Goal: Transaction & Acquisition: Purchase product/service

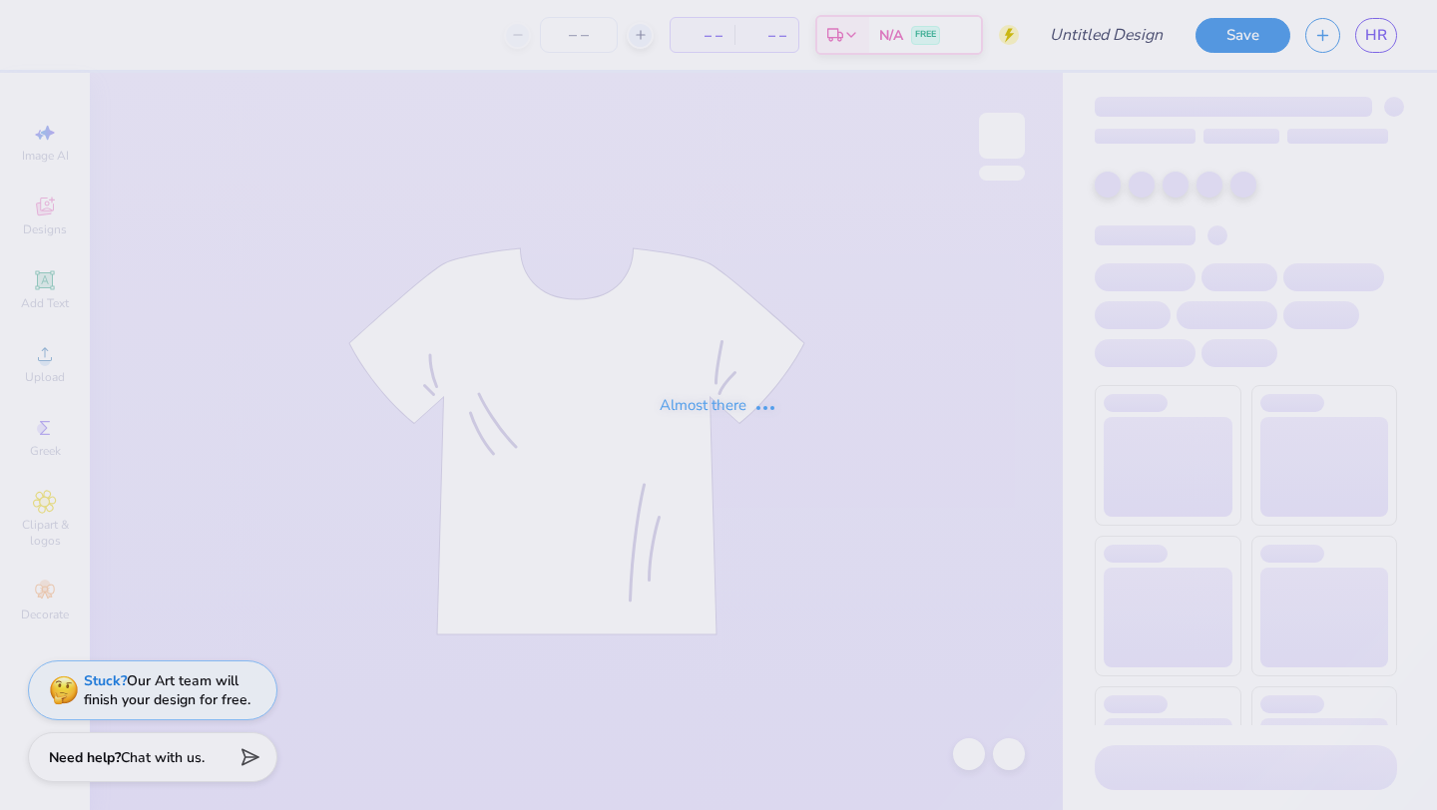
type input "[PERSON_NAME] : BBYO"
type input "24"
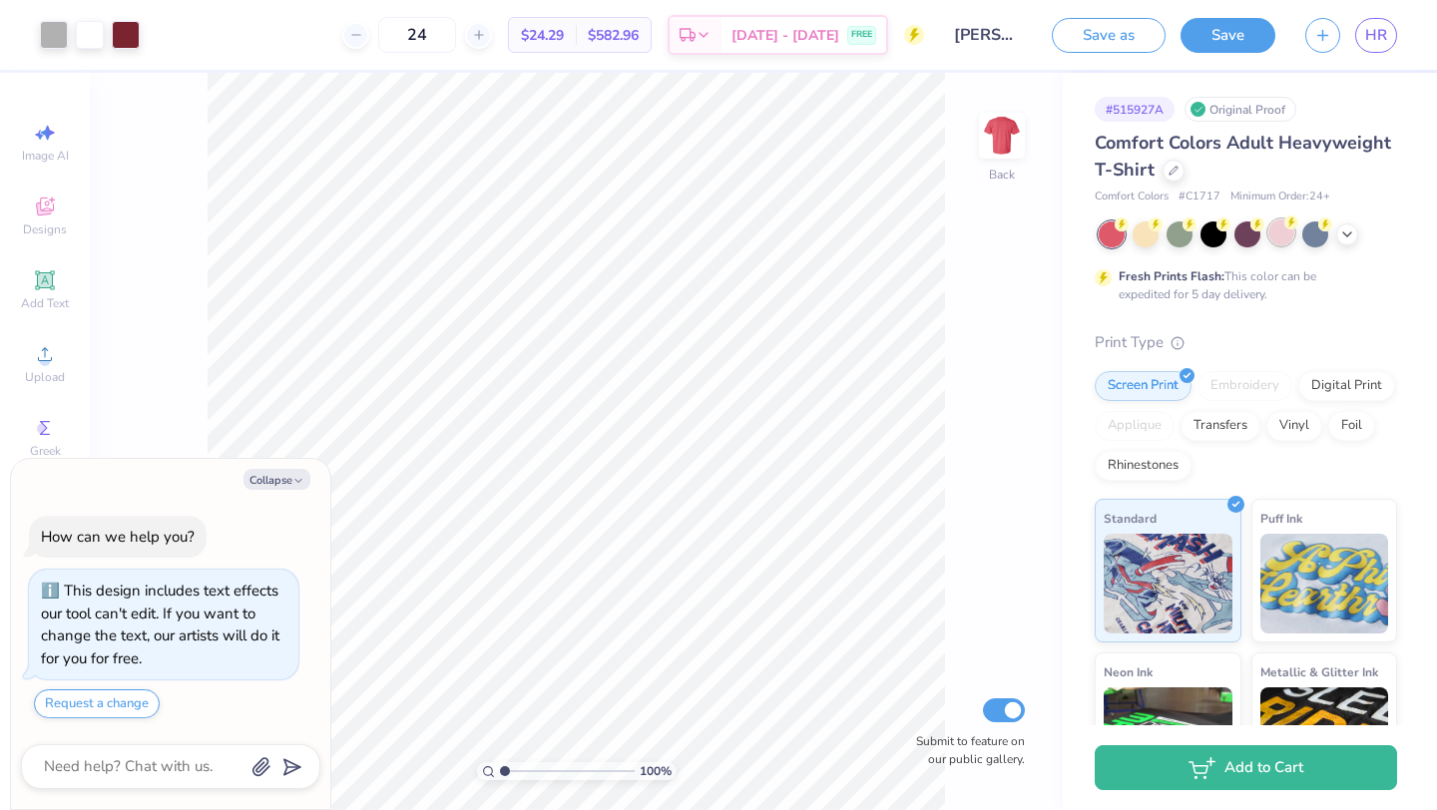
click at [1291, 237] on div at bounding box center [1281, 232] width 26 height 26
click at [1175, 169] on icon at bounding box center [1173, 169] width 10 height 10
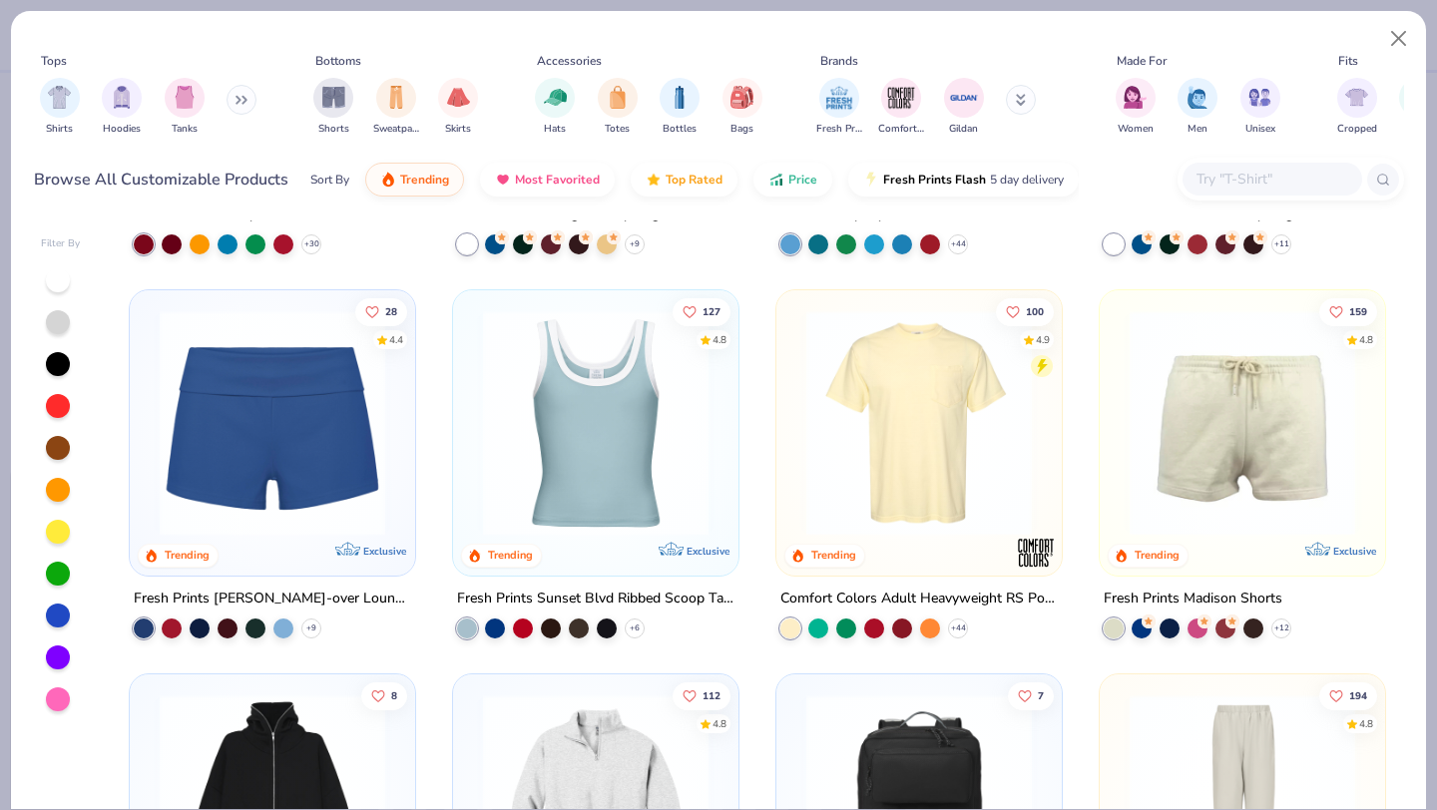
scroll to position [1271, 0]
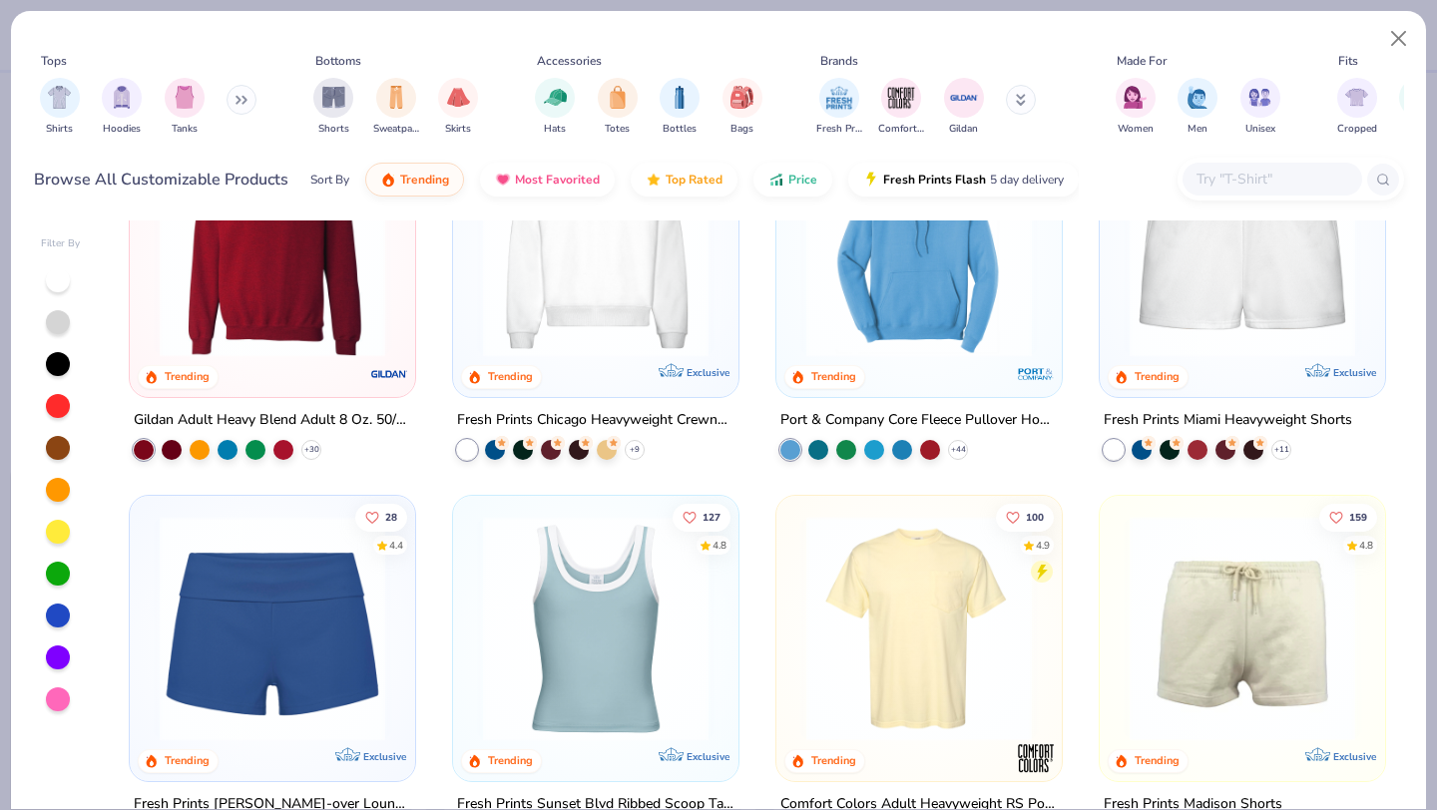
click at [625, 313] on img at bounding box center [595, 244] width 245 height 225
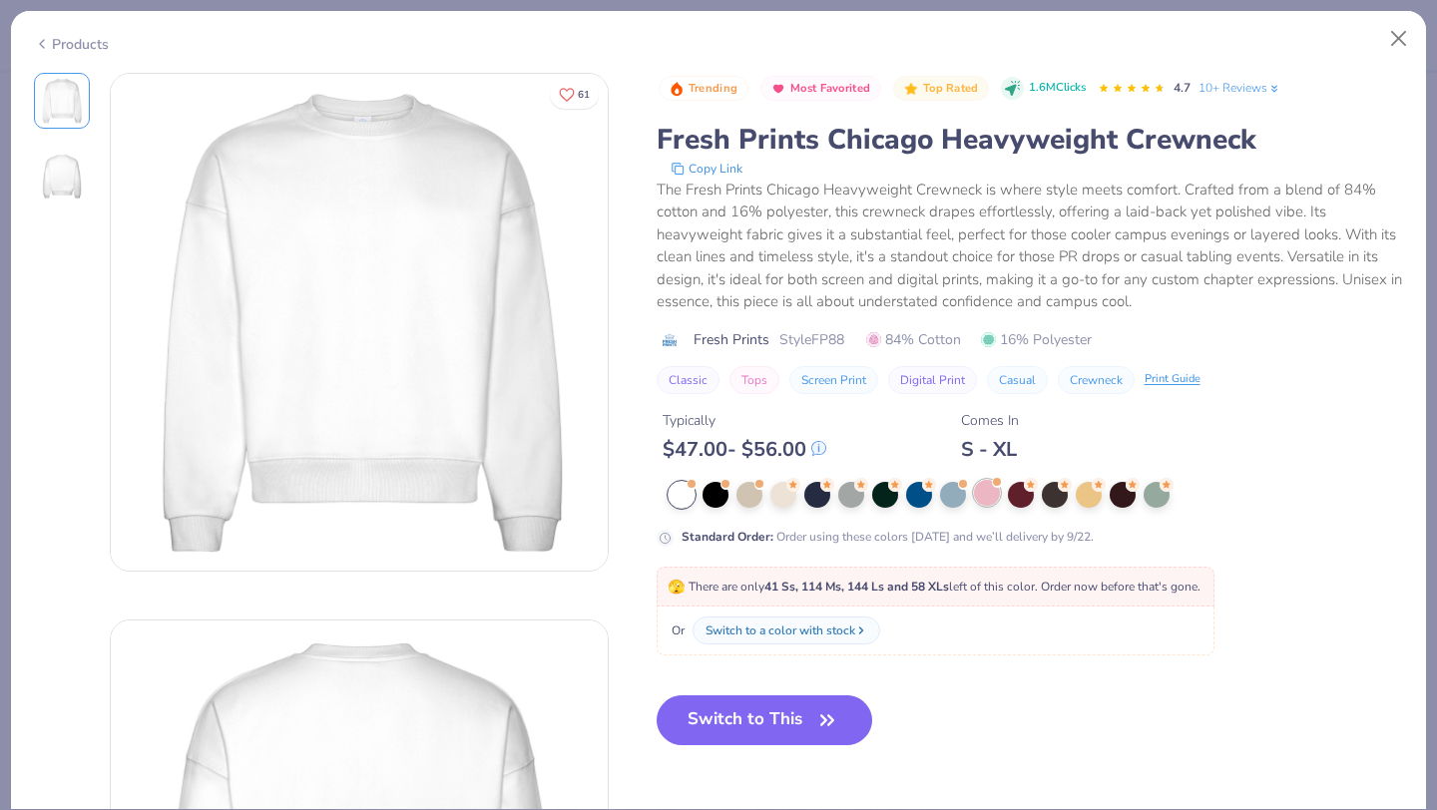
click at [979, 497] on div at bounding box center [987, 493] width 26 height 26
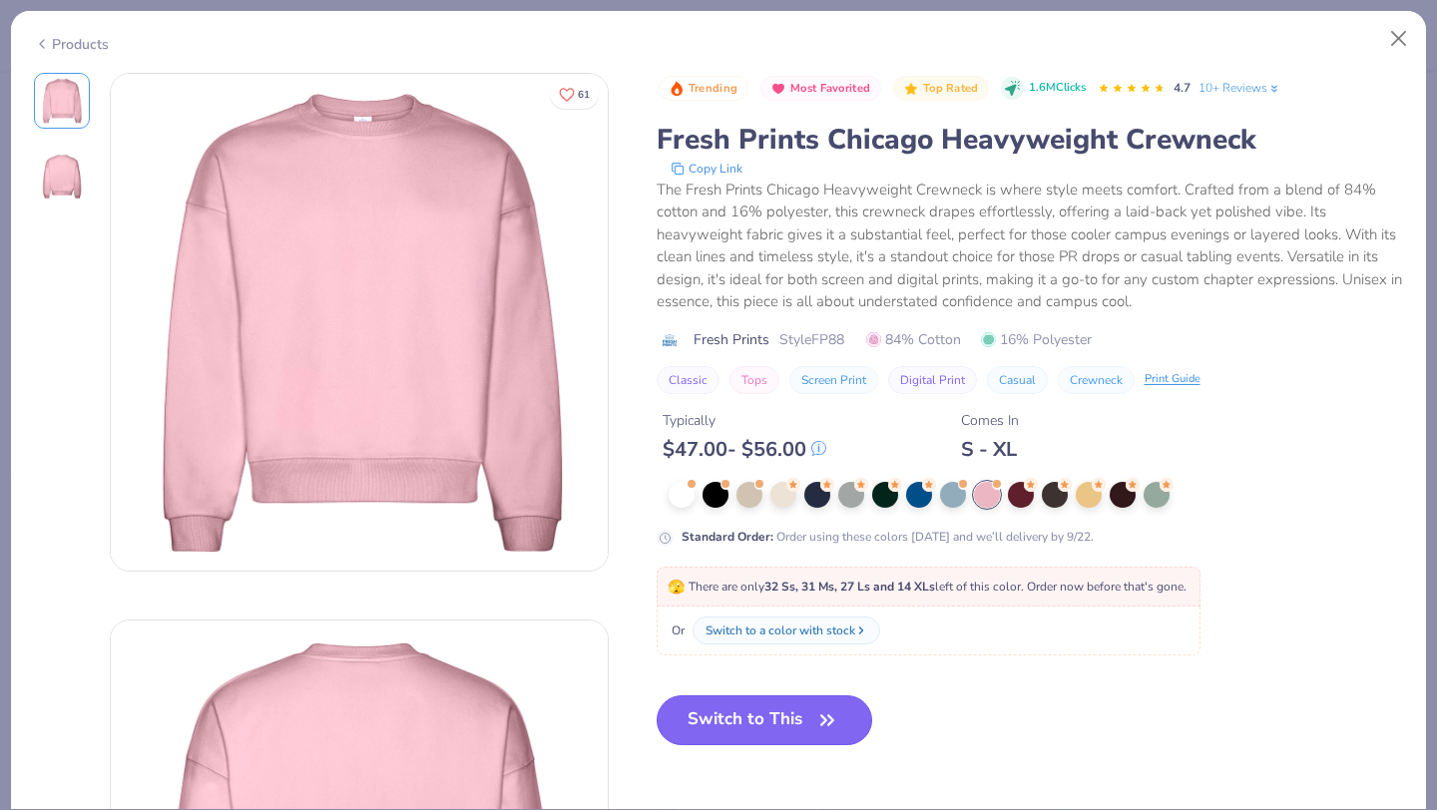
click at [817, 722] on icon "button" at bounding box center [827, 720] width 28 height 28
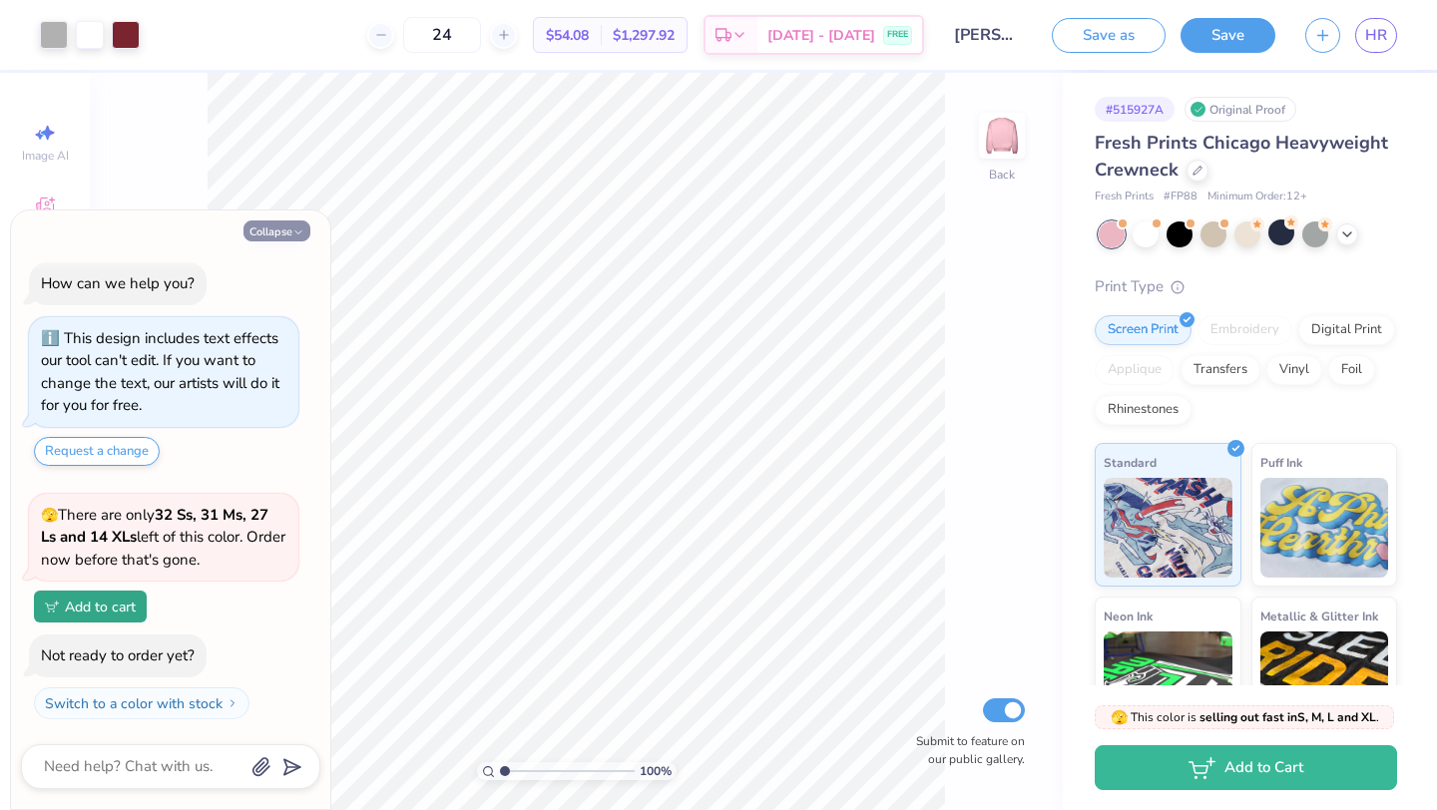
click at [285, 234] on button "Collapse" at bounding box center [276, 230] width 67 height 21
type textarea "x"
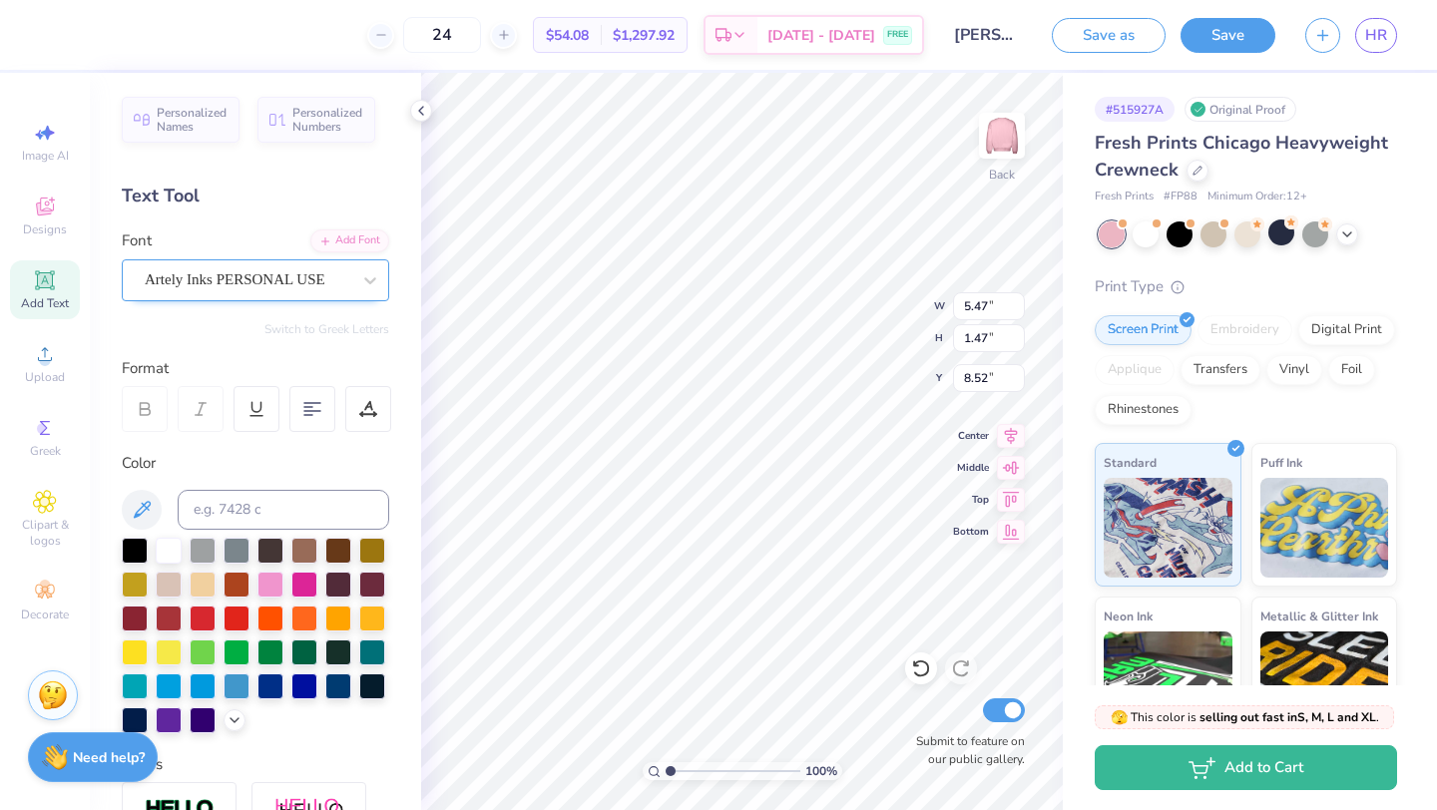
click at [199, 286] on div "Artely Inks PERSONAL USE" at bounding box center [248, 279] width 210 height 31
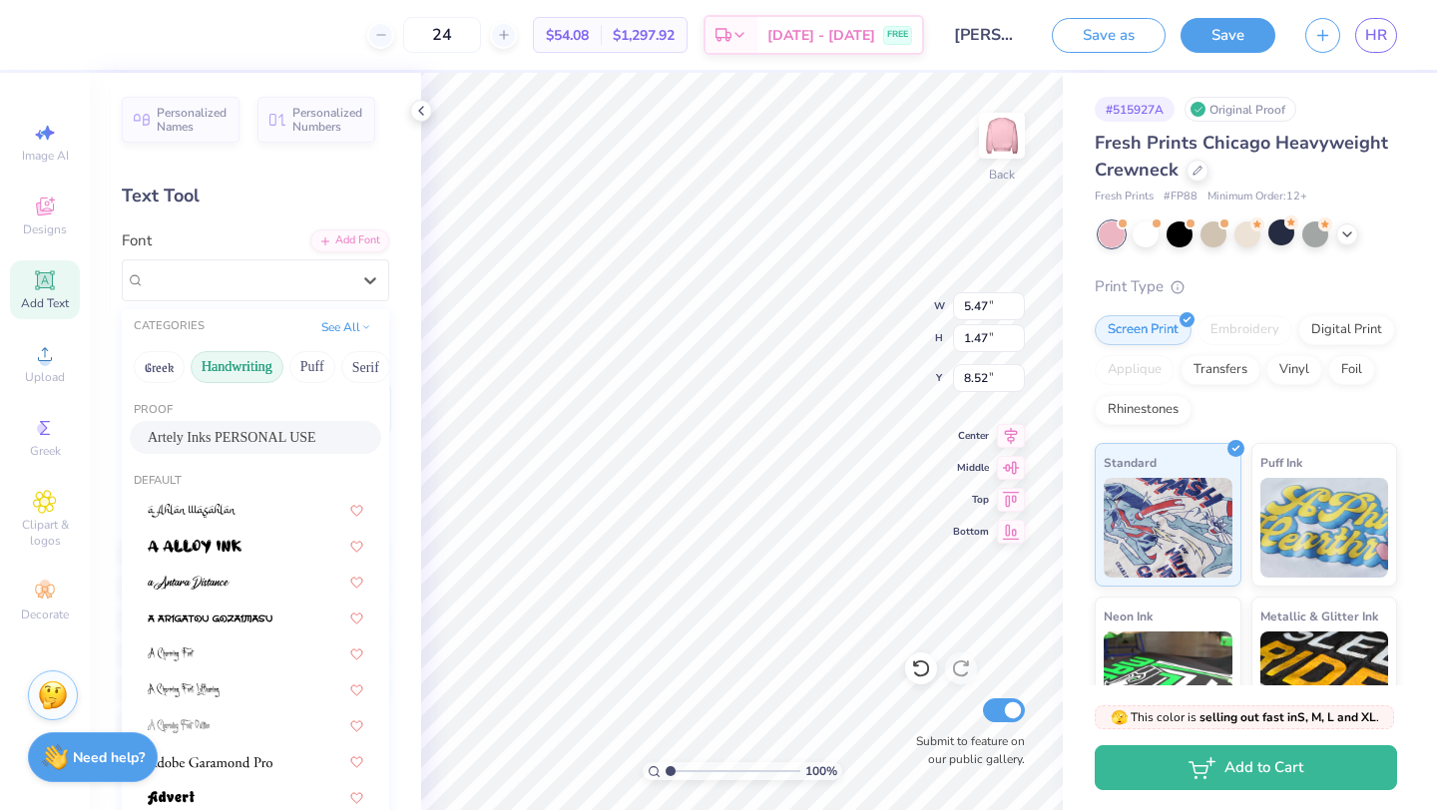
click at [235, 368] on button "Handwriting" at bounding box center [237, 367] width 93 height 32
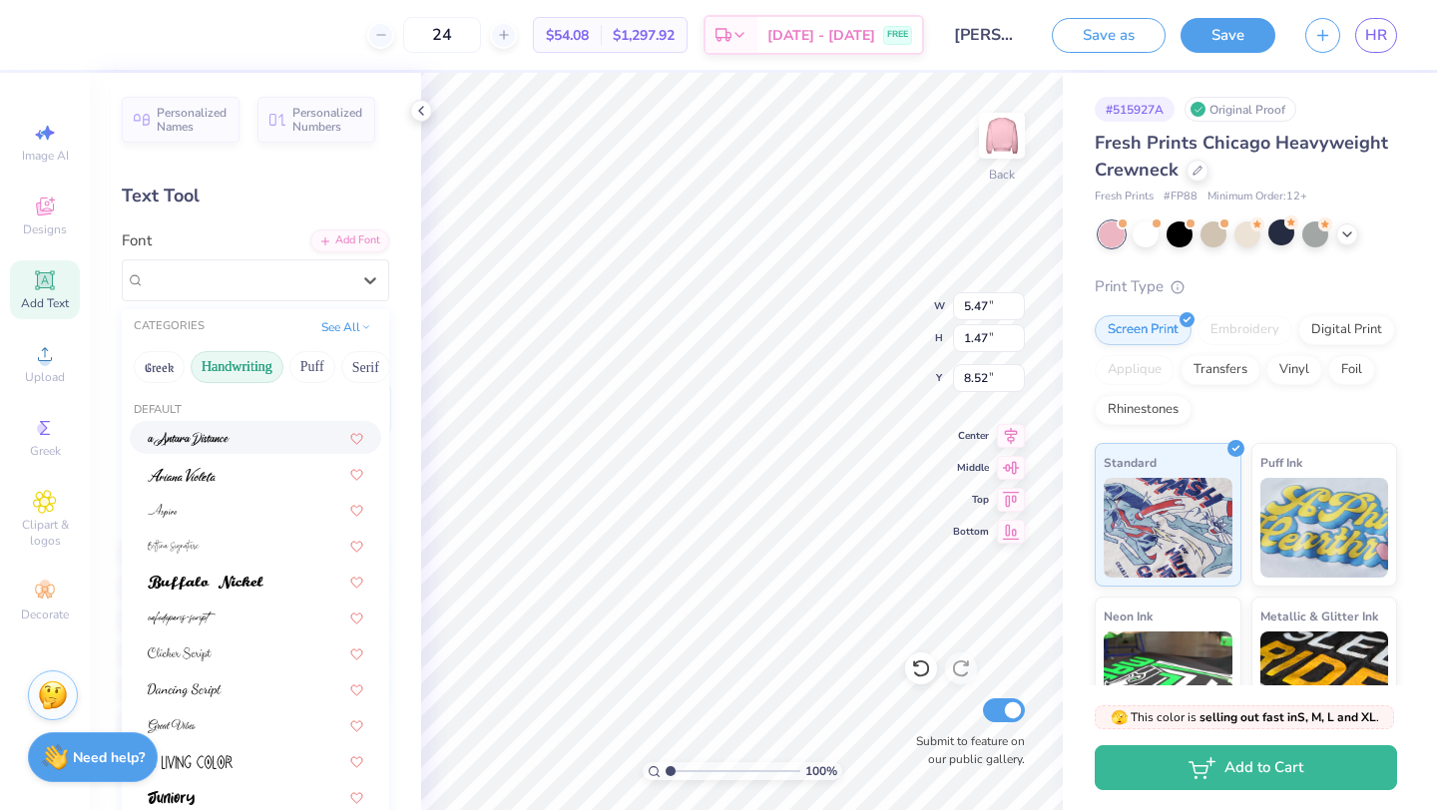
click at [206, 442] on img at bounding box center [189, 439] width 82 height 14
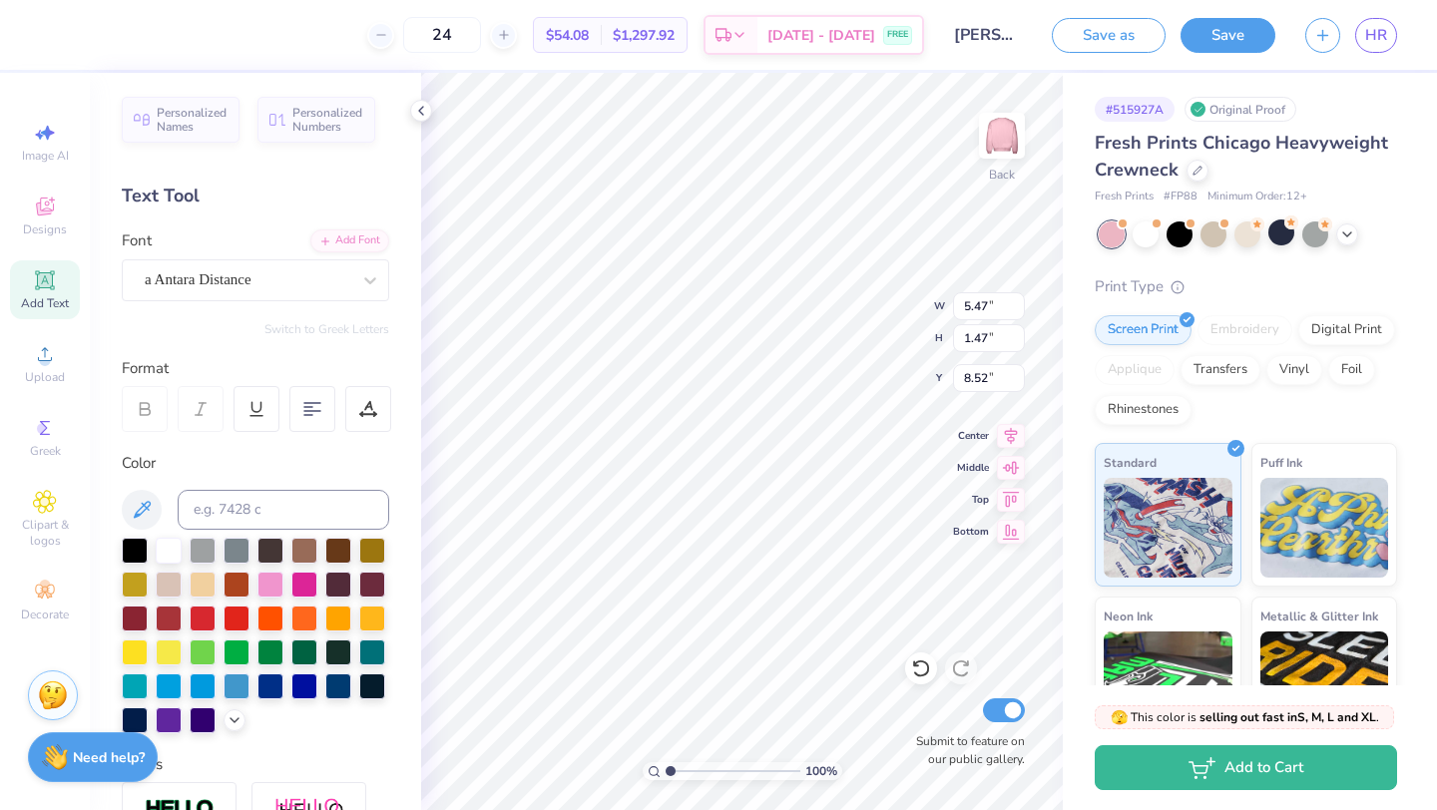
type input "4.95"
type input "1.86"
type input "8.14"
type input "8.64"
type input "12.50"
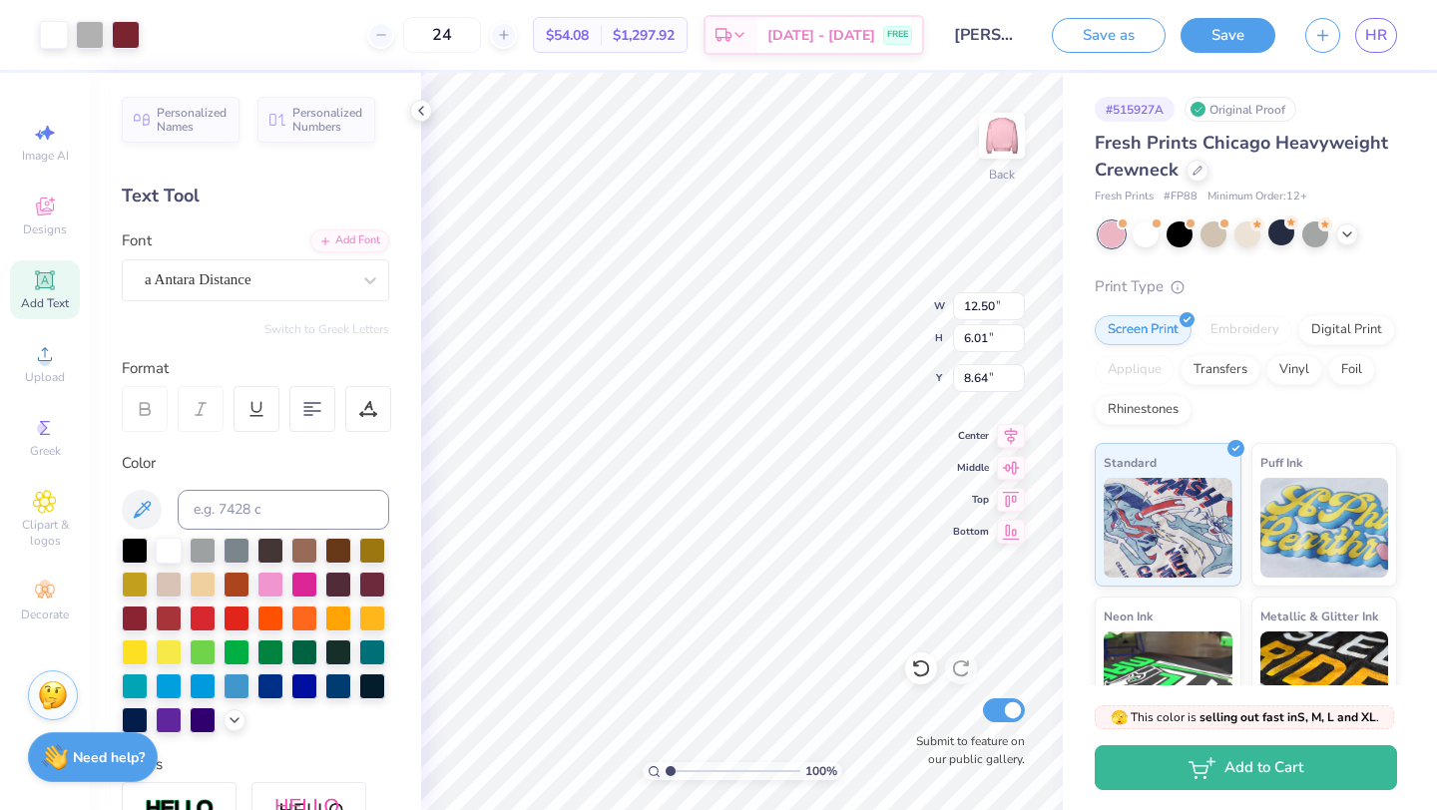
type input "6.01"
type input "3.00"
click at [139, 31] on div at bounding box center [126, 33] width 28 height 28
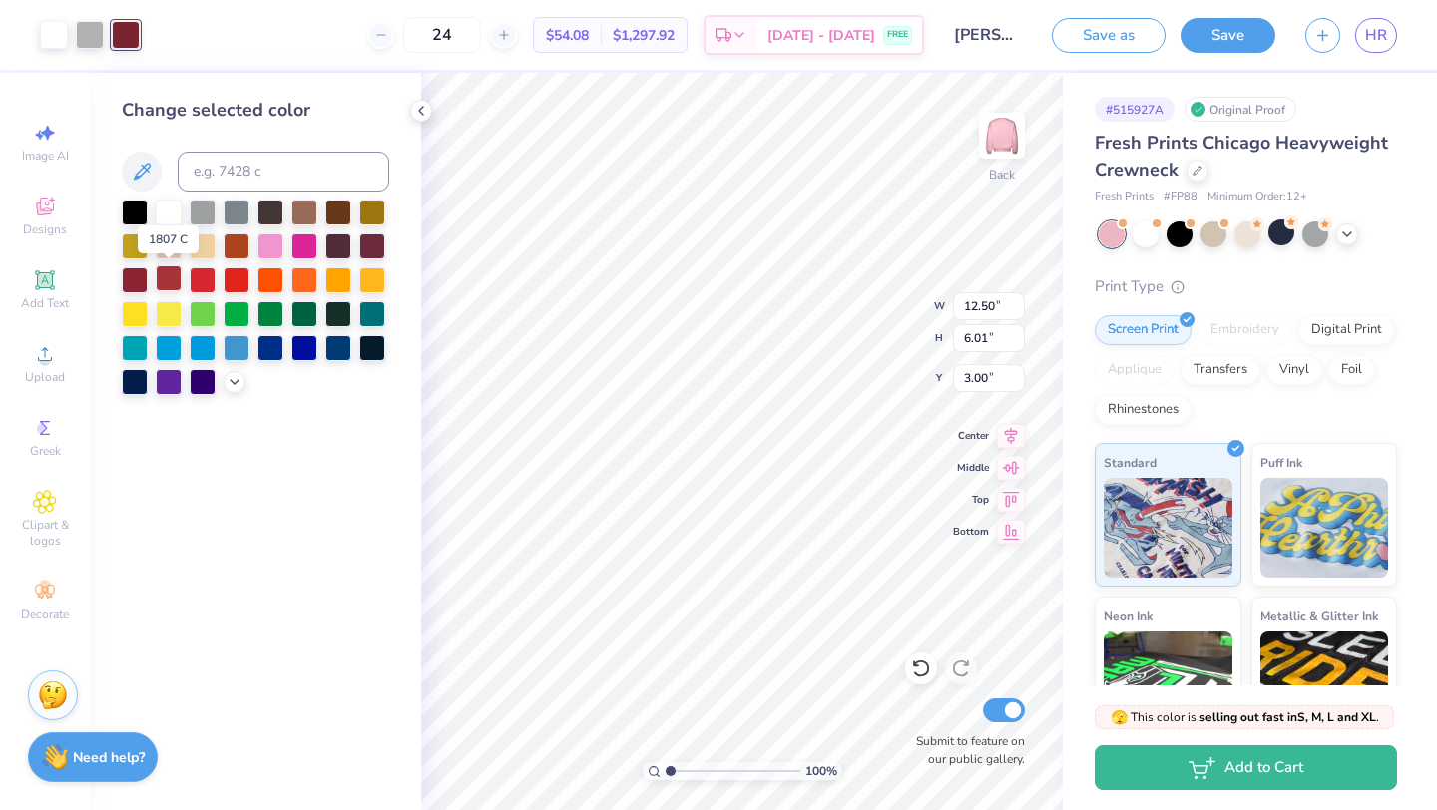
click at [170, 274] on div at bounding box center [169, 278] width 26 height 26
click at [296, 241] on div at bounding box center [304, 244] width 26 height 26
click at [233, 378] on icon at bounding box center [234, 380] width 16 height 16
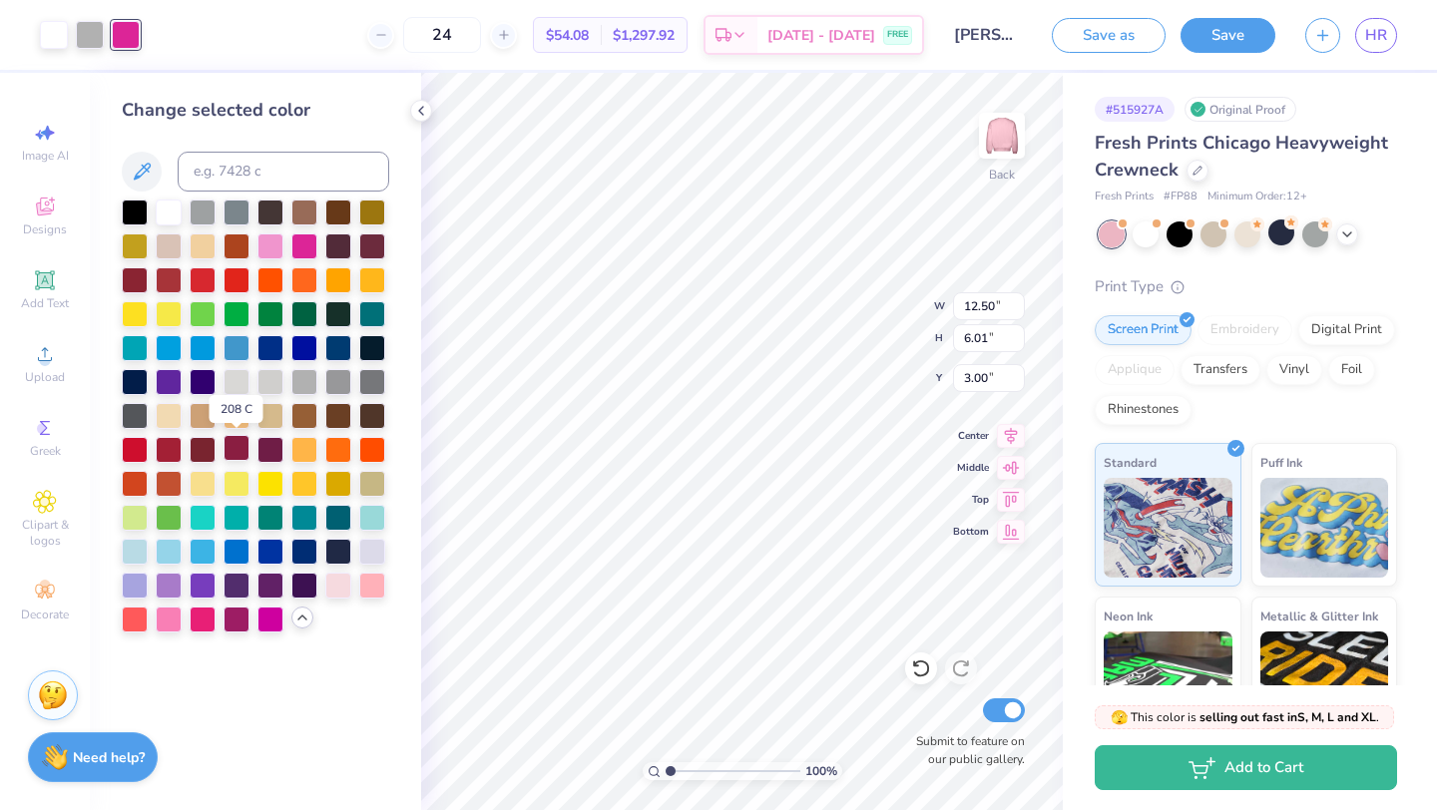
click at [233, 451] on div at bounding box center [236, 448] width 26 height 26
click at [230, 625] on div at bounding box center [236, 618] width 26 height 26
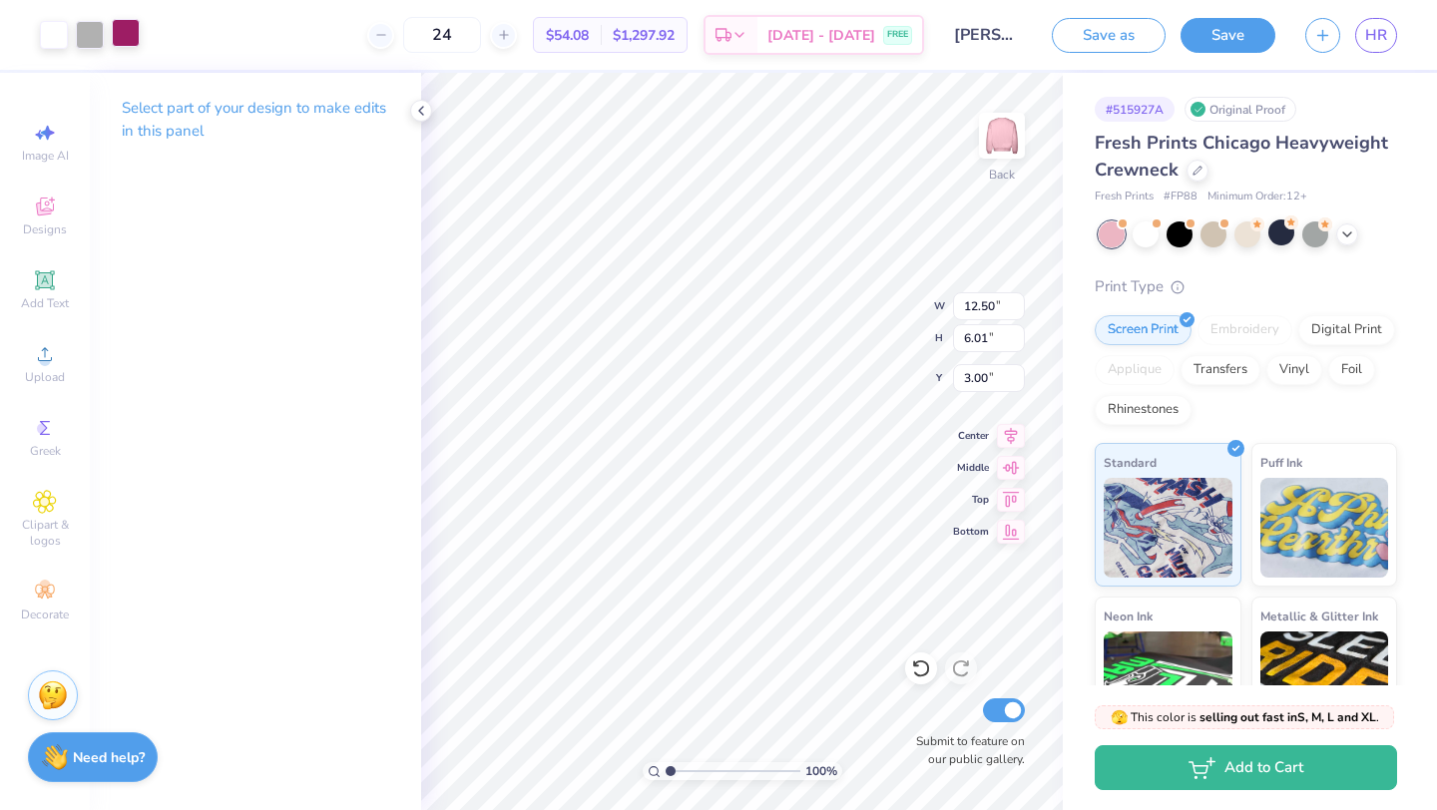
click at [127, 36] on div at bounding box center [126, 33] width 28 height 28
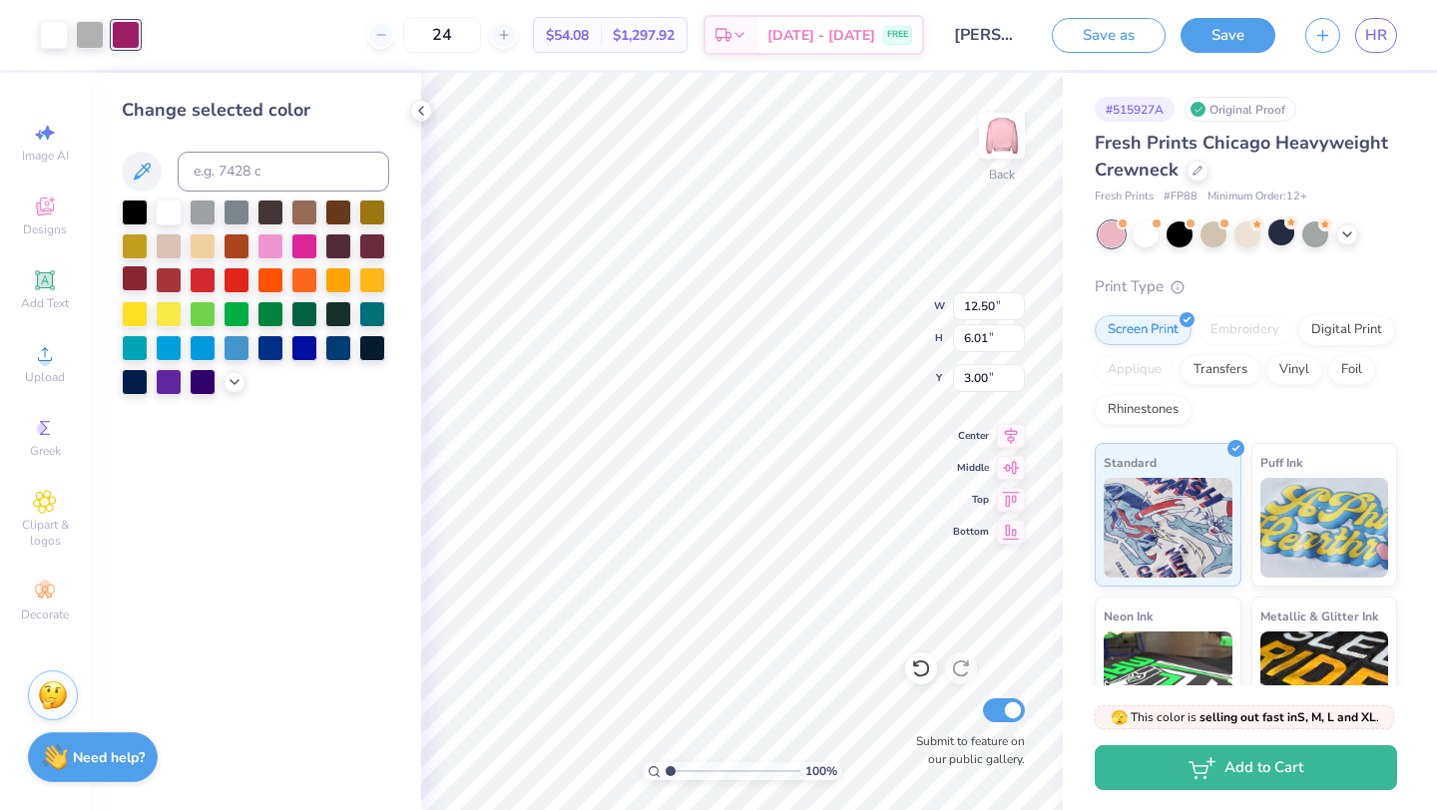
click at [138, 284] on div at bounding box center [135, 278] width 26 height 26
click at [236, 377] on icon at bounding box center [234, 380] width 16 height 16
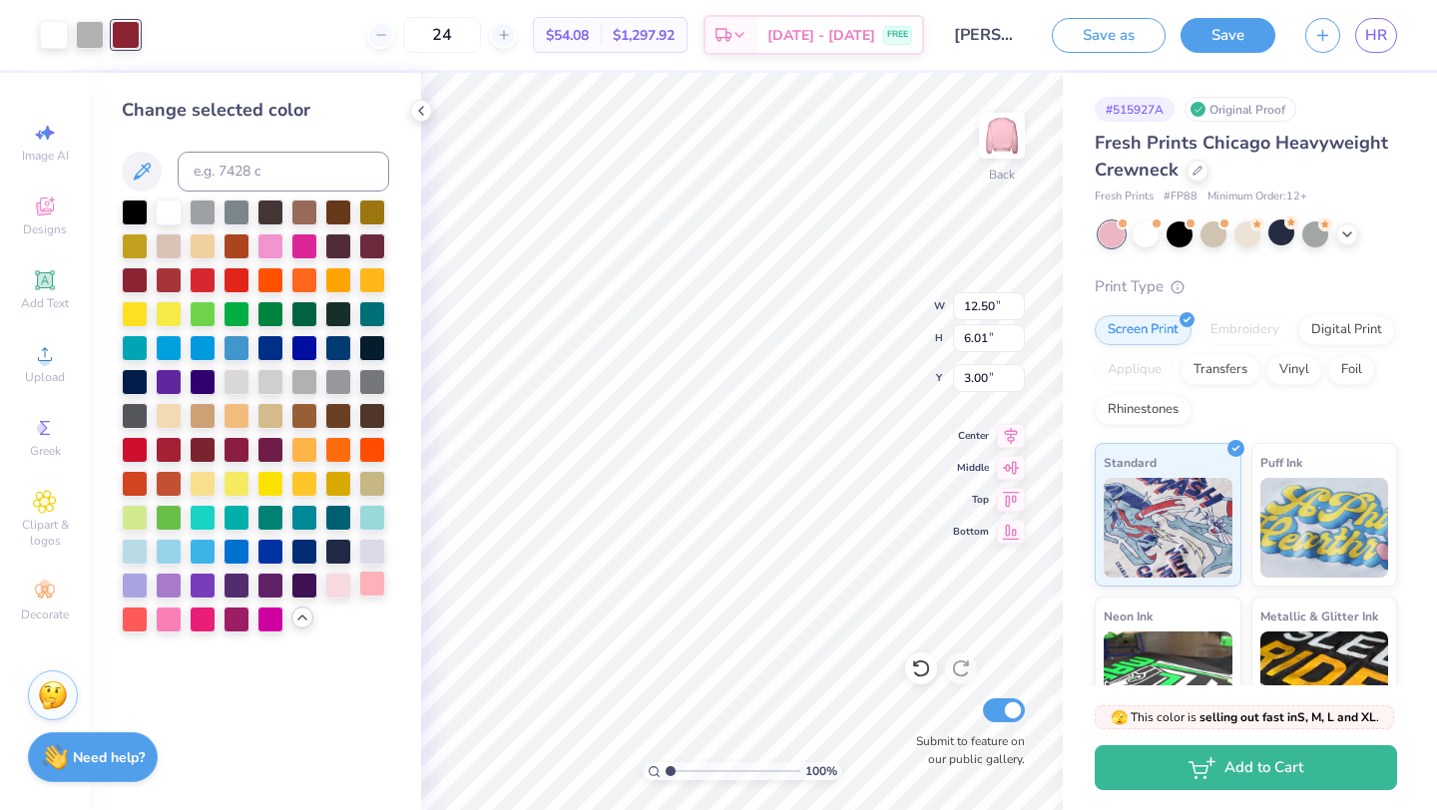
click at [371, 592] on div at bounding box center [372, 584] width 26 height 26
click at [236, 615] on div at bounding box center [236, 618] width 26 height 26
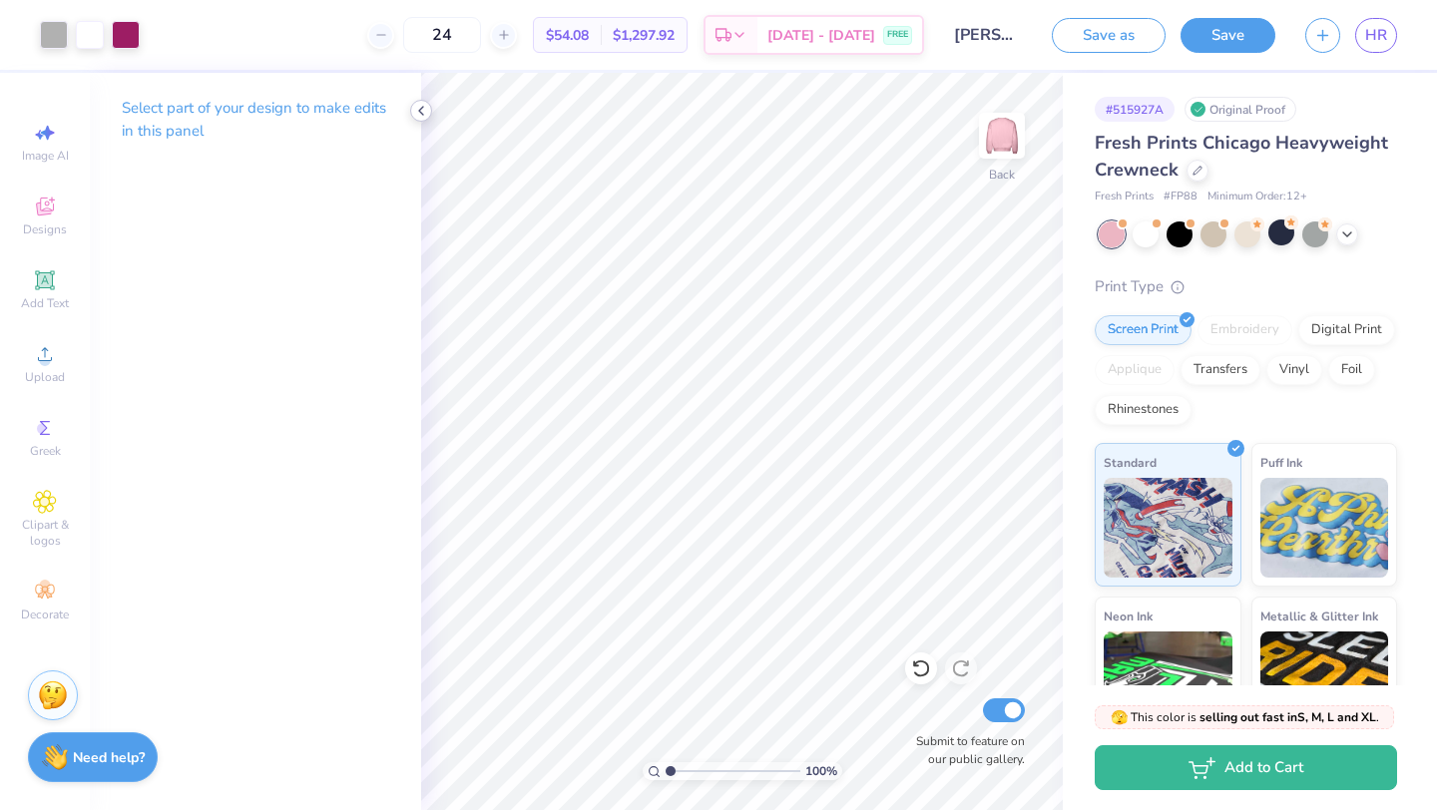
click at [425, 112] on icon at bounding box center [421, 111] width 16 height 16
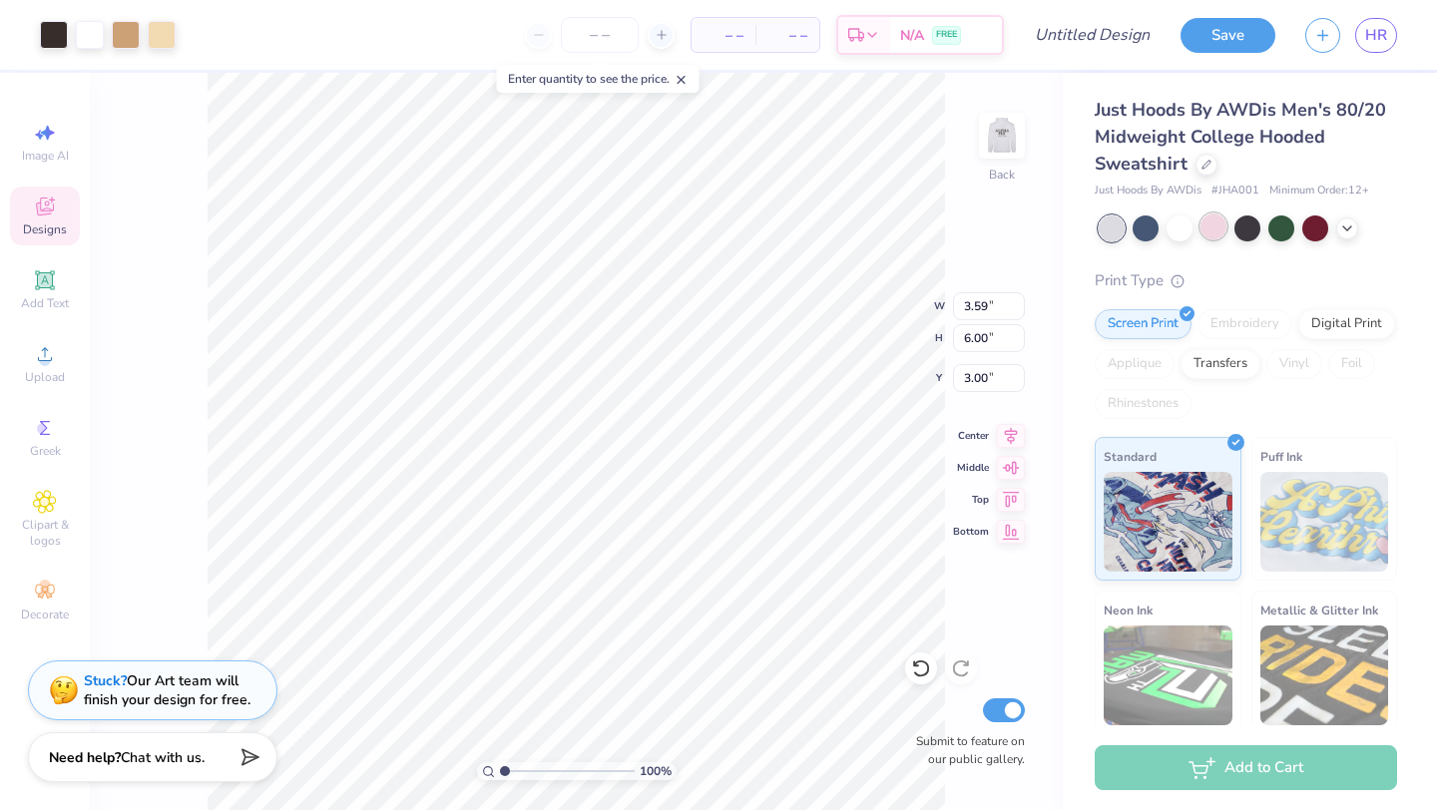
click at [1208, 231] on div at bounding box center [1213, 227] width 26 height 26
click at [1217, 168] on div "Just Hoods By AWDis Men's 80/20 Midweight College Hooded Sweatshirt" at bounding box center [1245, 137] width 302 height 81
click at [1203, 166] on icon at bounding box center [1206, 163] width 10 height 10
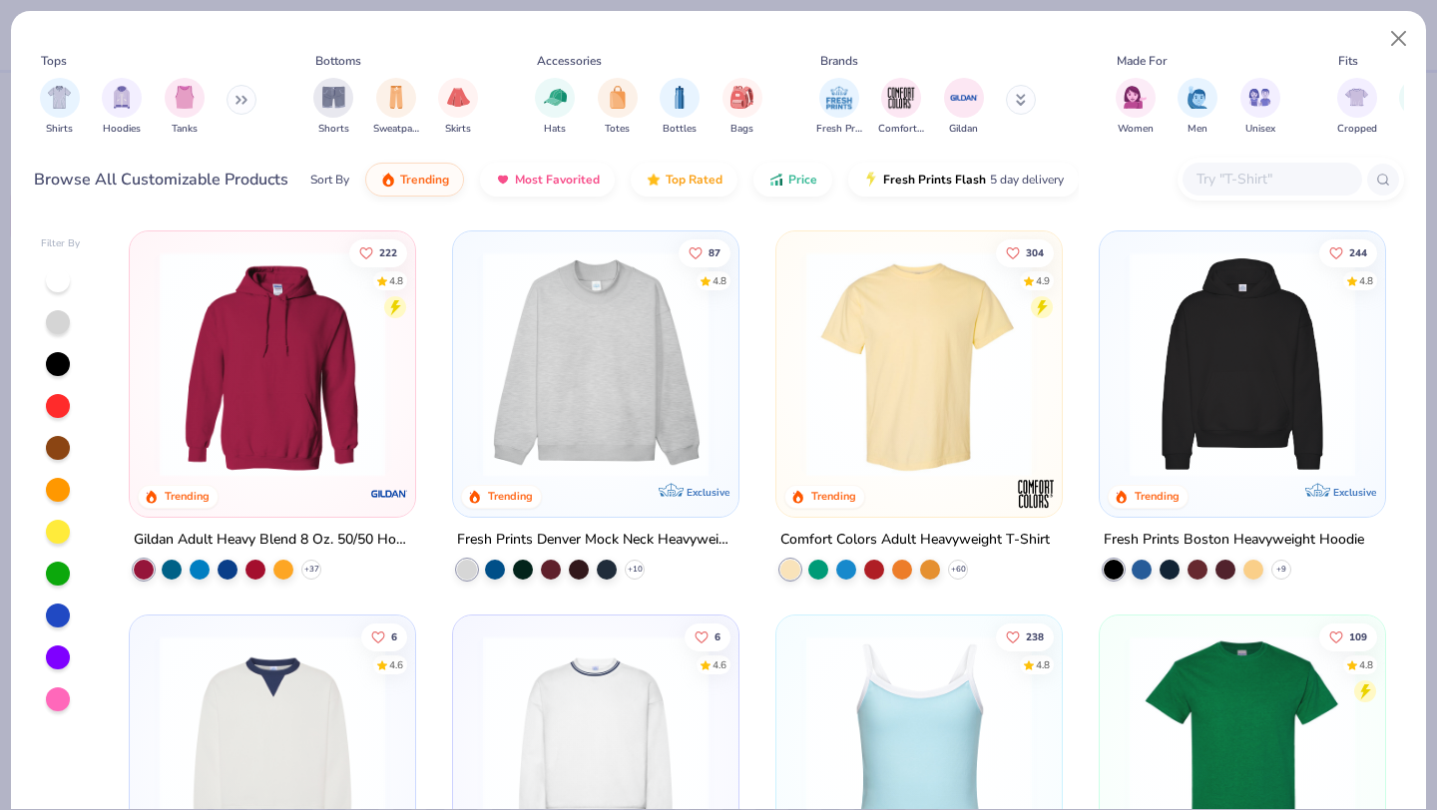
click at [645, 437] on img at bounding box center [595, 363] width 245 height 225
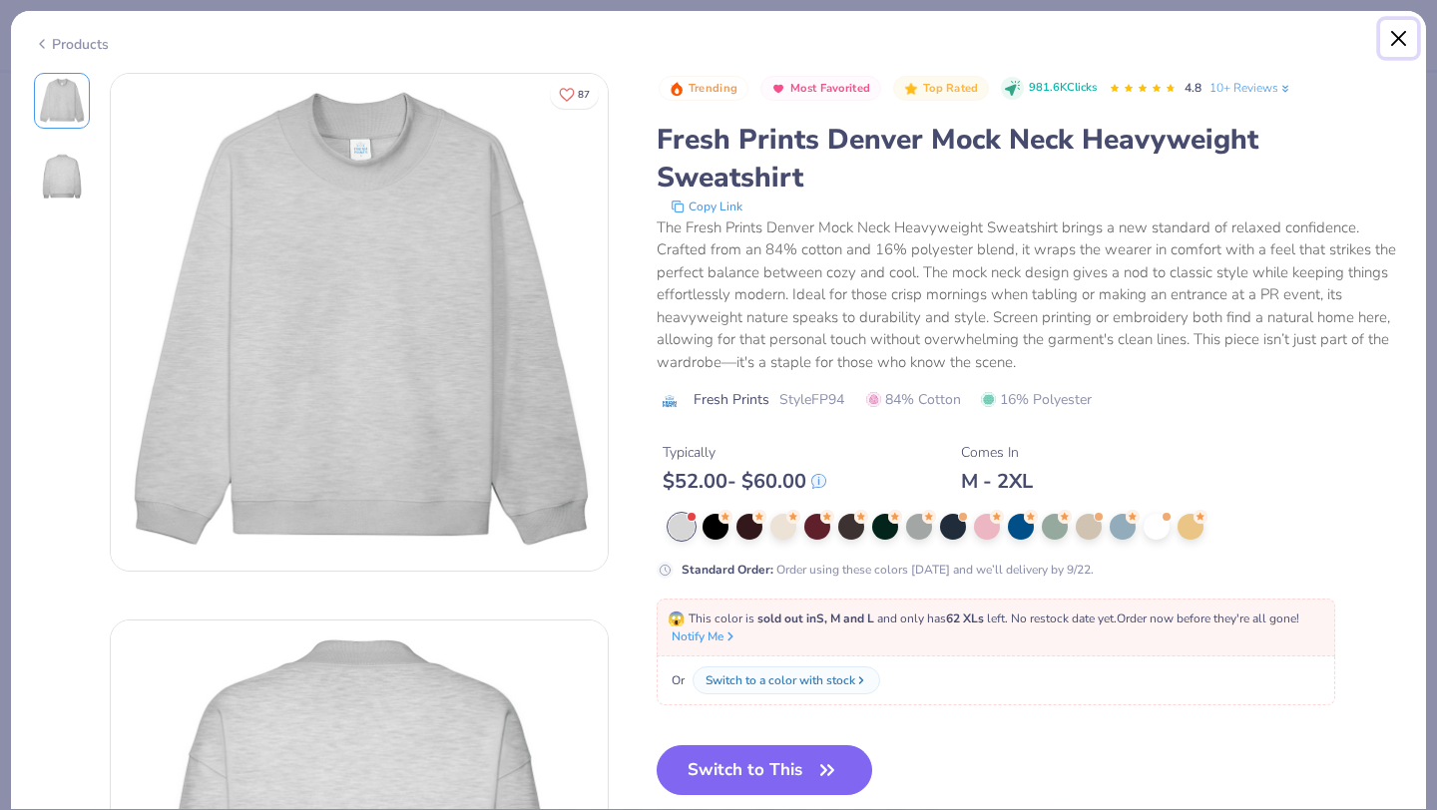
click at [1395, 43] on button "Close" at bounding box center [1399, 39] width 38 height 38
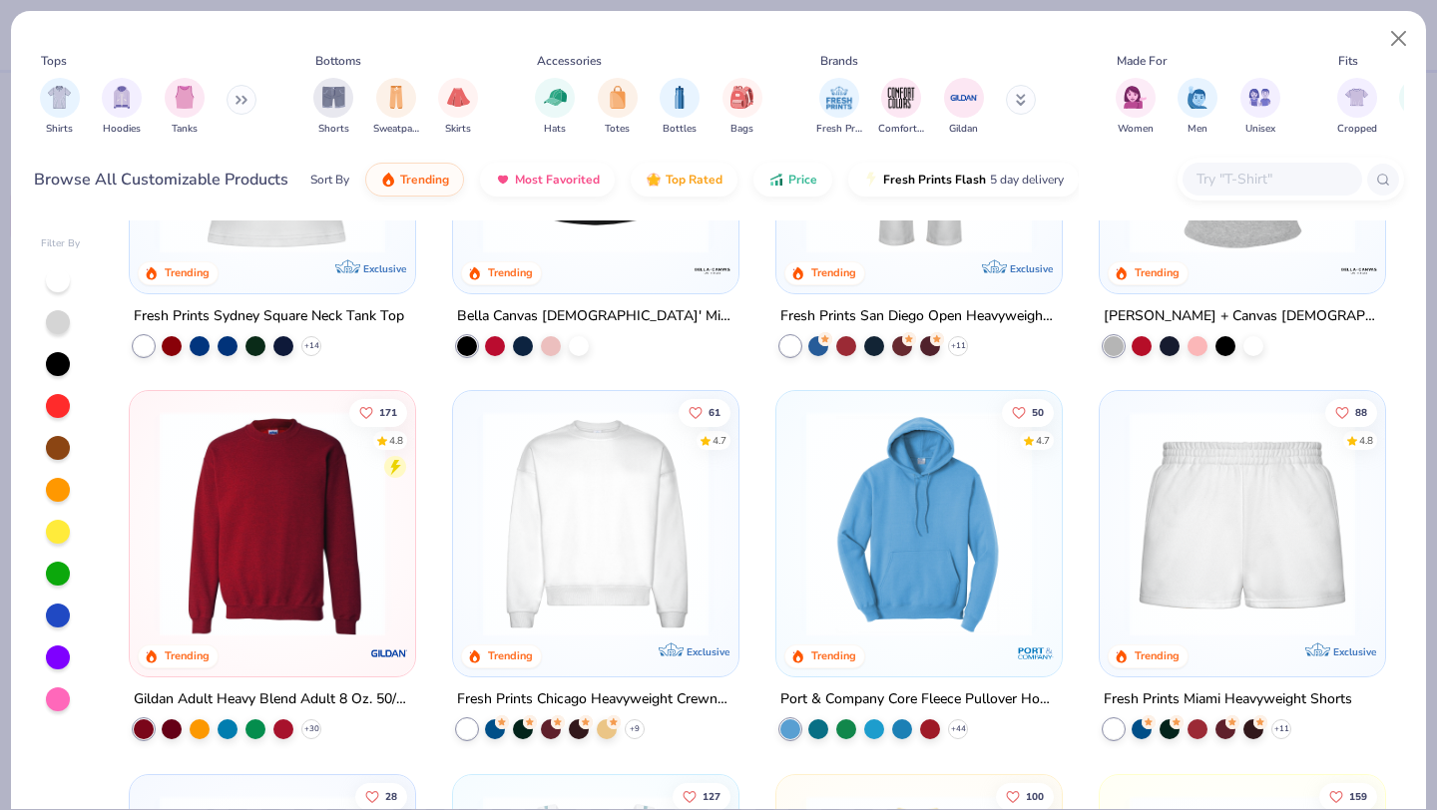
scroll to position [996, 0]
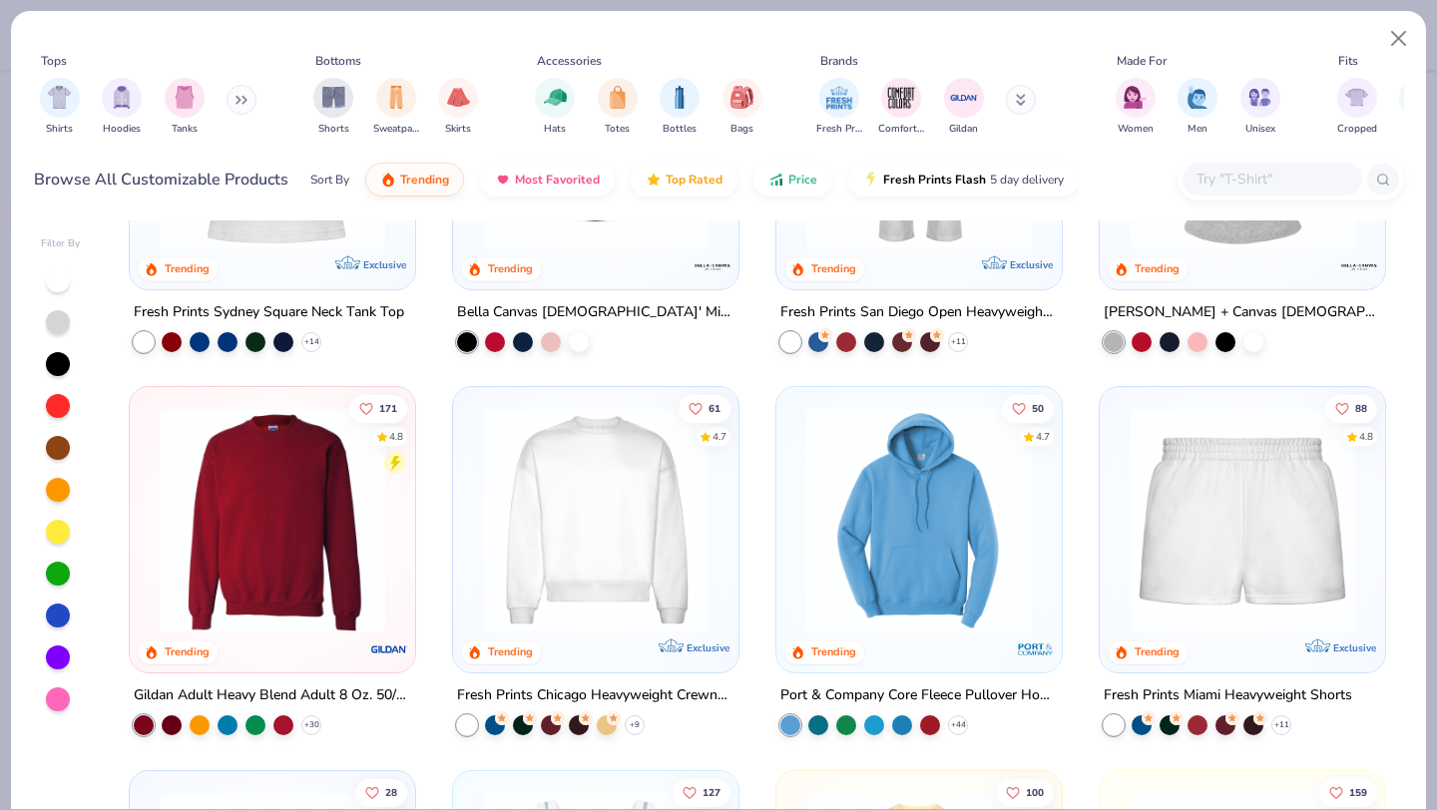
click at [621, 548] on img at bounding box center [595, 519] width 245 height 225
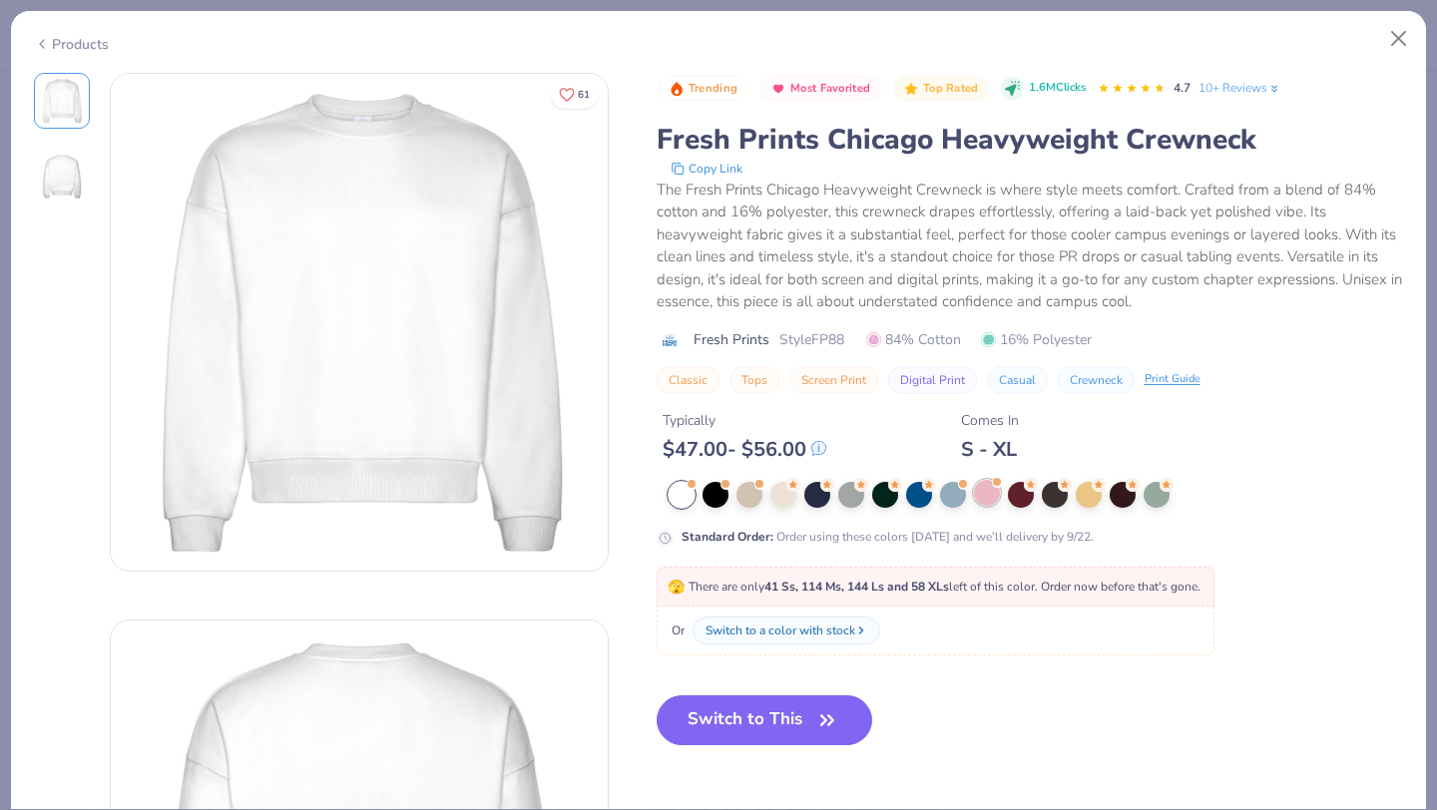
click at [982, 491] on div at bounding box center [987, 493] width 26 height 26
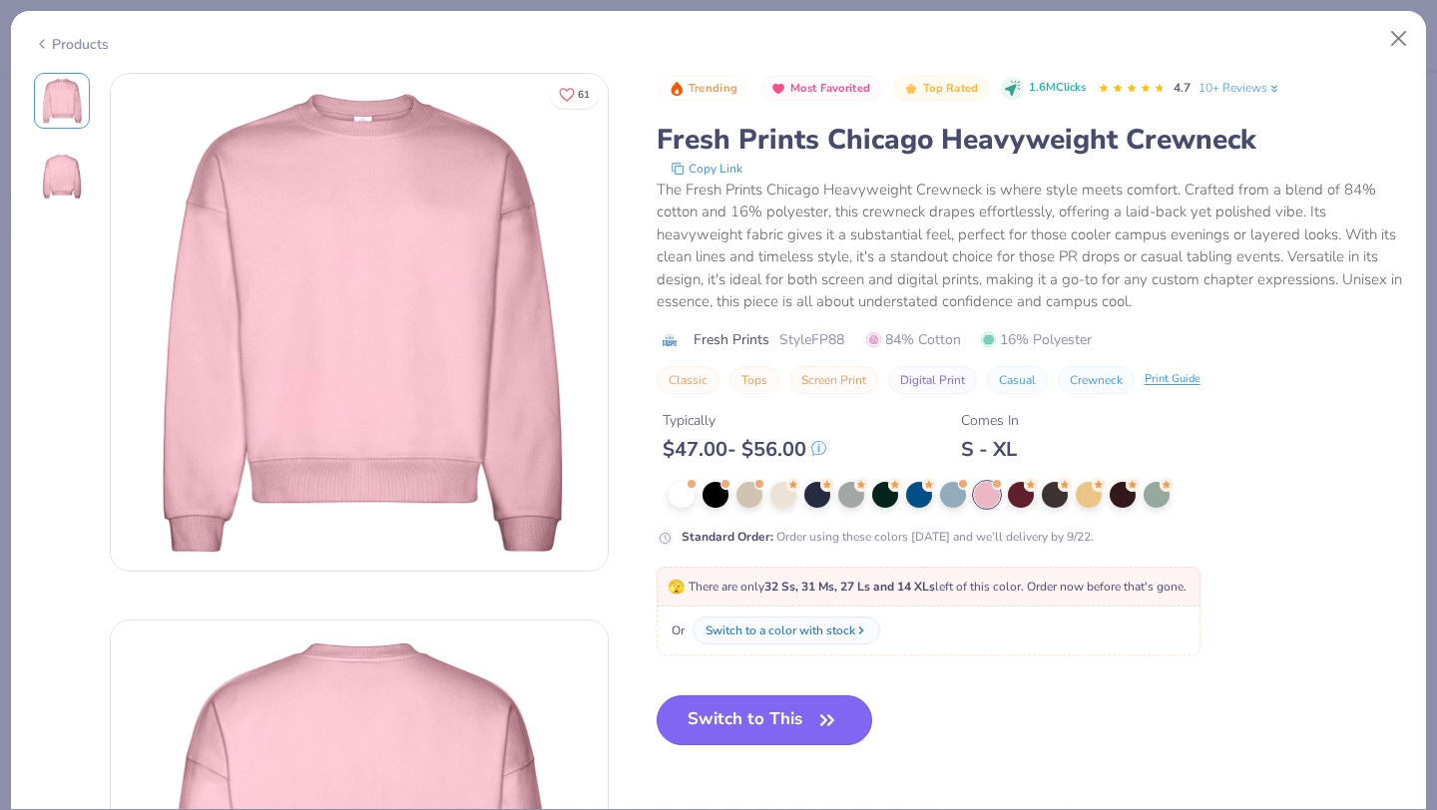
click at [725, 731] on button "Switch to This" at bounding box center [764, 720] width 217 height 50
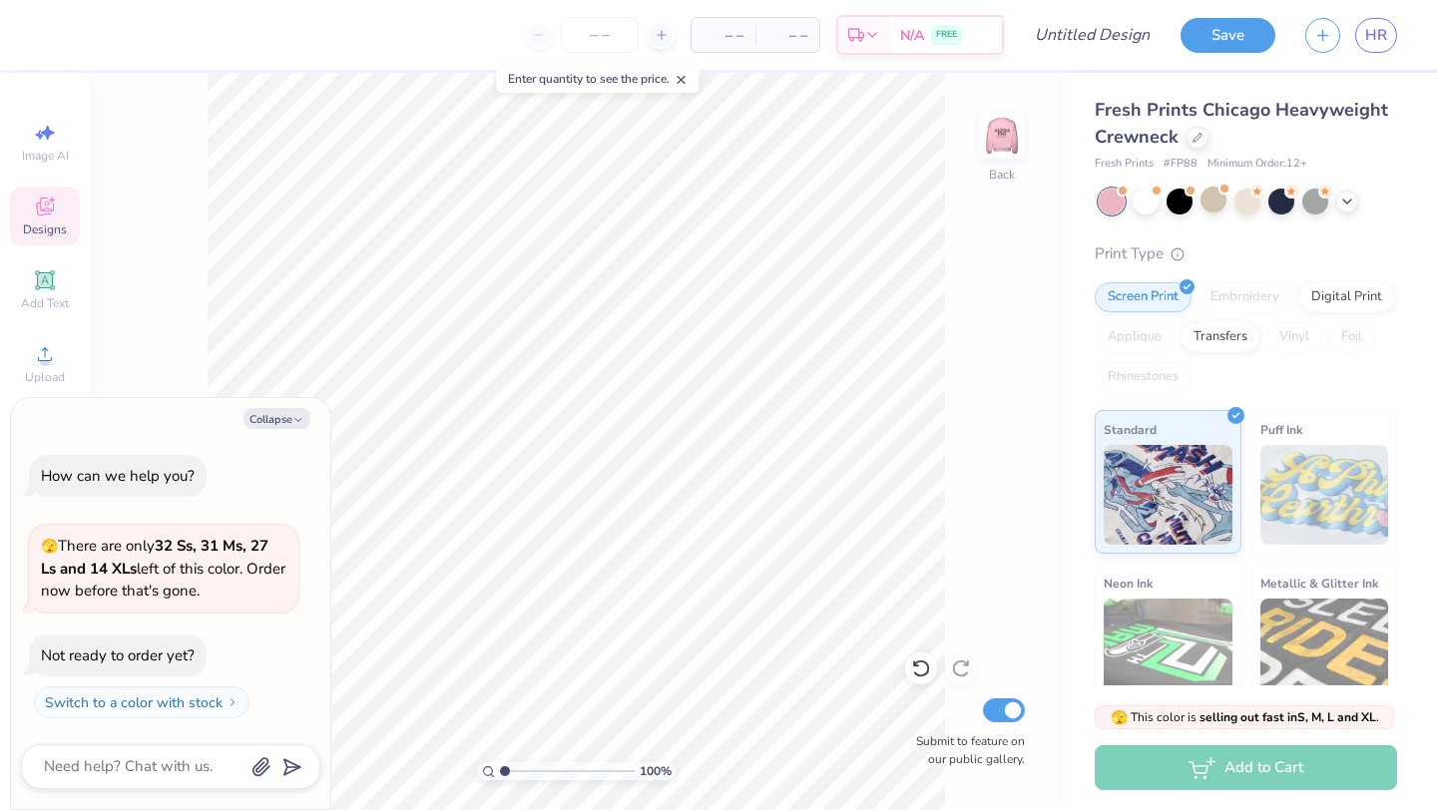
click at [43, 207] on icon at bounding box center [45, 207] width 24 height 24
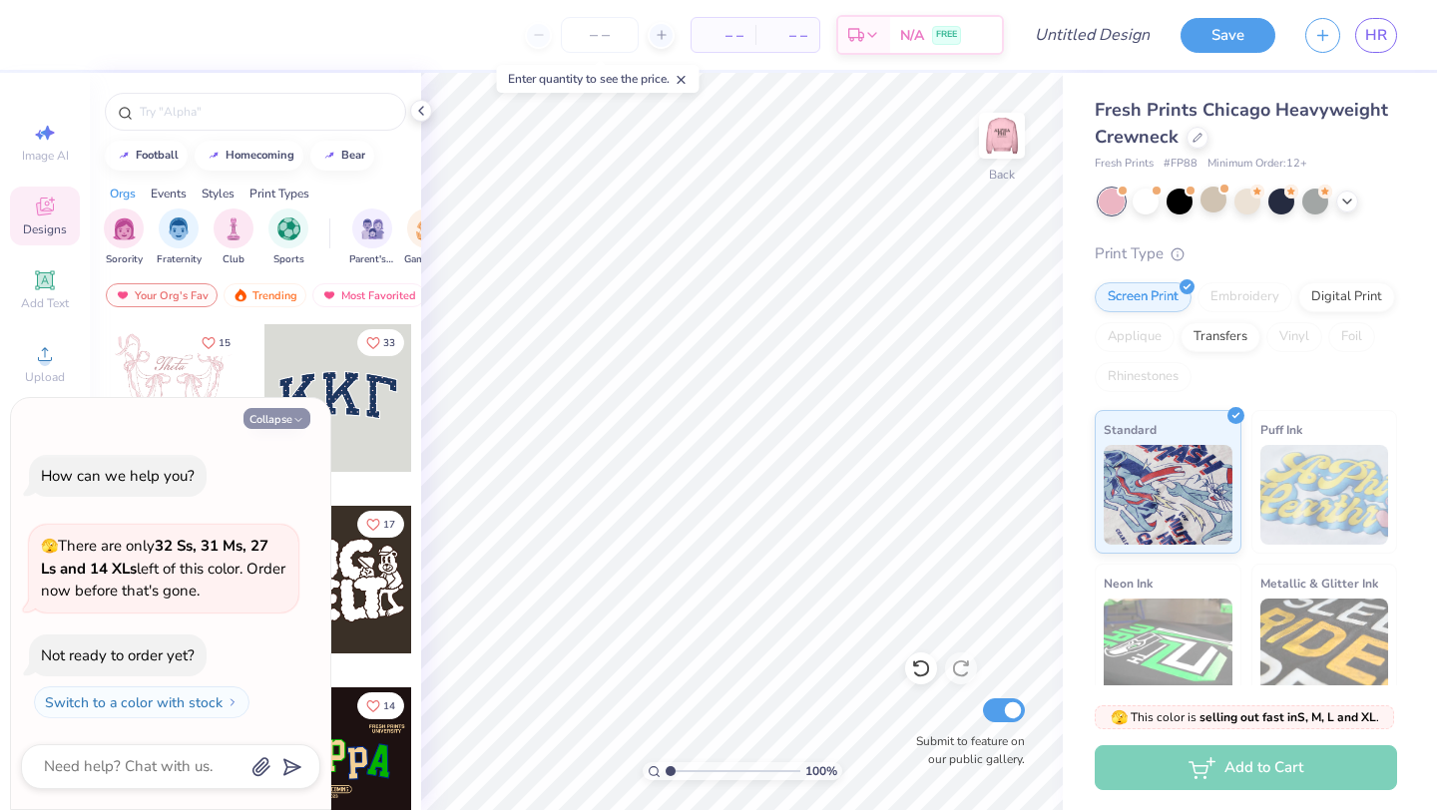
click at [289, 410] on button "Collapse" at bounding box center [276, 418] width 67 height 21
type textarea "x"
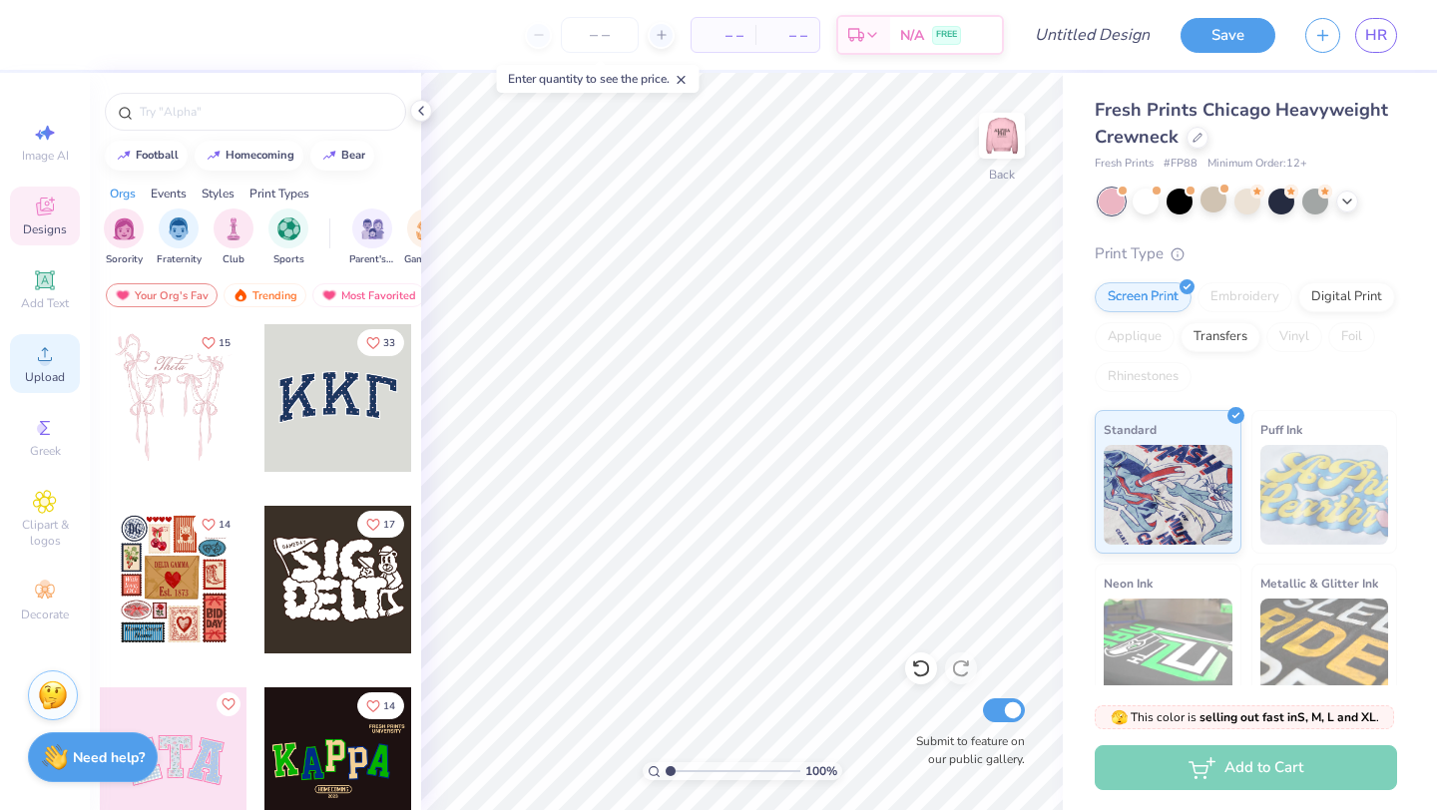
click at [46, 362] on circle at bounding box center [44, 360] width 11 height 11
click at [43, 358] on circle at bounding box center [44, 360] width 11 height 11
click at [53, 376] on span "Upload" at bounding box center [45, 377] width 40 height 16
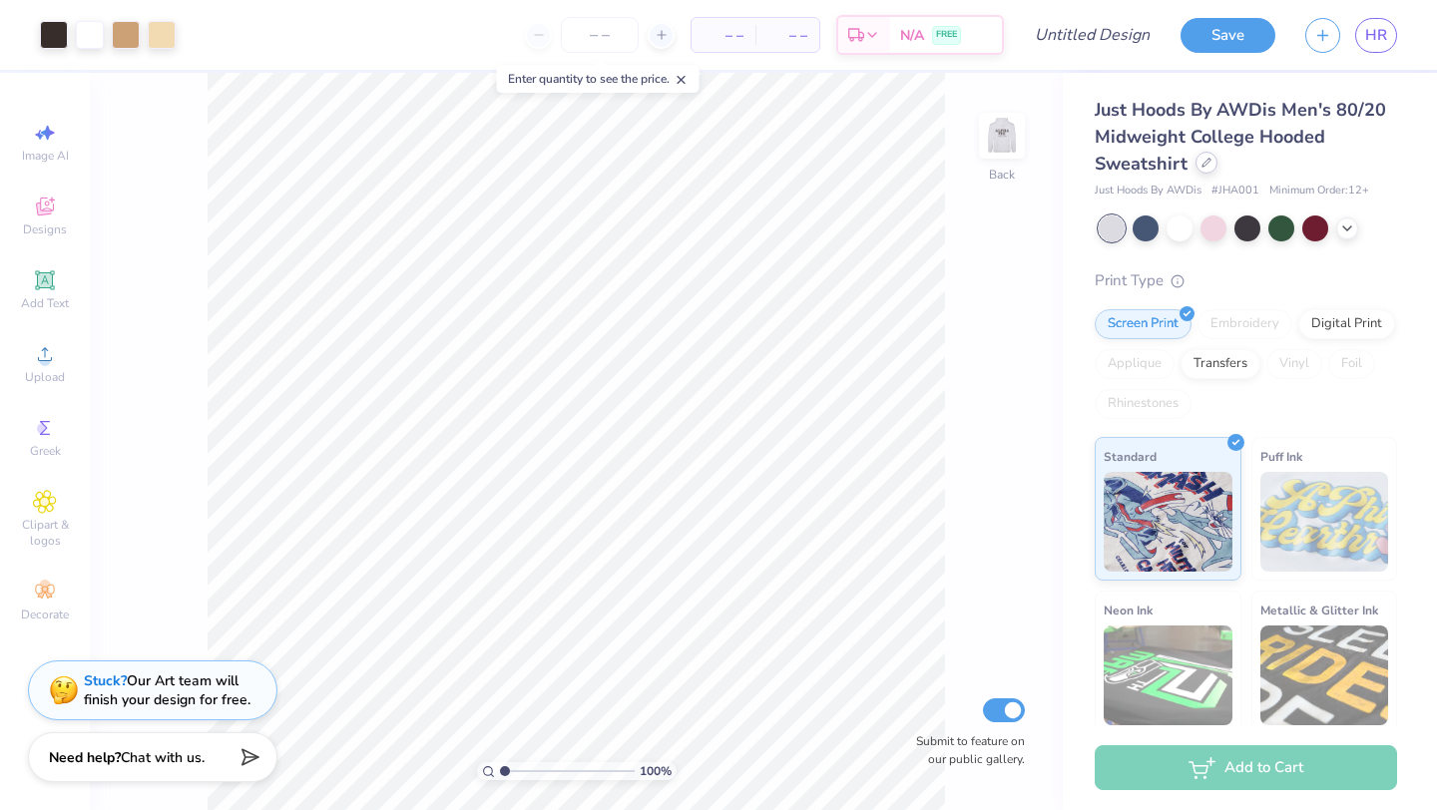
click at [1202, 158] on icon at bounding box center [1206, 163] width 10 height 10
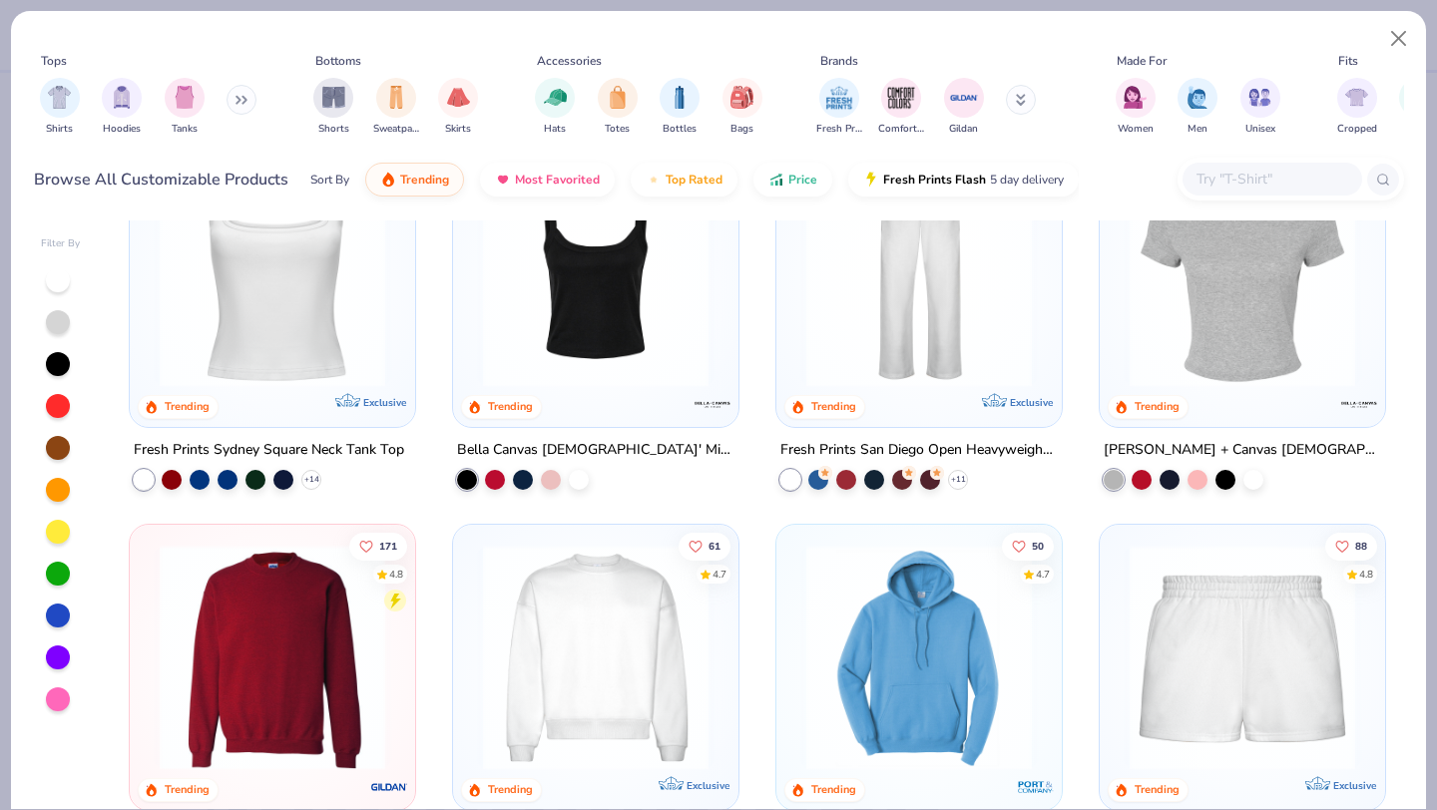
scroll to position [892, 0]
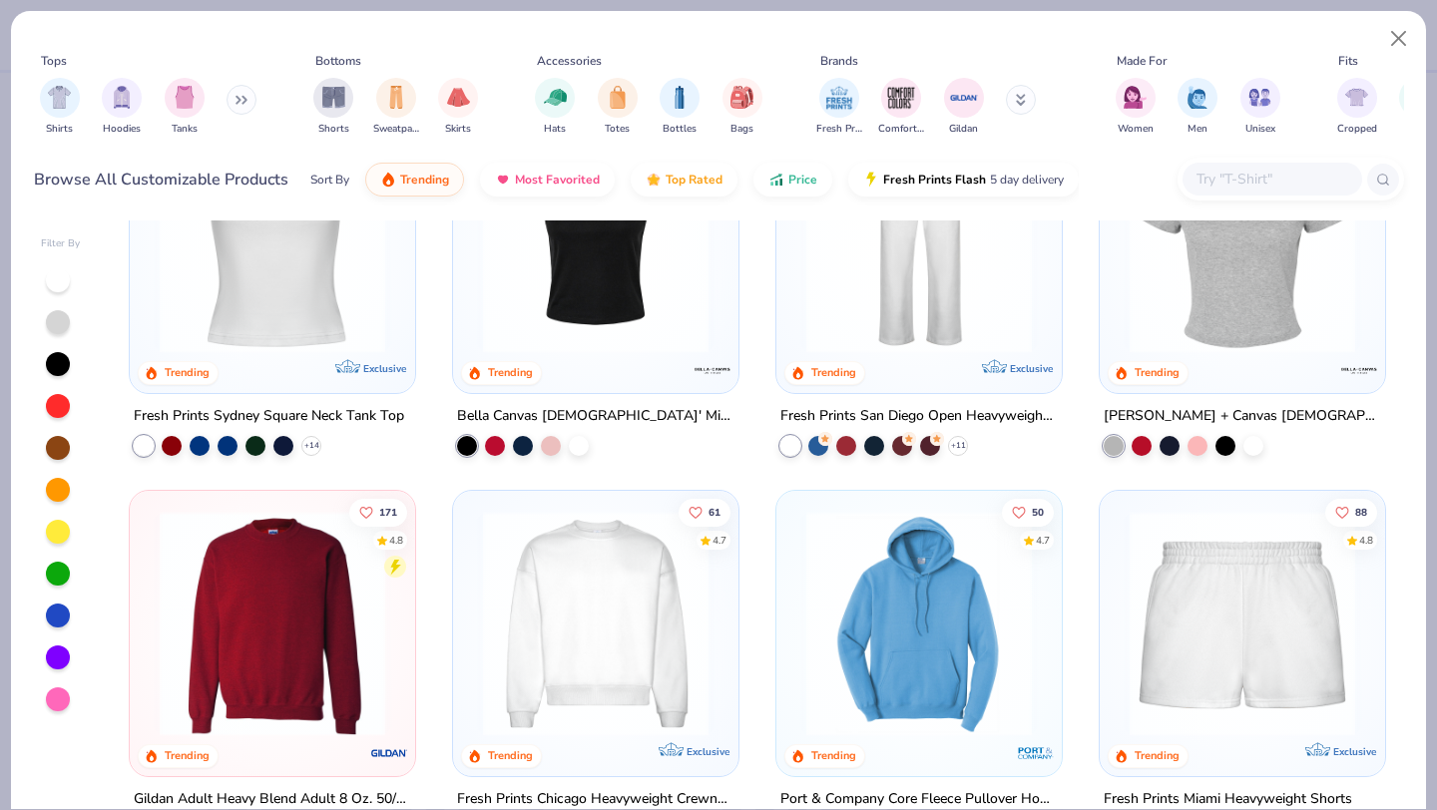
click at [576, 581] on img at bounding box center [595, 623] width 245 height 225
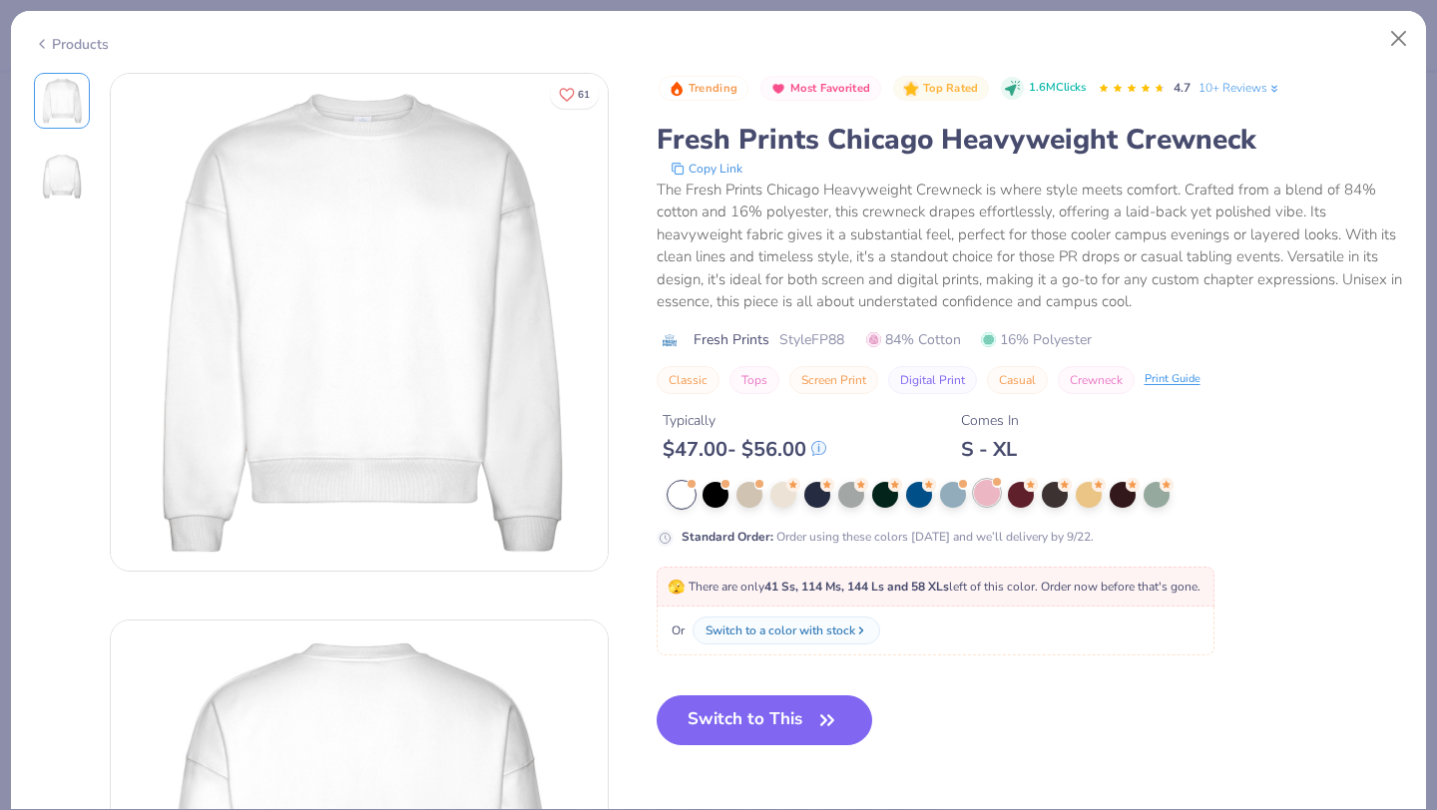
click at [982, 498] on div at bounding box center [987, 493] width 26 height 26
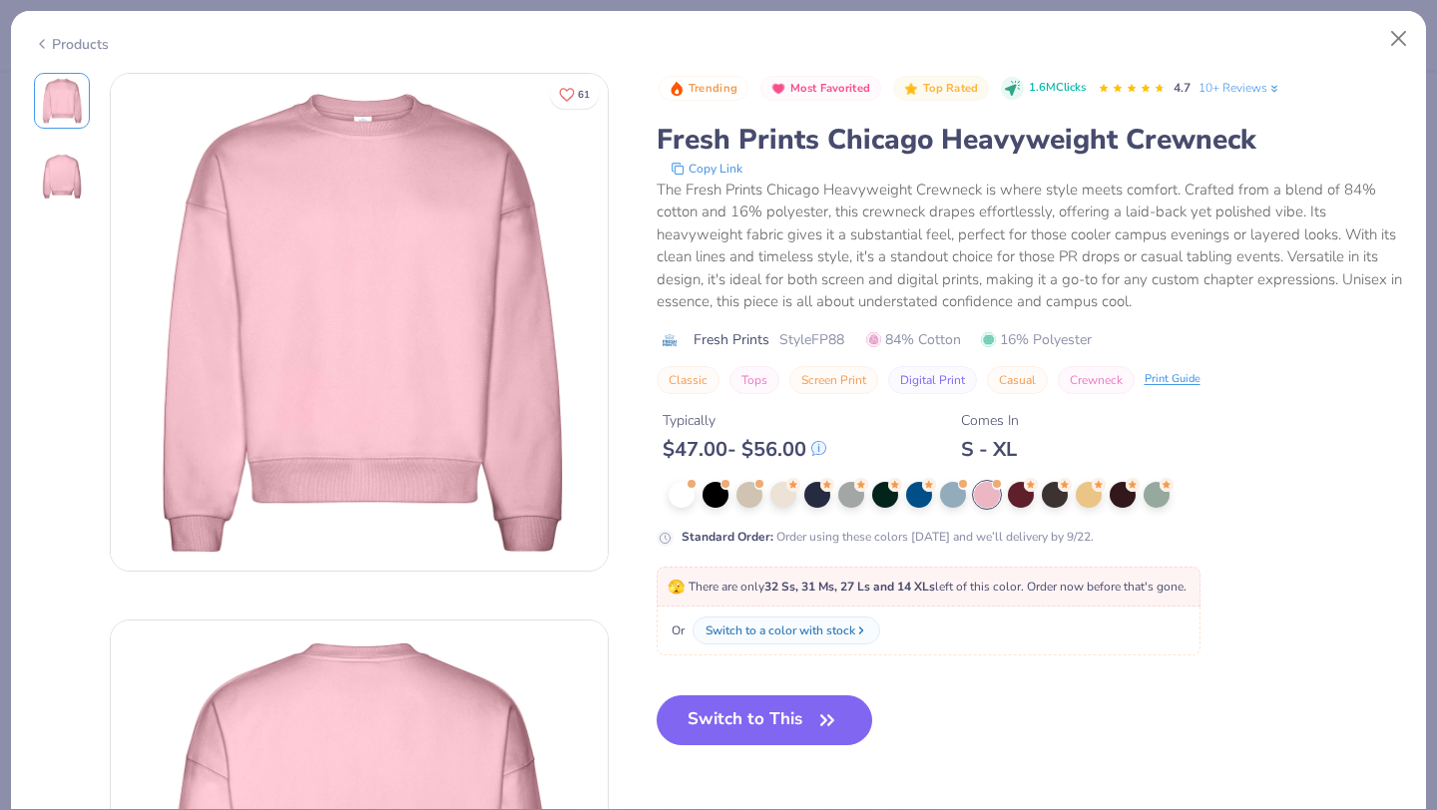
click at [771, 729] on button "Switch to This" at bounding box center [764, 720] width 217 height 50
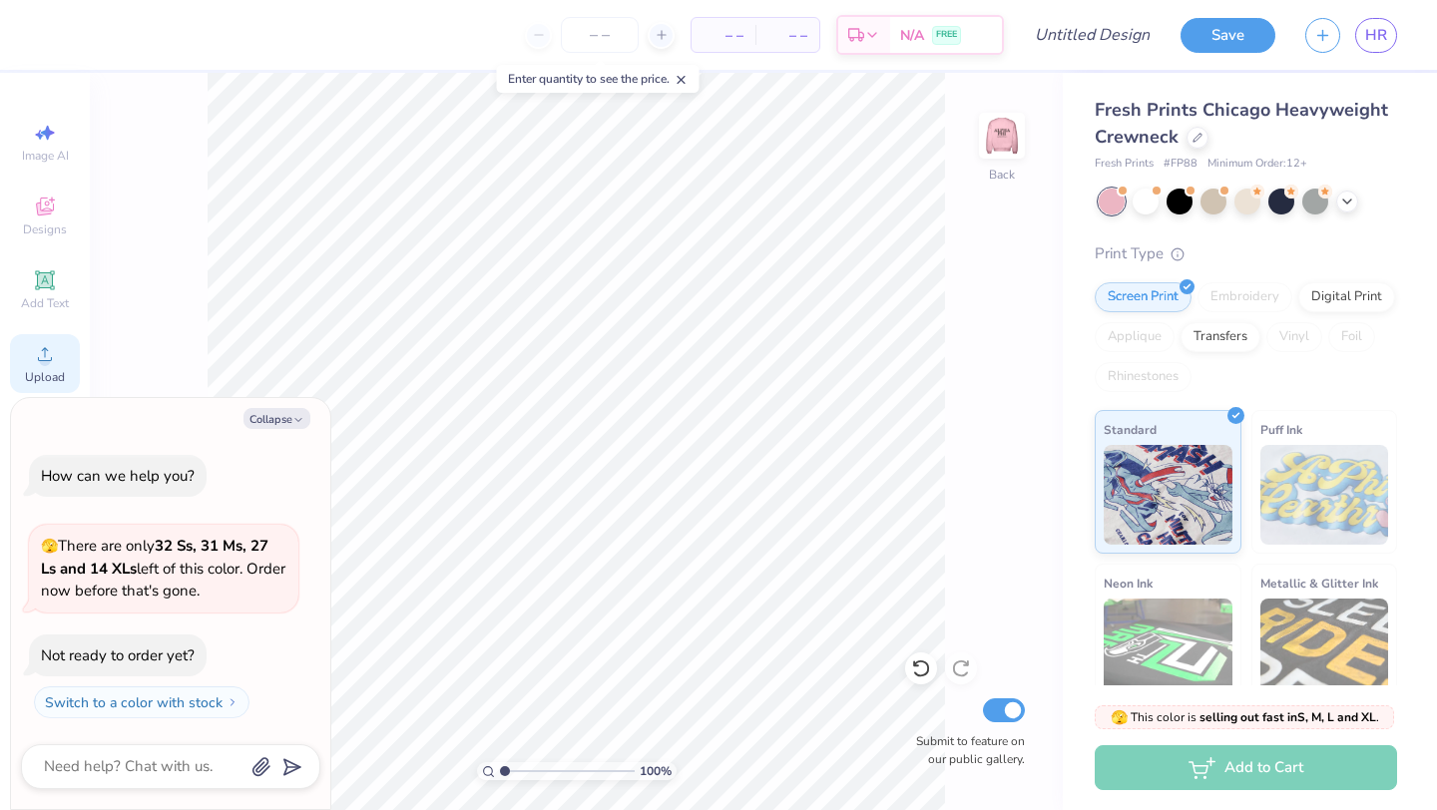
click at [52, 347] on icon at bounding box center [45, 354] width 24 height 24
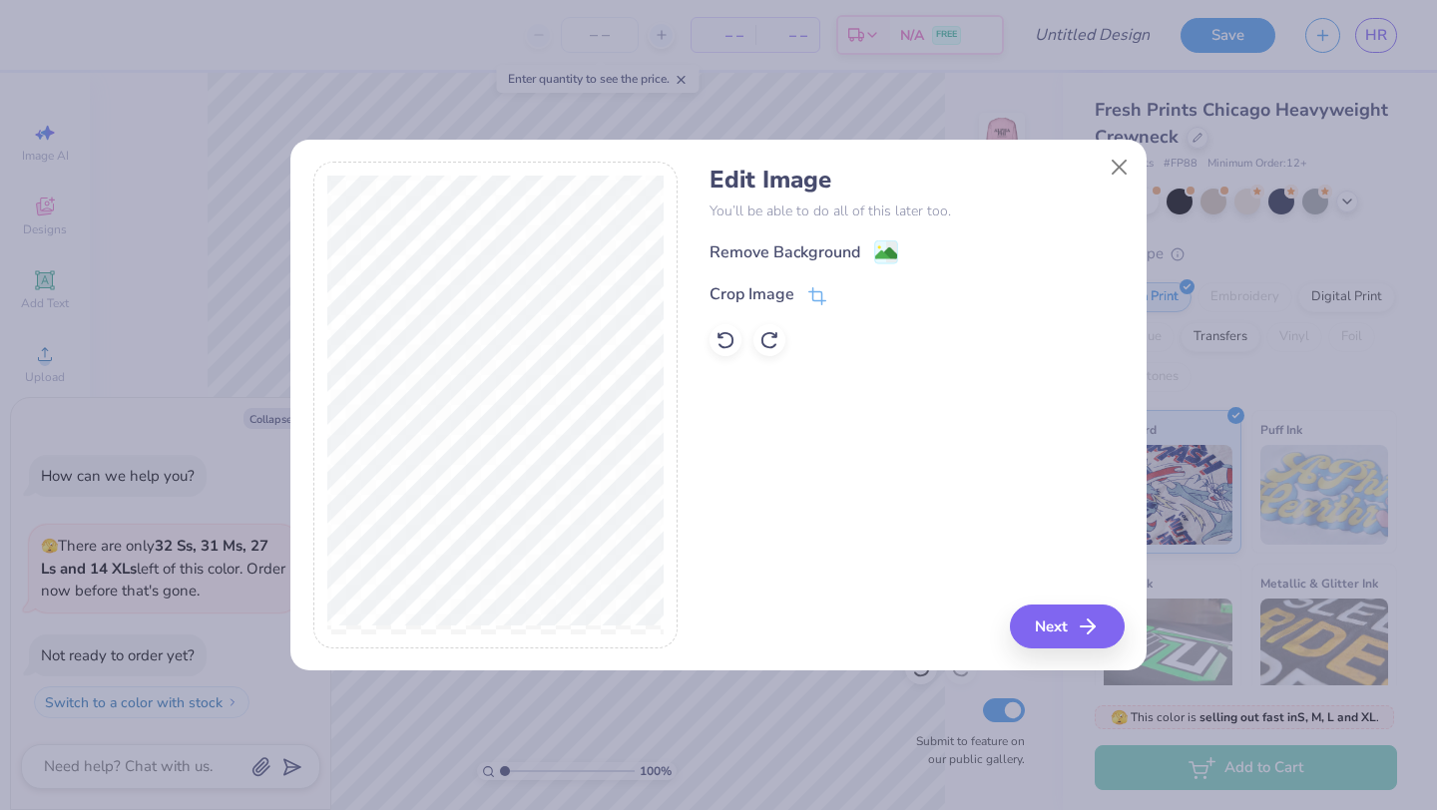
click at [791, 244] on div "Remove Background" at bounding box center [784, 252] width 151 height 24
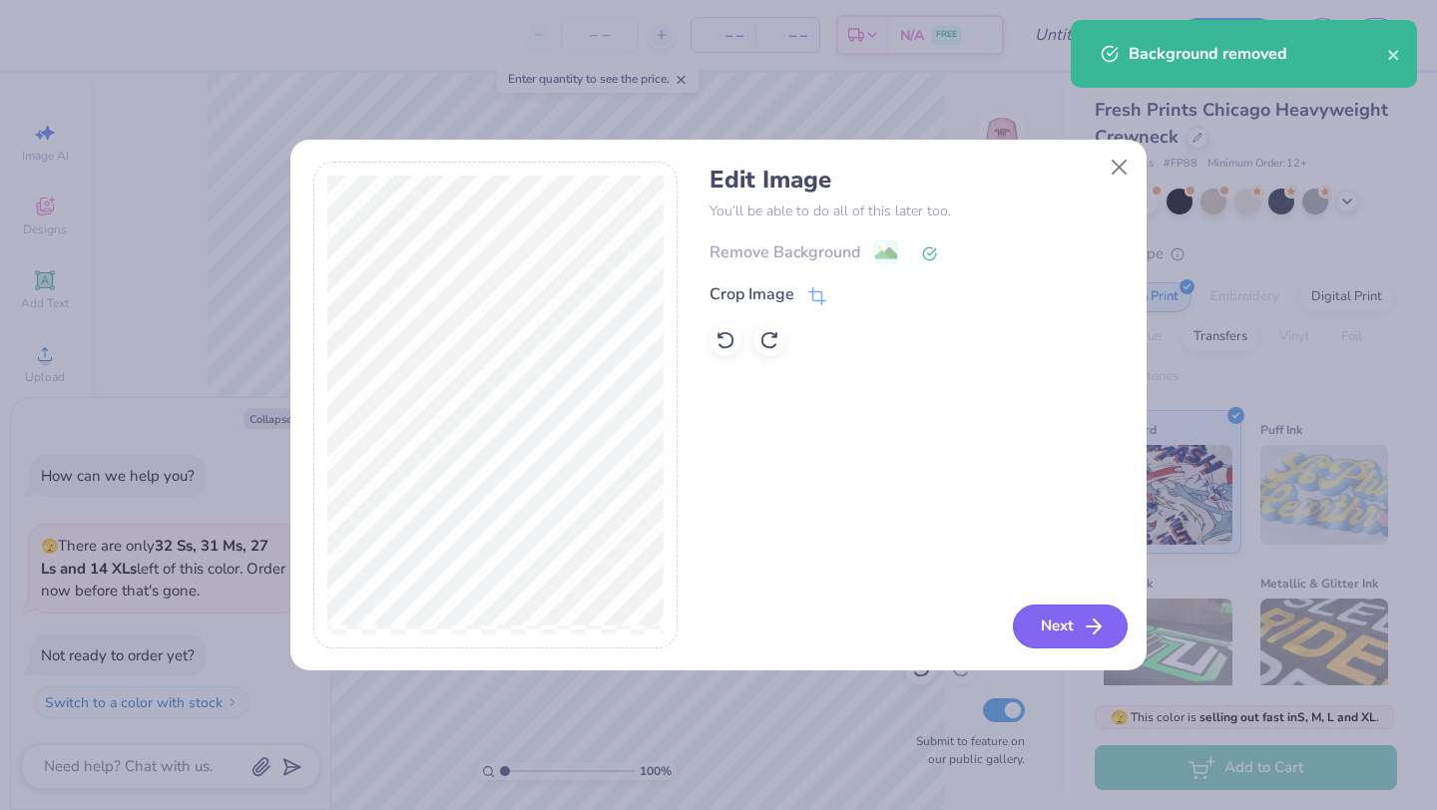
click at [1074, 634] on button "Next" at bounding box center [1070, 627] width 115 height 44
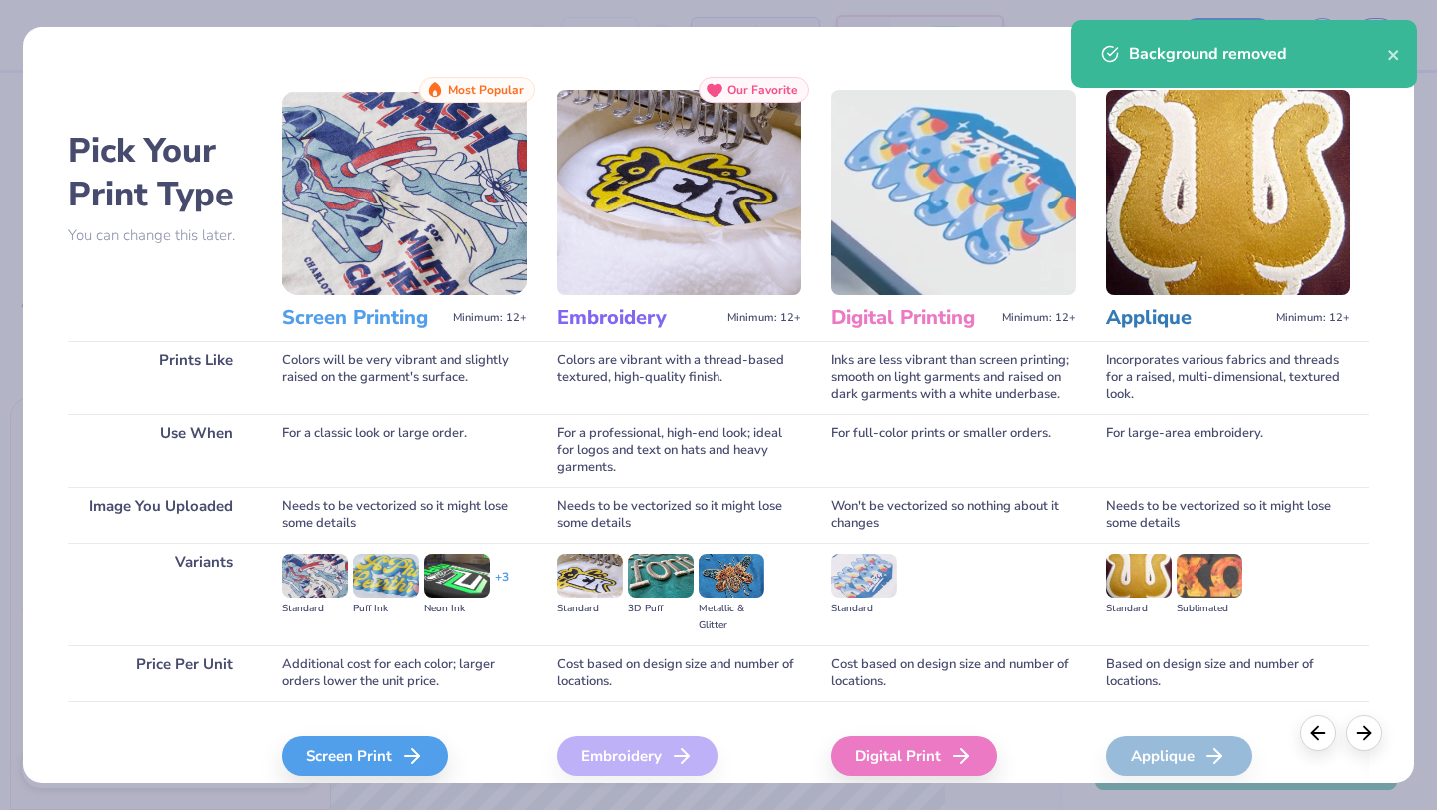
click at [1385, 54] on div "Background removed" at bounding box center [1257, 54] width 258 height 24
click at [1396, 49] on icon "close" at bounding box center [1394, 55] width 14 height 16
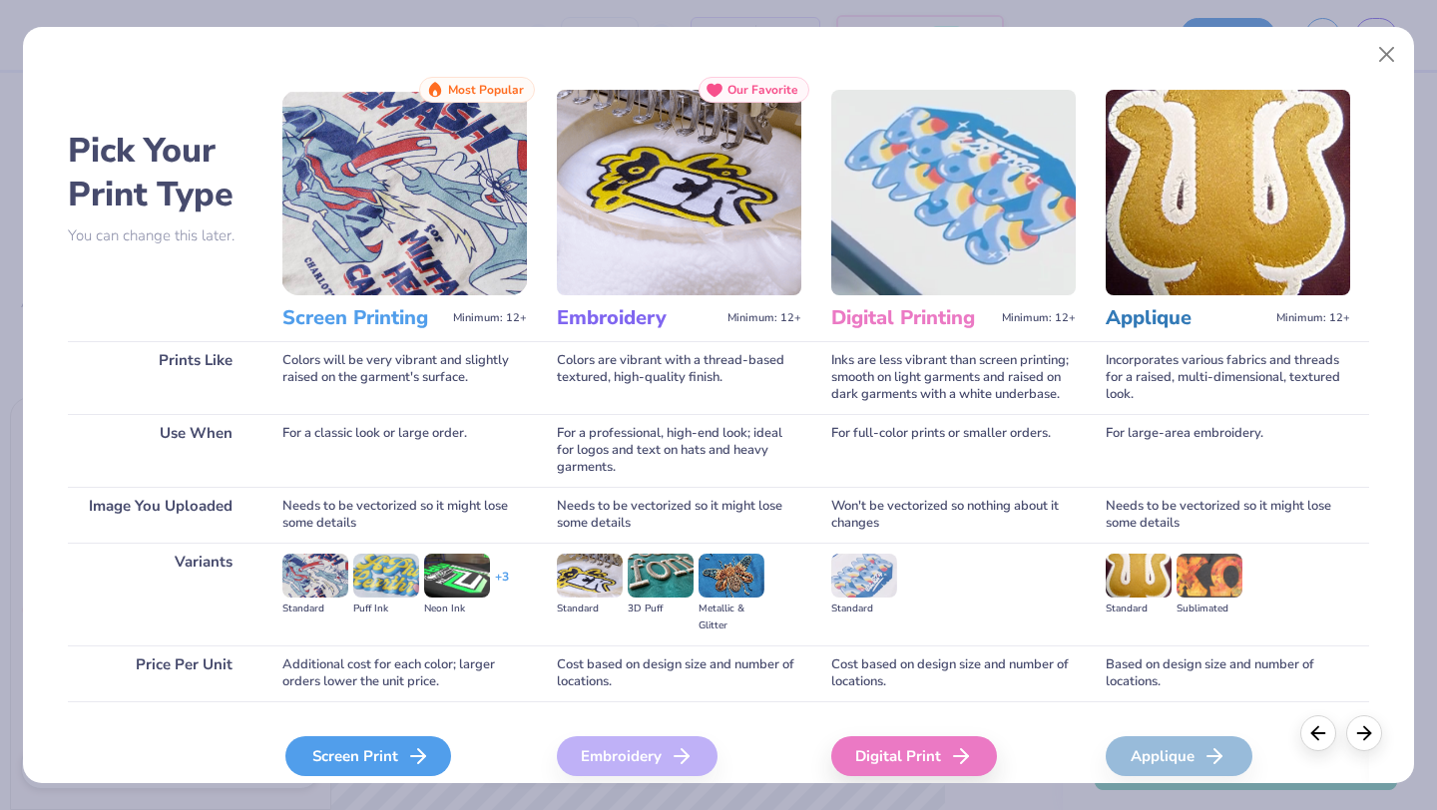
click at [341, 756] on div "Screen Print" at bounding box center [368, 756] width 166 height 40
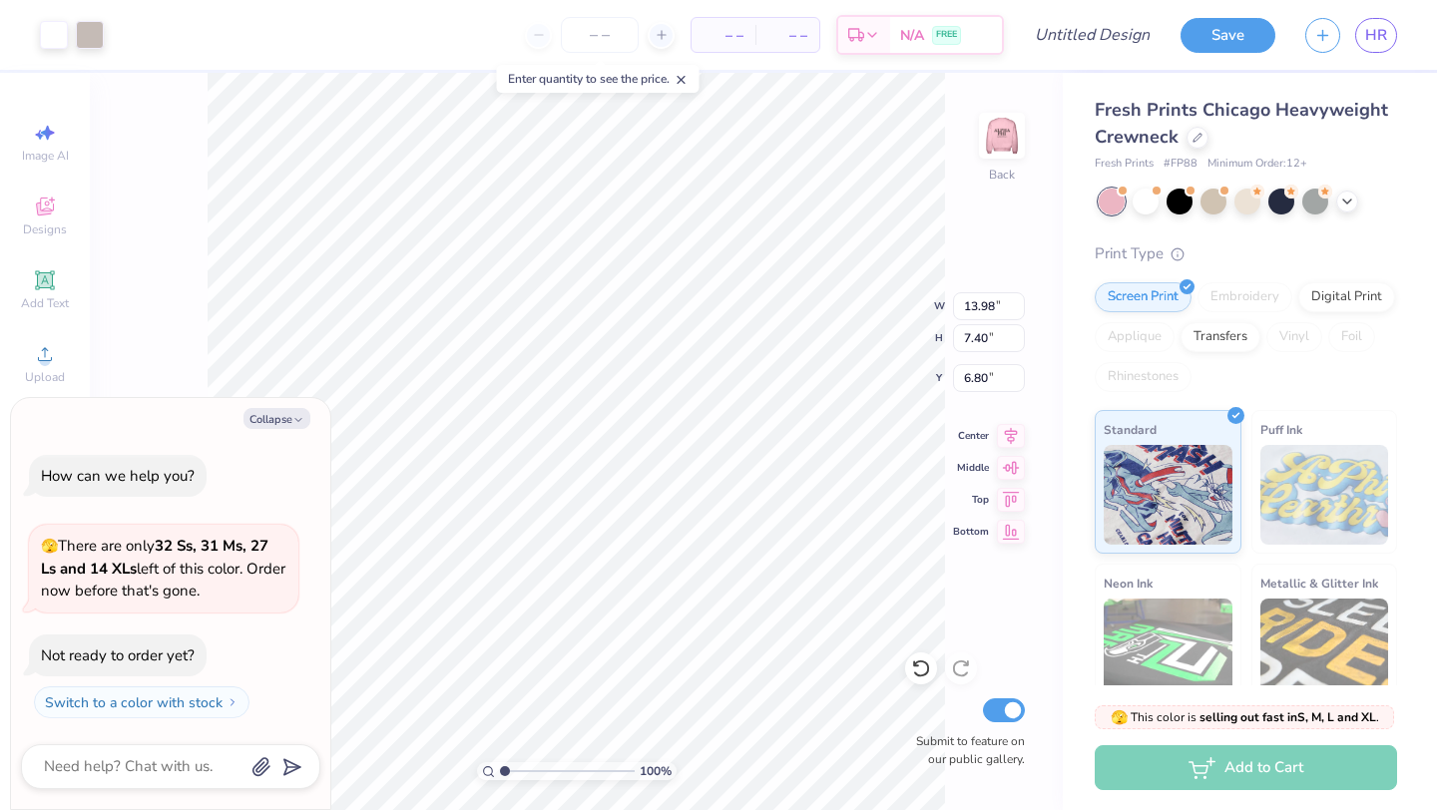
type textarea "x"
type input "7.41"
type input "3.92"
type textarea "x"
type input "1.90"
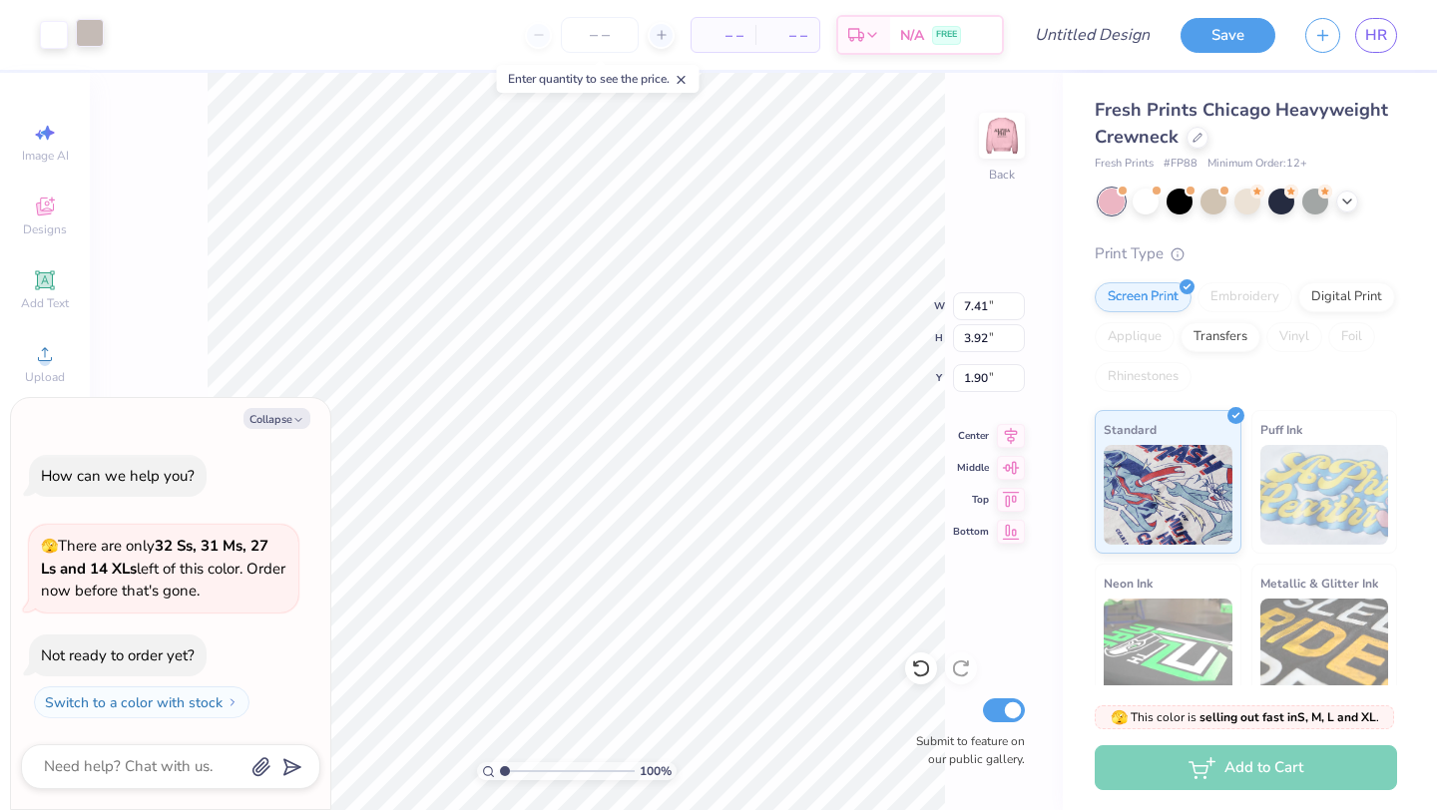
click at [90, 33] on div at bounding box center [90, 33] width 28 height 28
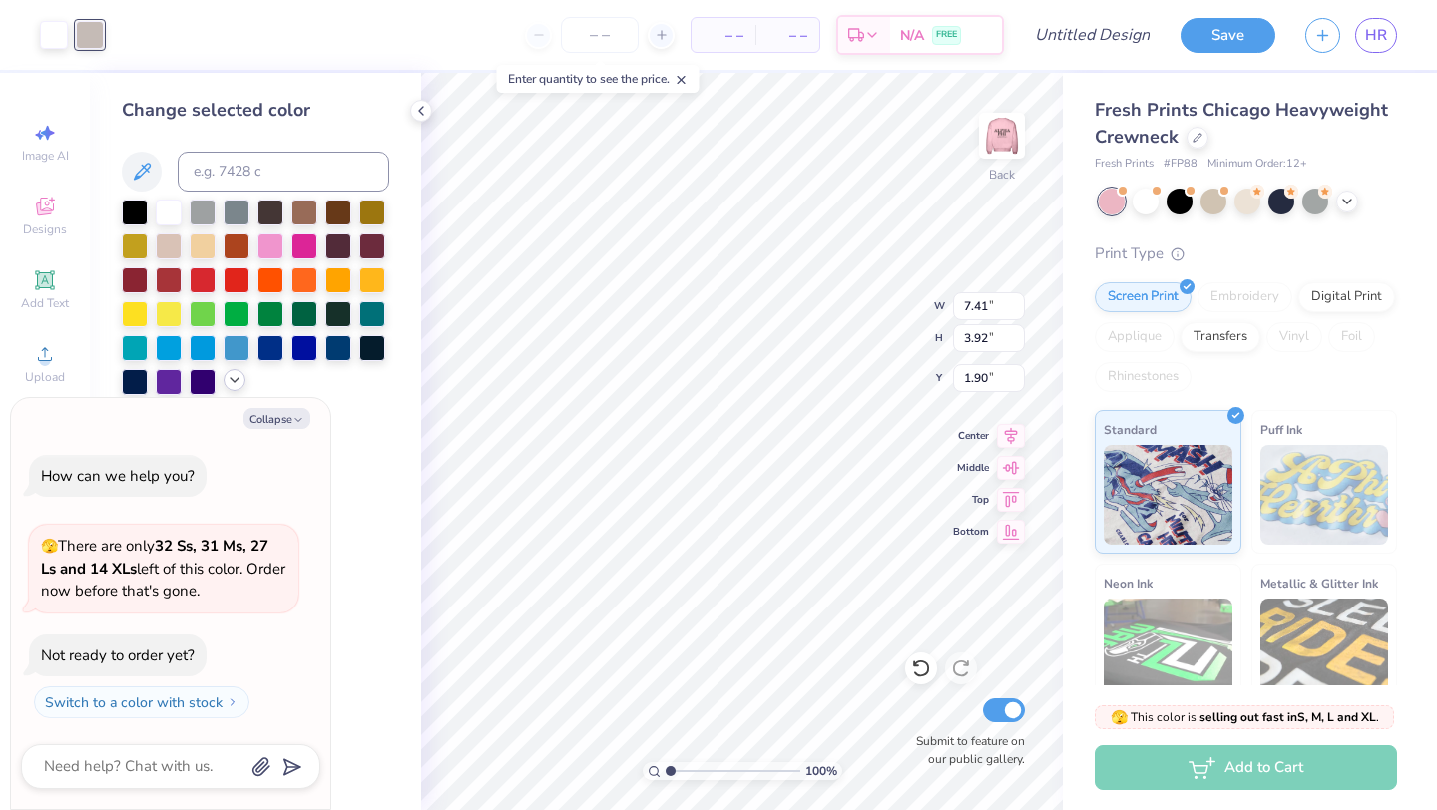
click at [238, 381] on icon at bounding box center [234, 380] width 16 height 16
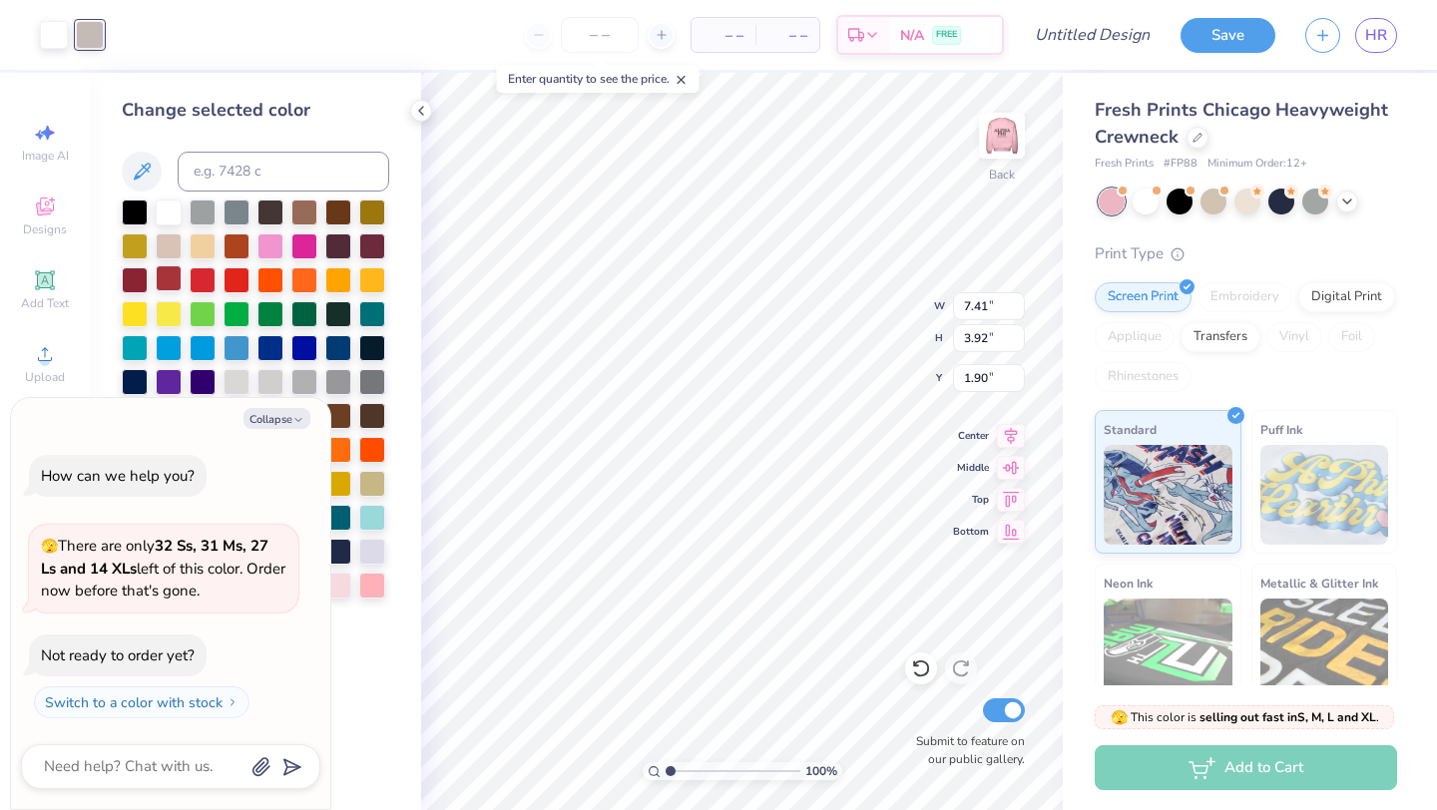
click at [175, 281] on div at bounding box center [169, 278] width 26 height 26
type textarea "x"
type input "2.11"
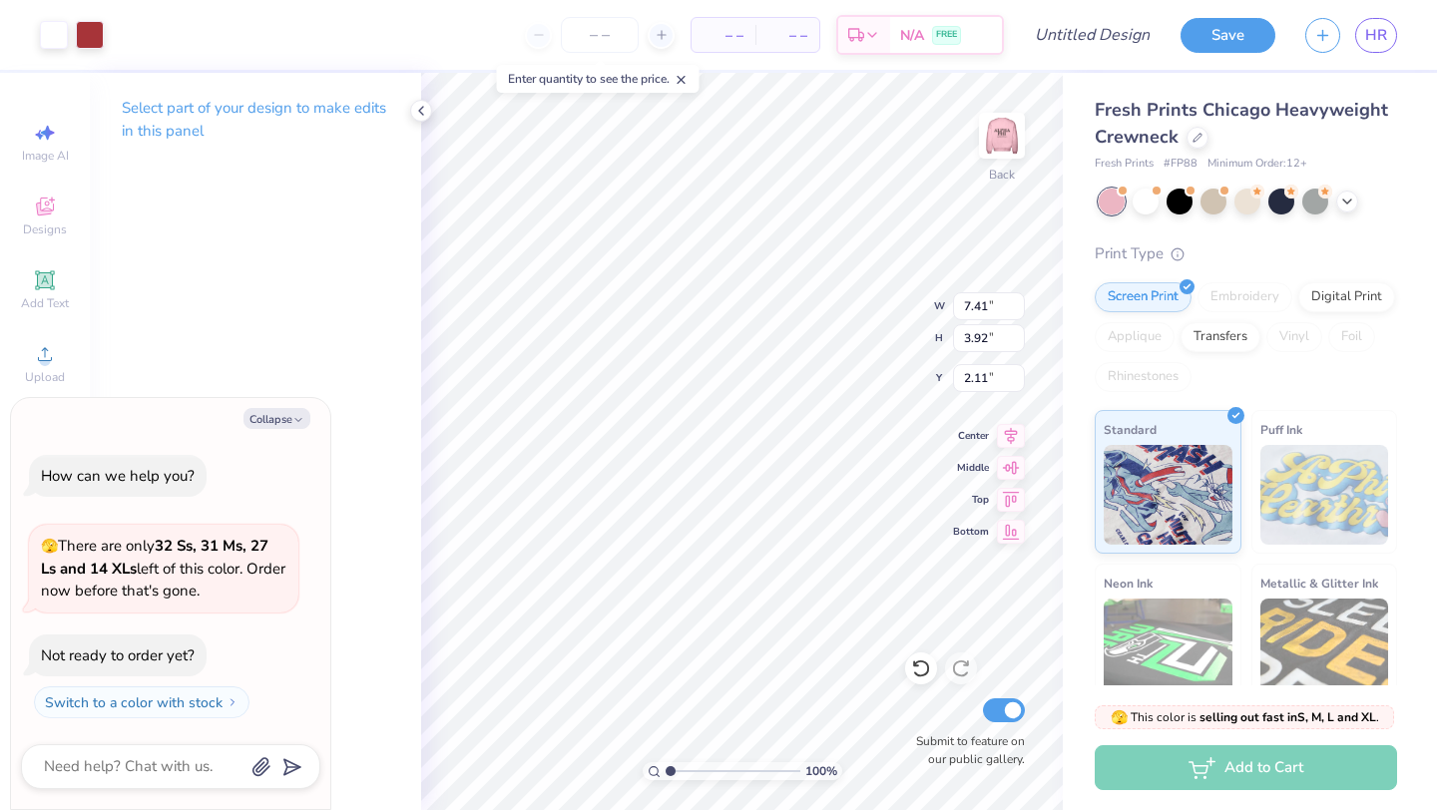
type textarea "x"
type input "6.65"
type input "3.52"
click at [91, 26] on div at bounding box center [90, 33] width 28 height 28
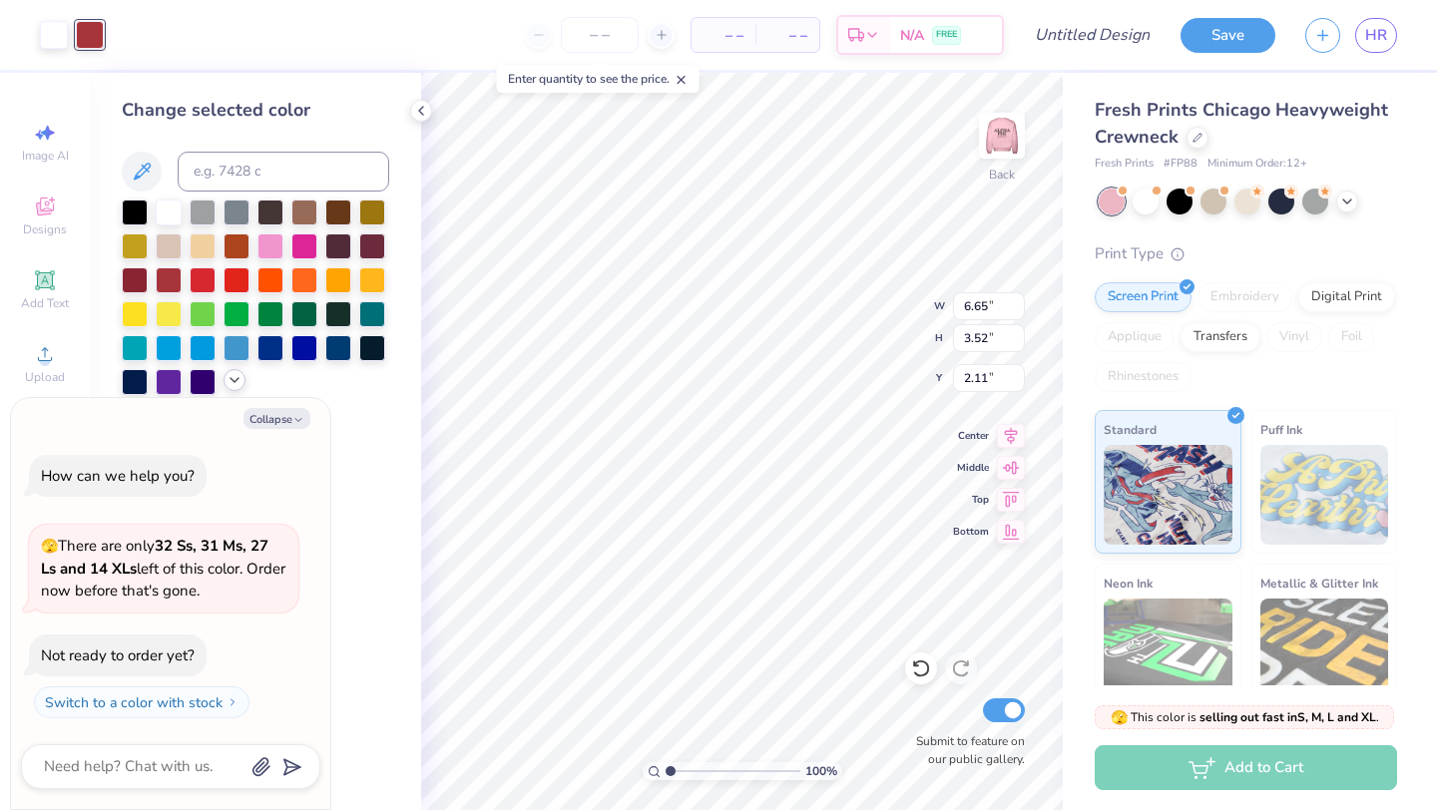
click at [234, 387] on icon at bounding box center [234, 380] width 16 height 16
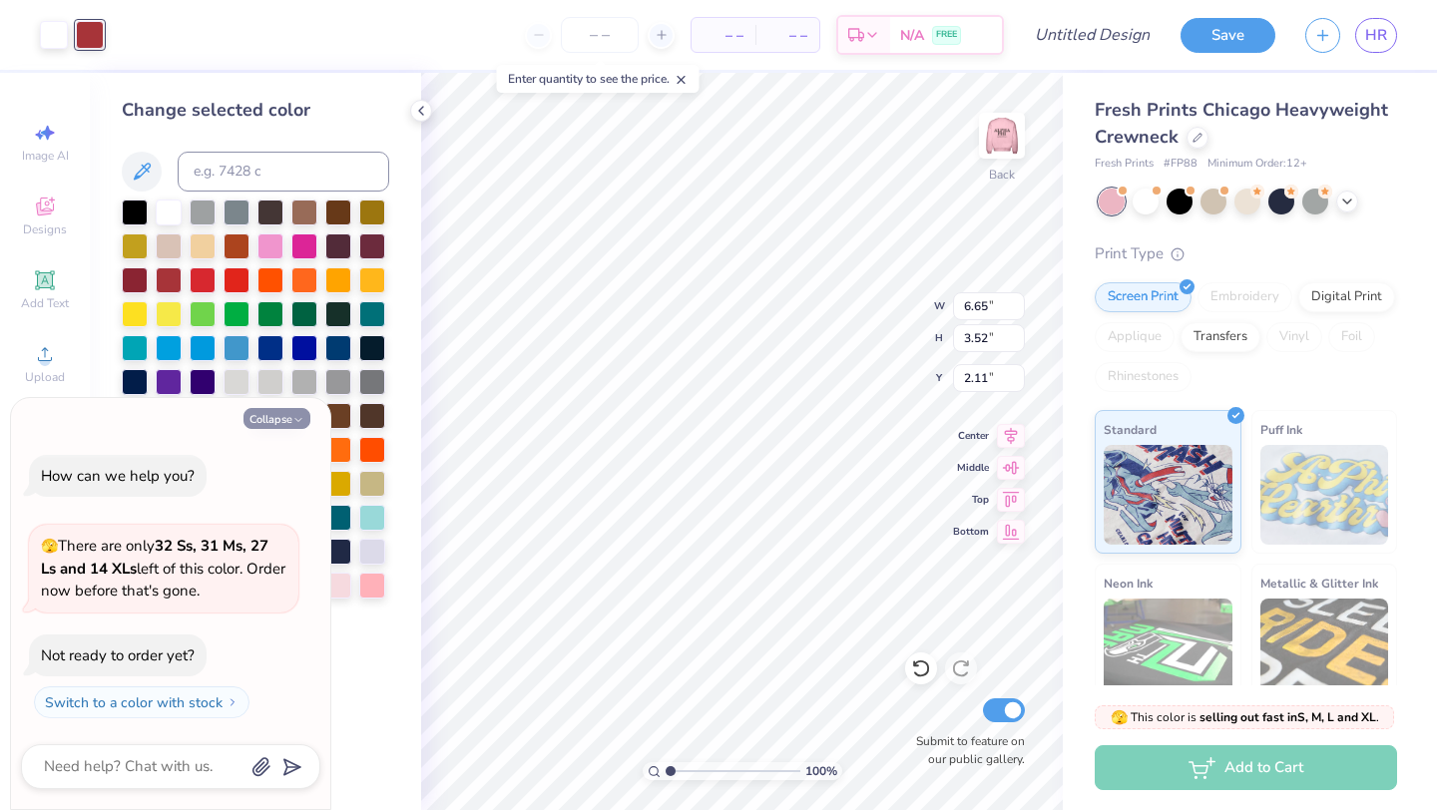
click at [282, 418] on button "Collapse" at bounding box center [276, 418] width 67 height 21
type textarea "x"
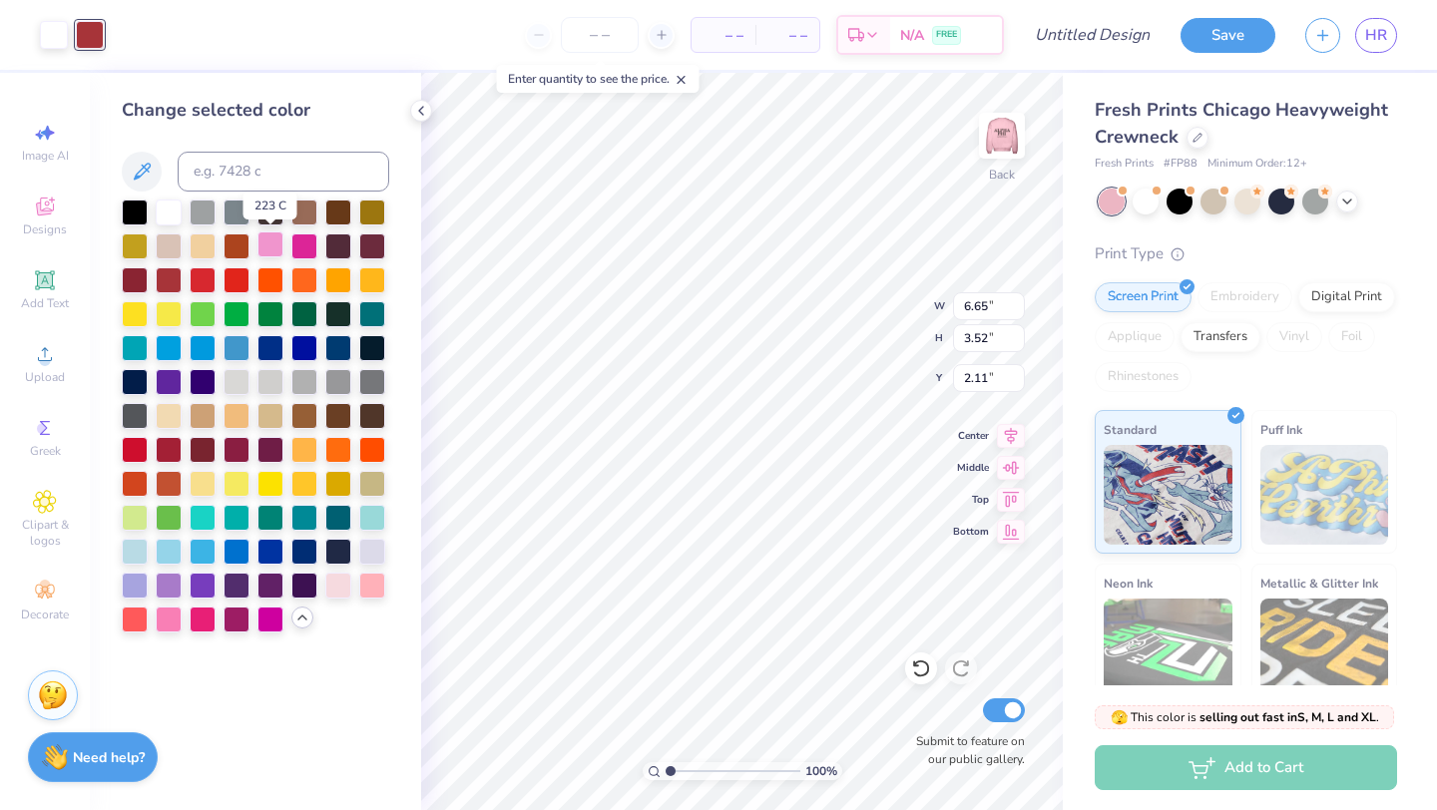
click at [274, 247] on div at bounding box center [270, 244] width 26 height 26
click at [387, 588] on div at bounding box center [255, 416] width 267 height 433
click at [378, 592] on div at bounding box center [372, 584] width 26 height 26
click at [161, 624] on div at bounding box center [169, 618] width 26 height 26
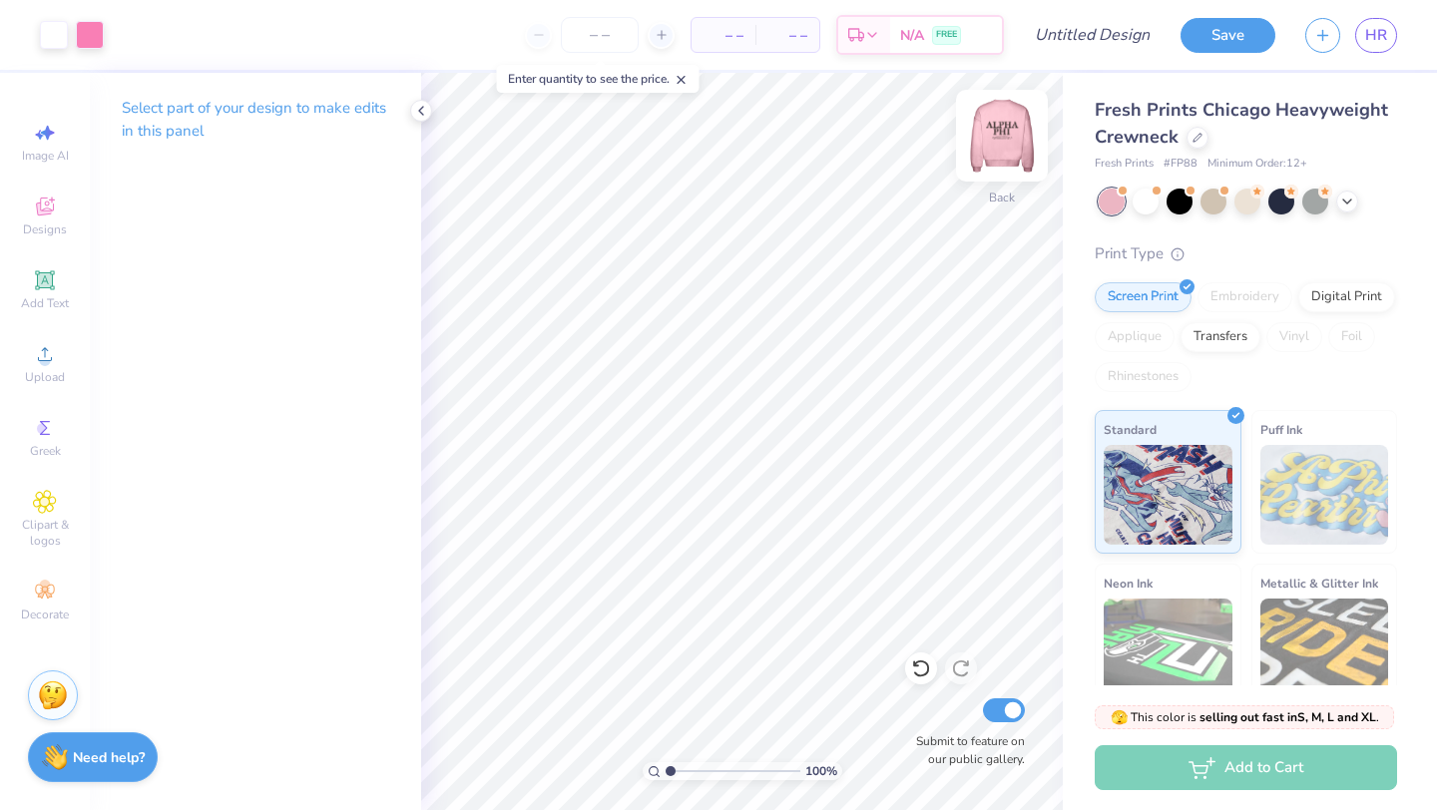
click at [1002, 128] on img at bounding box center [1002, 136] width 80 height 80
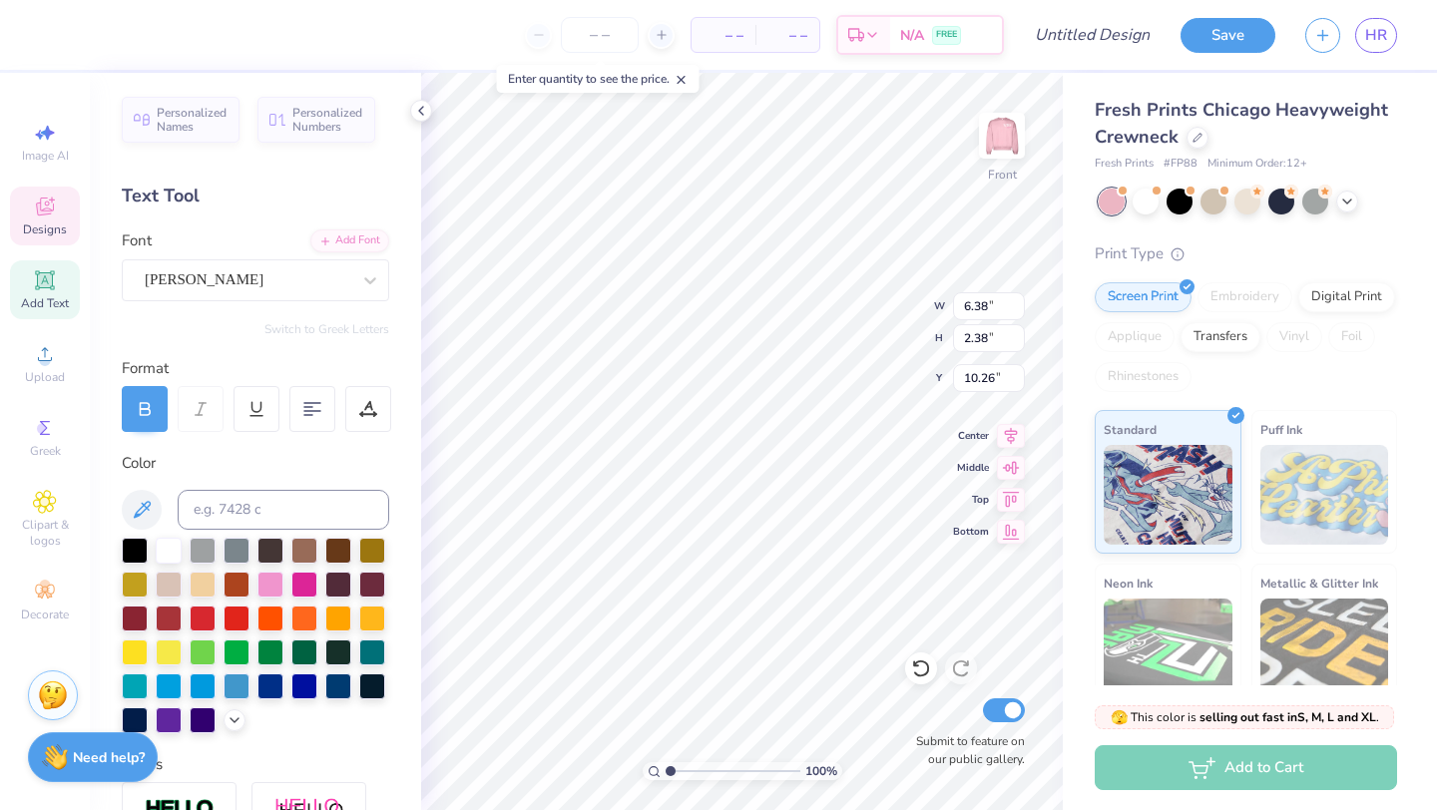
type textarea "BOARD"
type input "10.22"
click at [810, 329] on div "Hold “Option ⌥” to see the space between elements." at bounding box center [795, 308] width 200 height 46
type input "7.81"
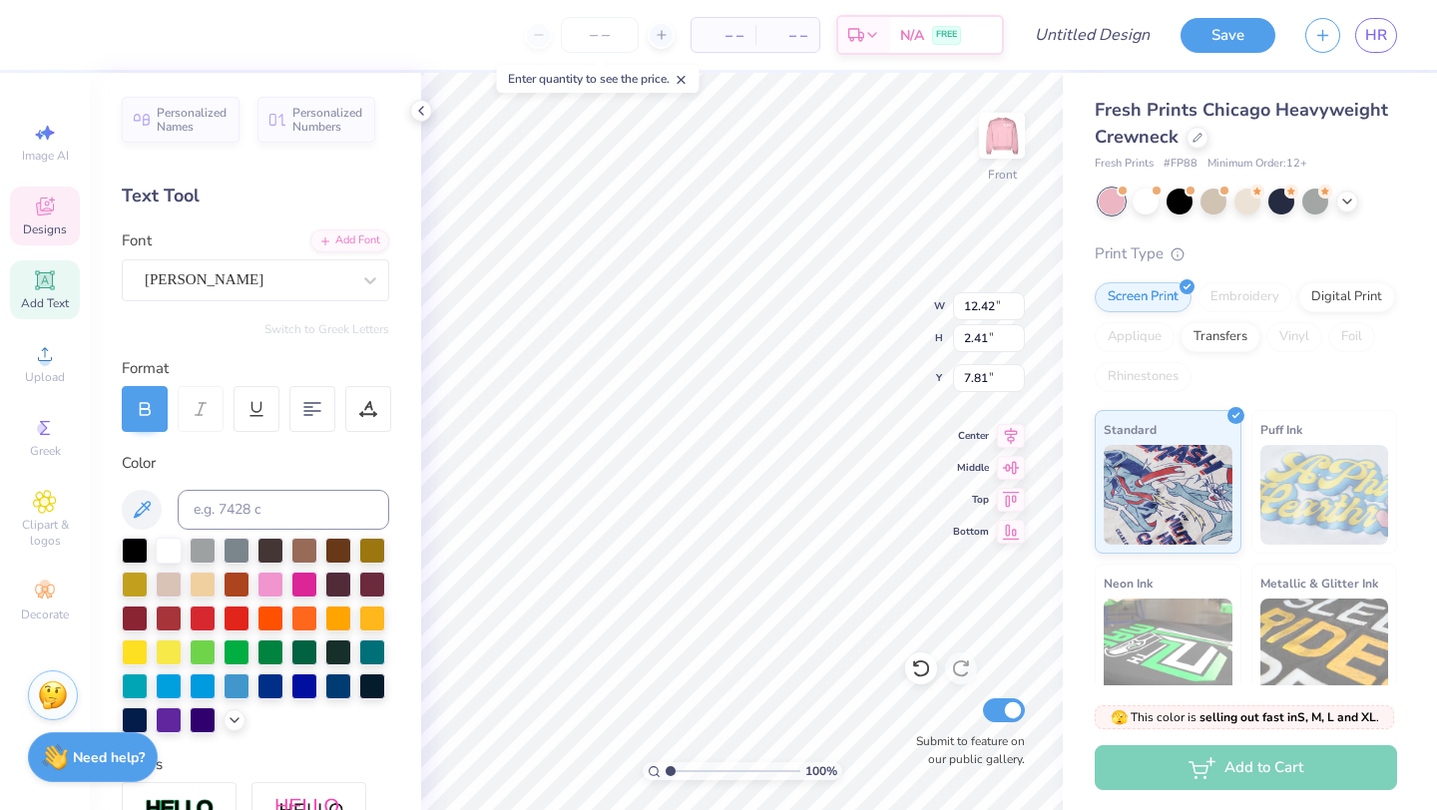
scroll to position [0, 0]
type textarea "BBG"
type input "7.18"
type input "12.91"
type input "9.73"
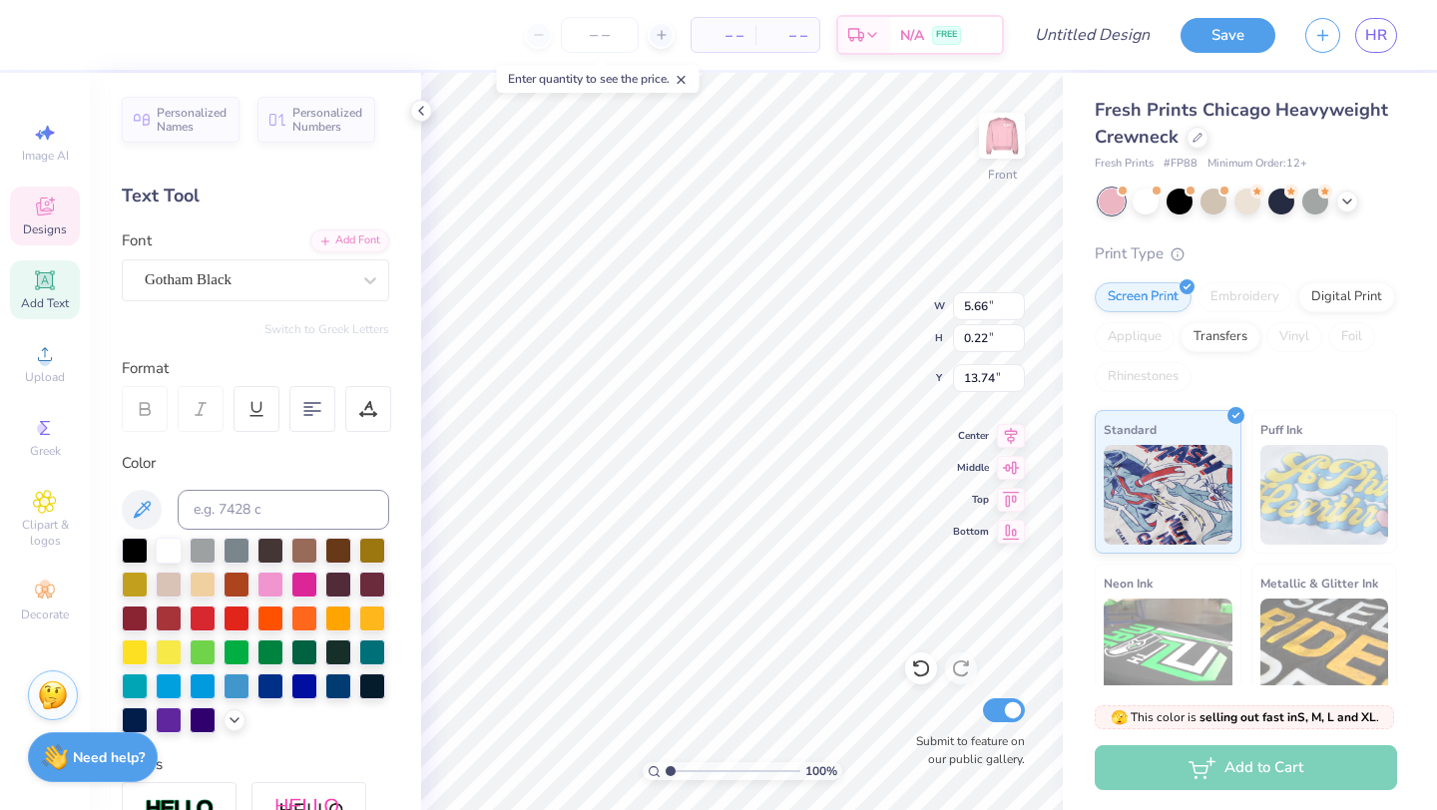
scroll to position [0, 9]
type textarea "DELAWARE"
type textarea "NORTH TEXAS OKLAHOMA #74"
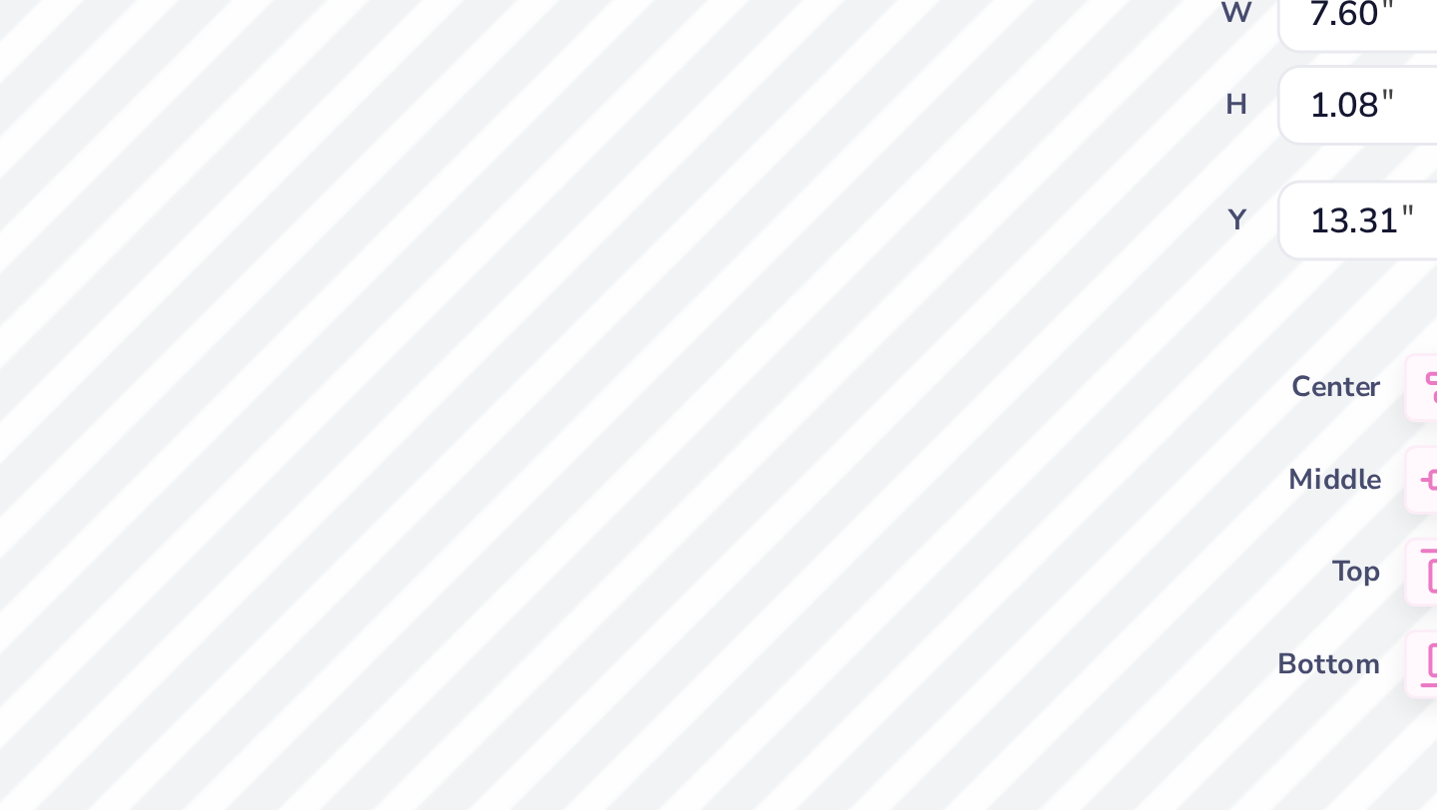
type input "4.98"
type input "0.22"
type input "13.78"
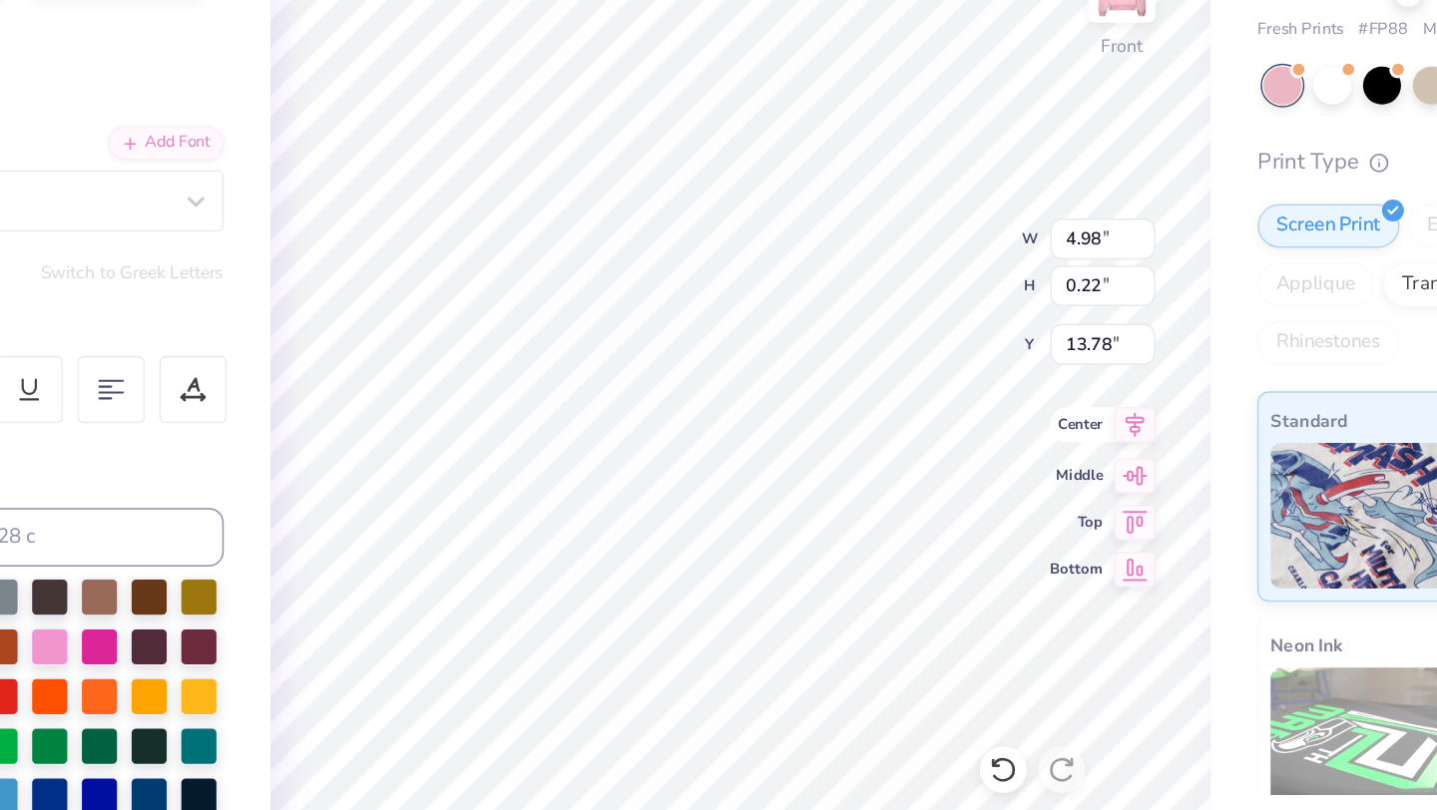
click at [1010, 439] on icon at bounding box center [1011, 433] width 13 height 17
type input "13.35"
click at [1008, 435] on icon at bounding box center [1011, 433] width 13 height 17
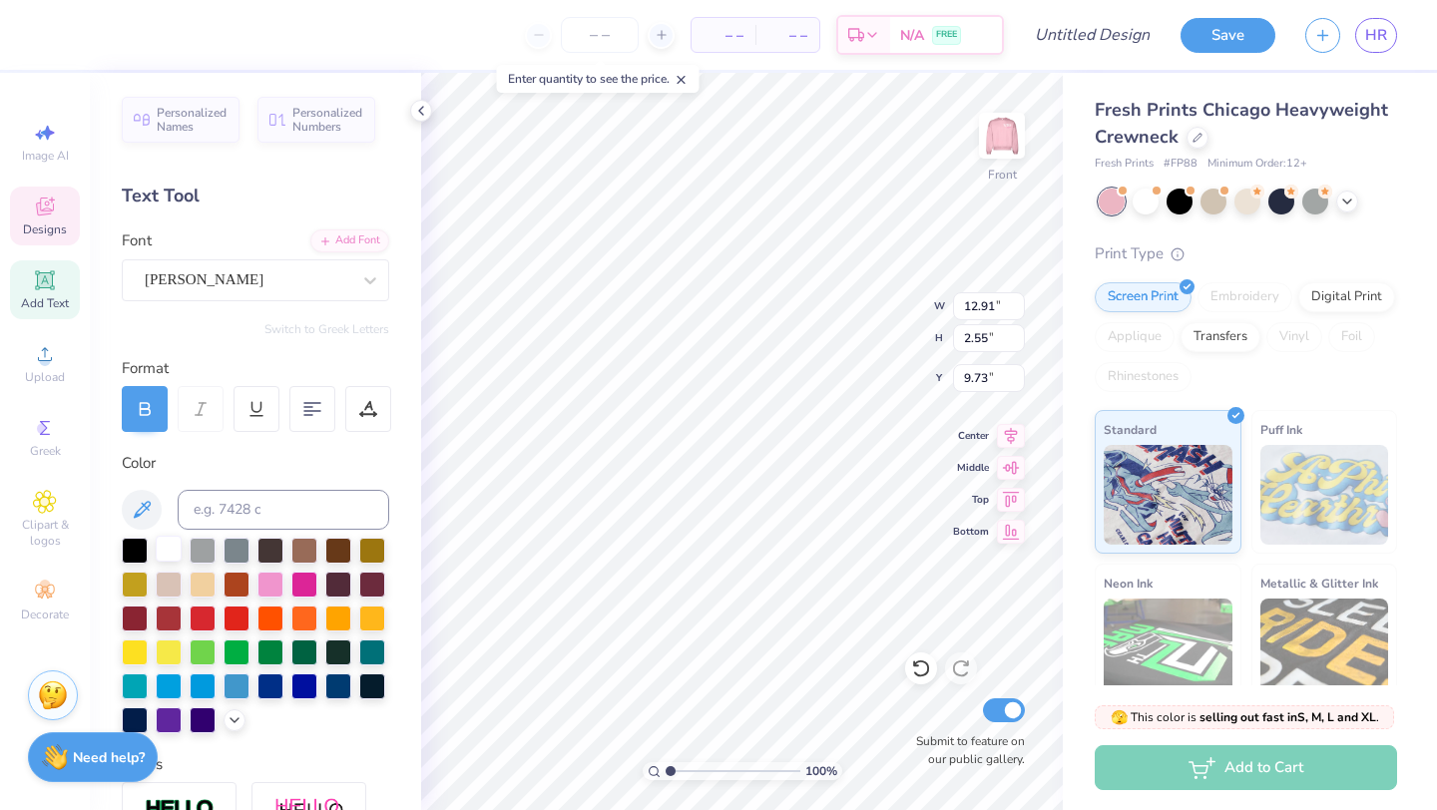
click at [169, 548] on div at bounding box center [169, 549] width 26 height 26
type input "7.41"
type input "7.18"
drag, startPoint x: 168, startPoint y: 543, endPoint x: 348, endPoint y: 507, distance: 184.1
click at [168, 543] on div at bounding box center [169, 551] width 26 height 26
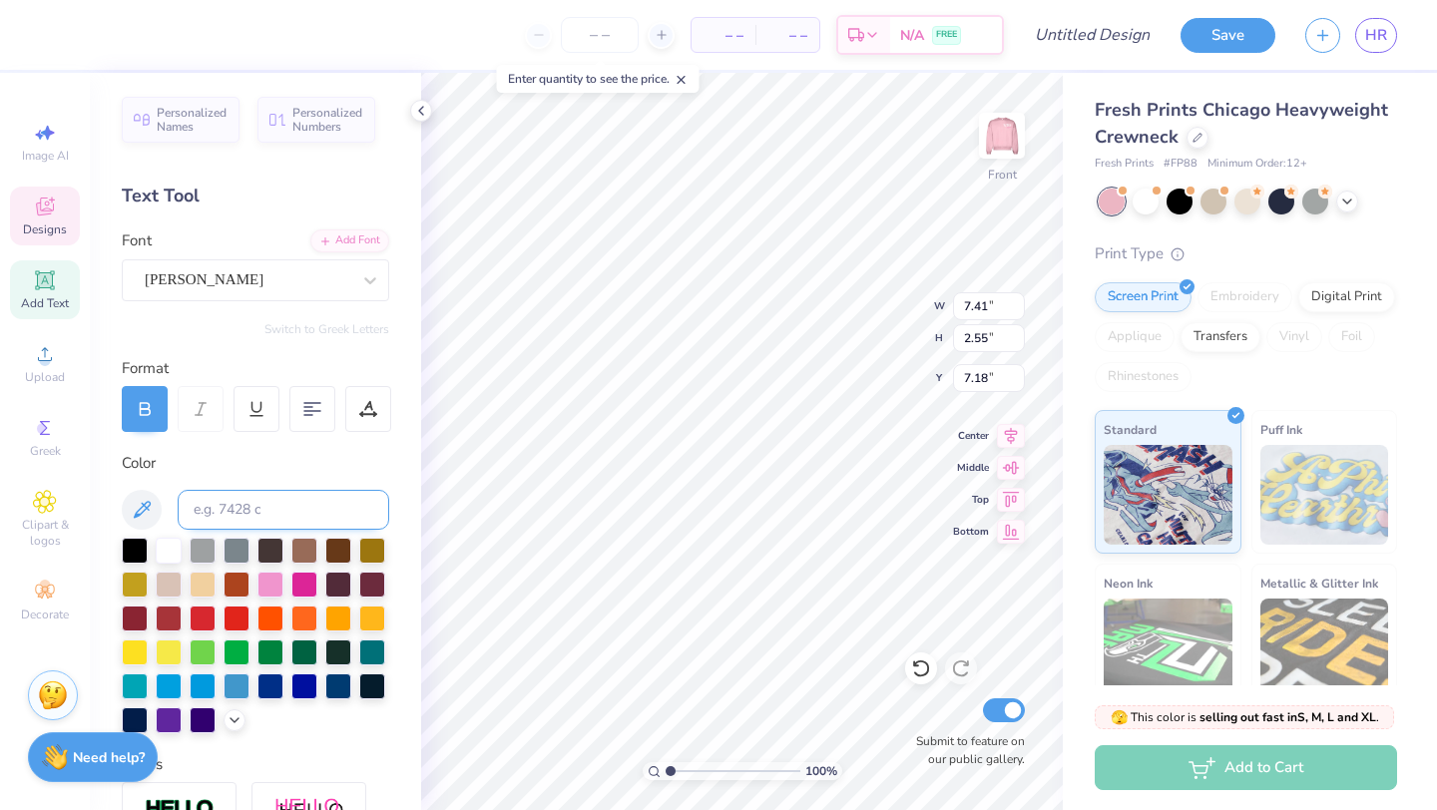
type input "4.98"
type input "0.22"
type input "13.78"
click at [169, 551] on div at bounding box center [169, 549] width 26 height 26
type input "7.60"
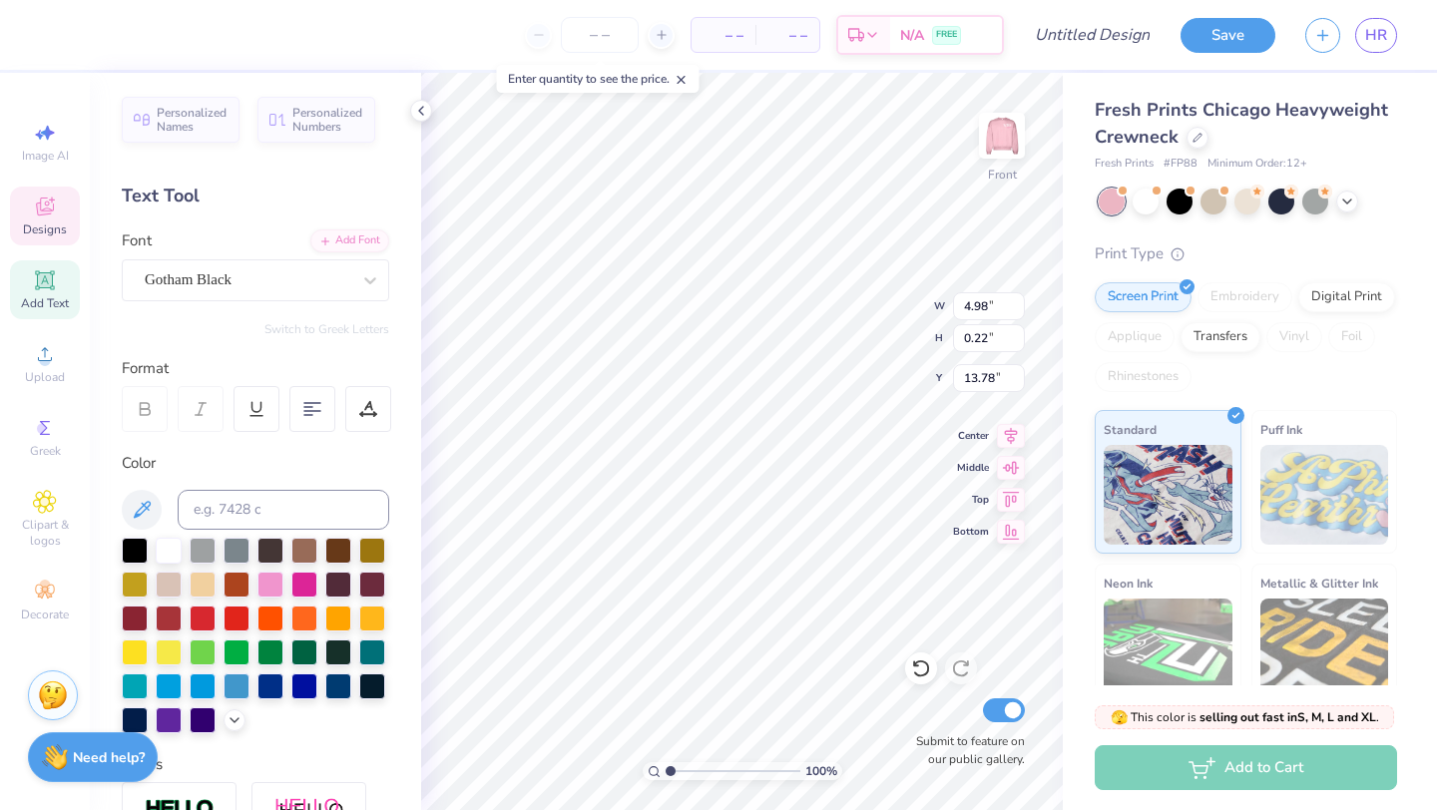
type input "1.08"
type input "13.35"
click at [179, 548] on div at bounding box center [169, 549] width 26 height 26
click at [170, 550] on div at bounding box center [169, 549] width 26 height 26
click at [172, 550] on div at bounding box center [169, 549] width 26 height 26
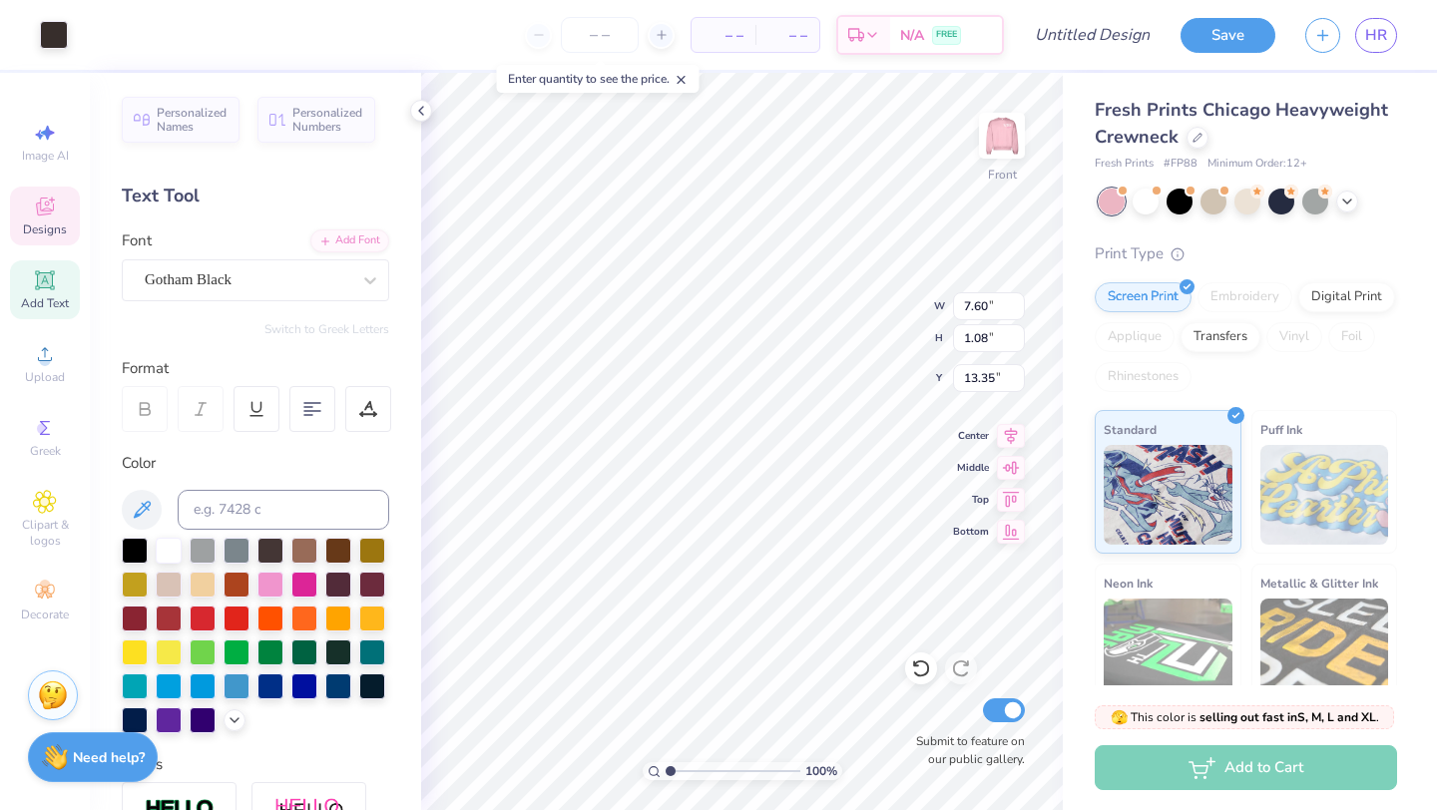
type input "4.98"
type input "0.22"
type input "13.78"
click at [127, 546] on div at bounding box center [135, 549] width 26 height 26
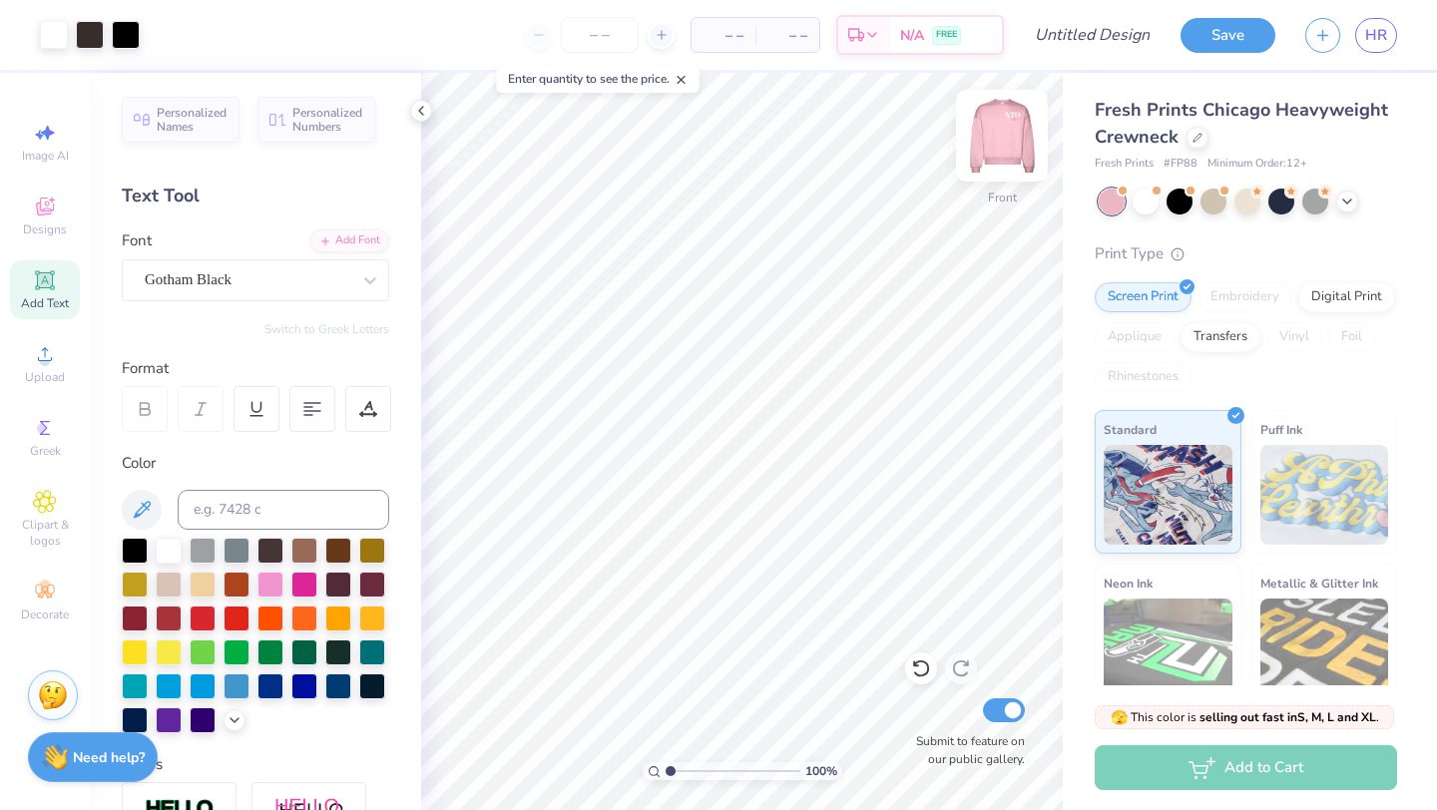
click at [1011, 154] on img at bounding box center [1002, 136] width 80 height 80
click at [93, 35] on div at bounding box center [90, 33] width 28 height 28
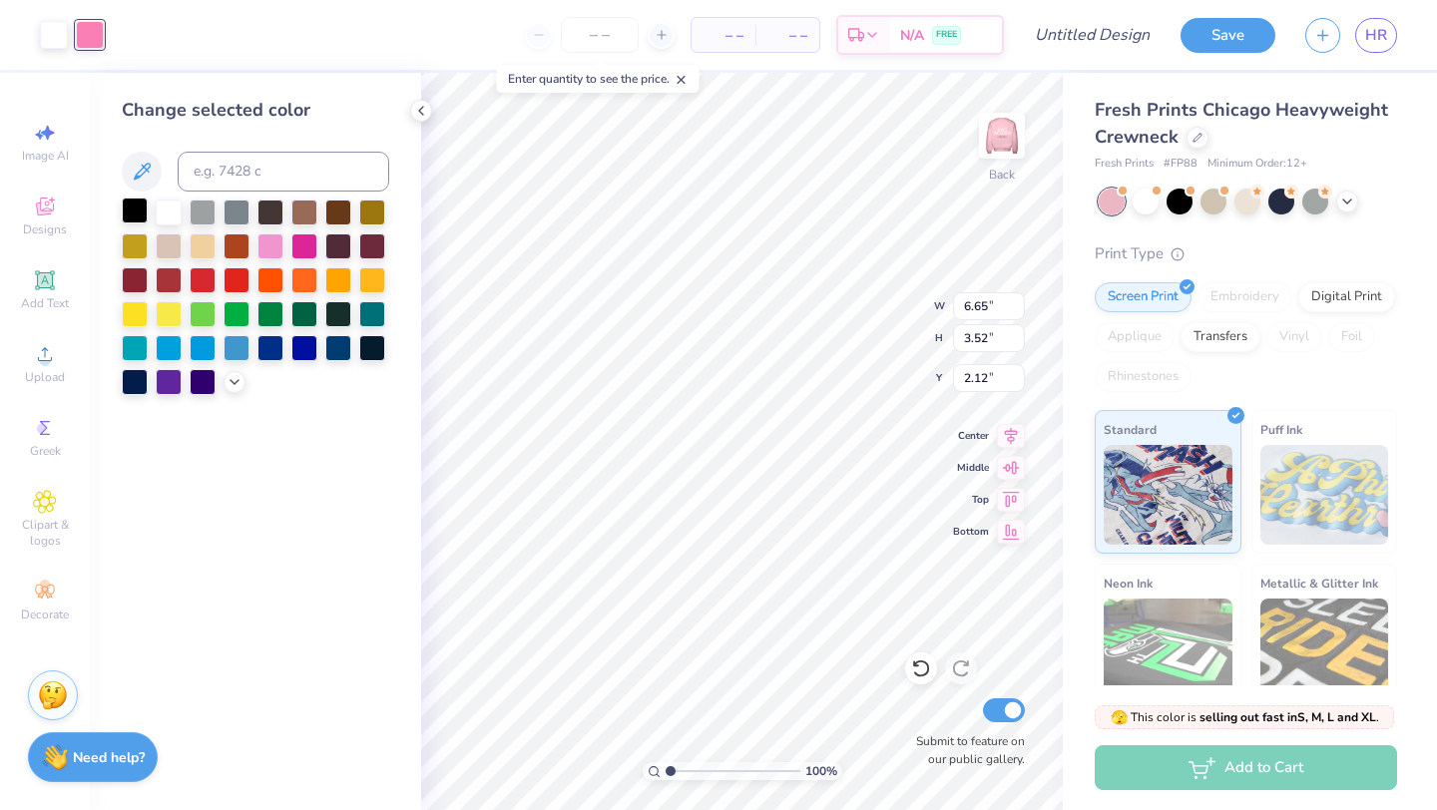
click at [124, 214] on div at bounding box center [135, 211] width 26 height 26
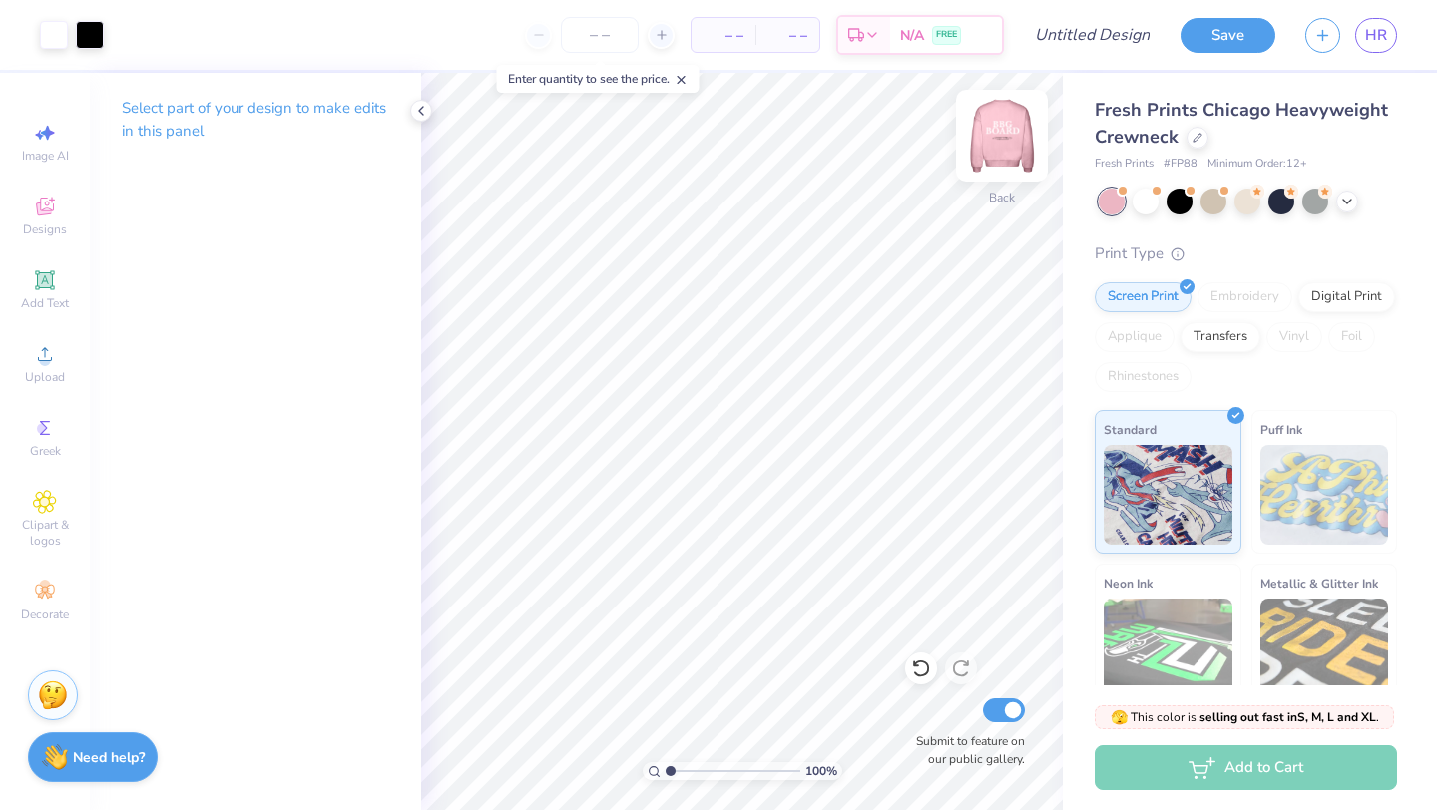
click at [1008, 146] on img at bounding box center [1002, 136] width 80 height 80
click at [999, 152] on img at bounding box center [1002, 136] width 80 height 80
click at [416, 113] on icon at bounding box center [421, 111] width 16 height 16
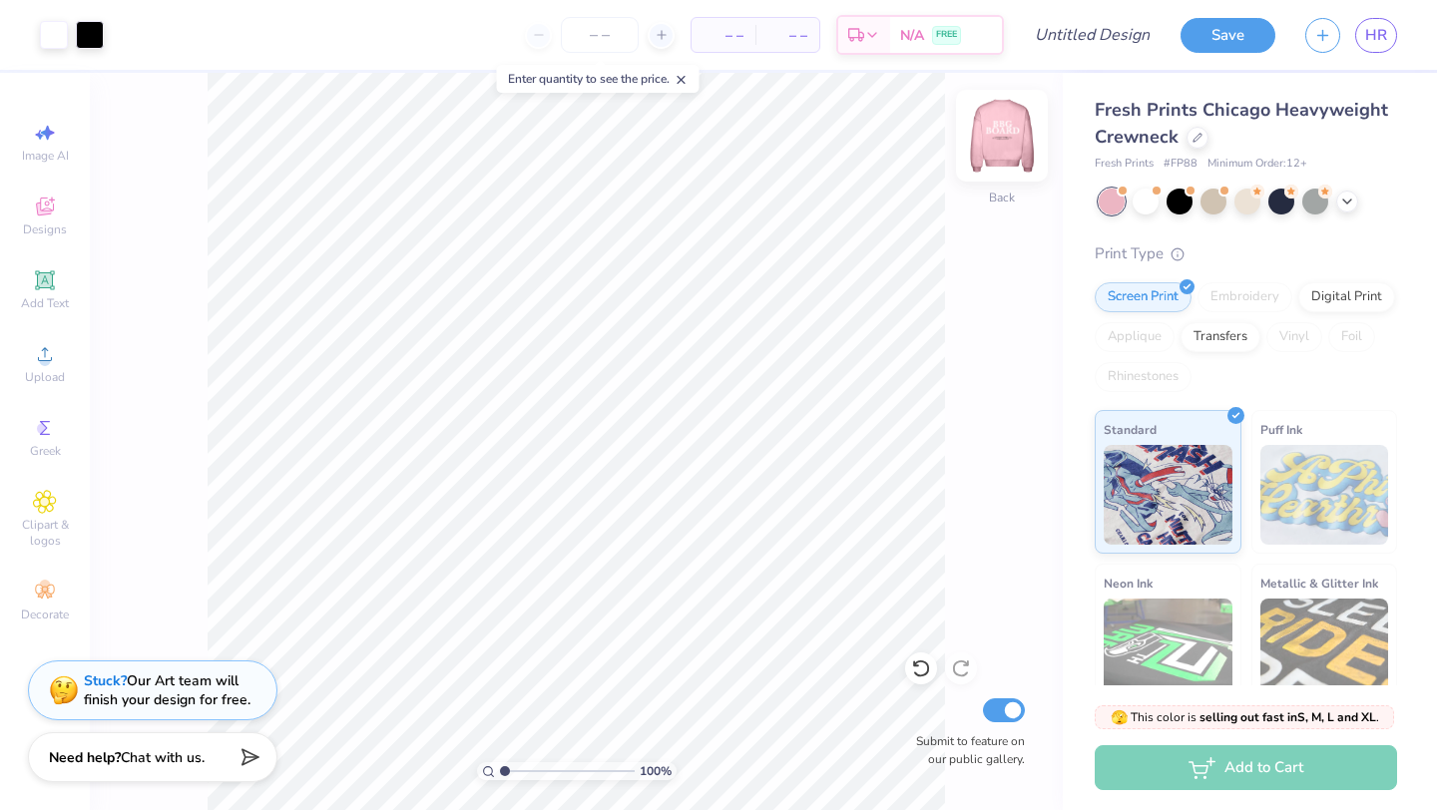
click at [1013, 145] on img at bounding box center [1002, 136] width 80 height 80
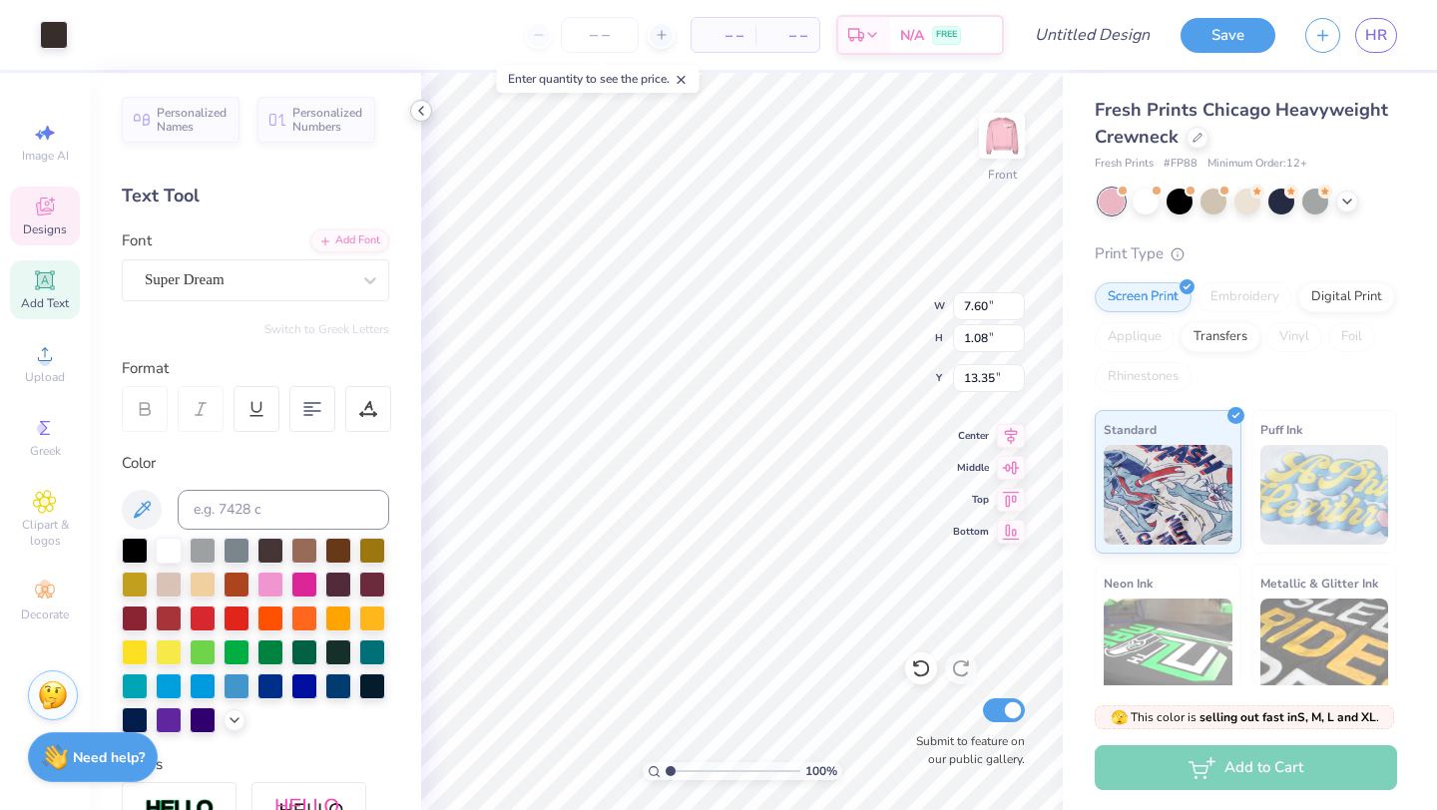
click at [422, 107] on polyline at bounding box center [421, 111] width 4 height 8
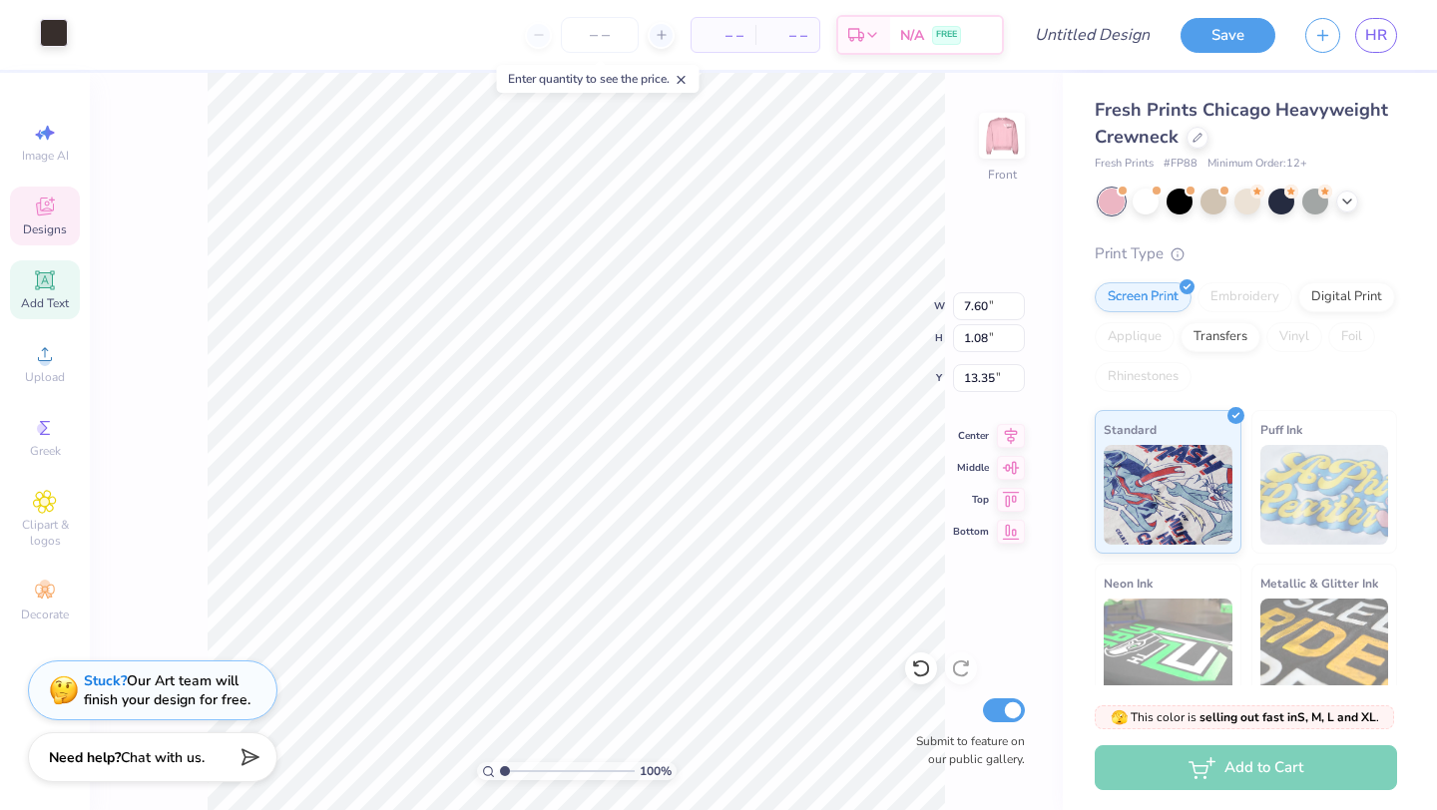
click at [44, 23] on div at bounding box center [54, 33] width 28 height 28
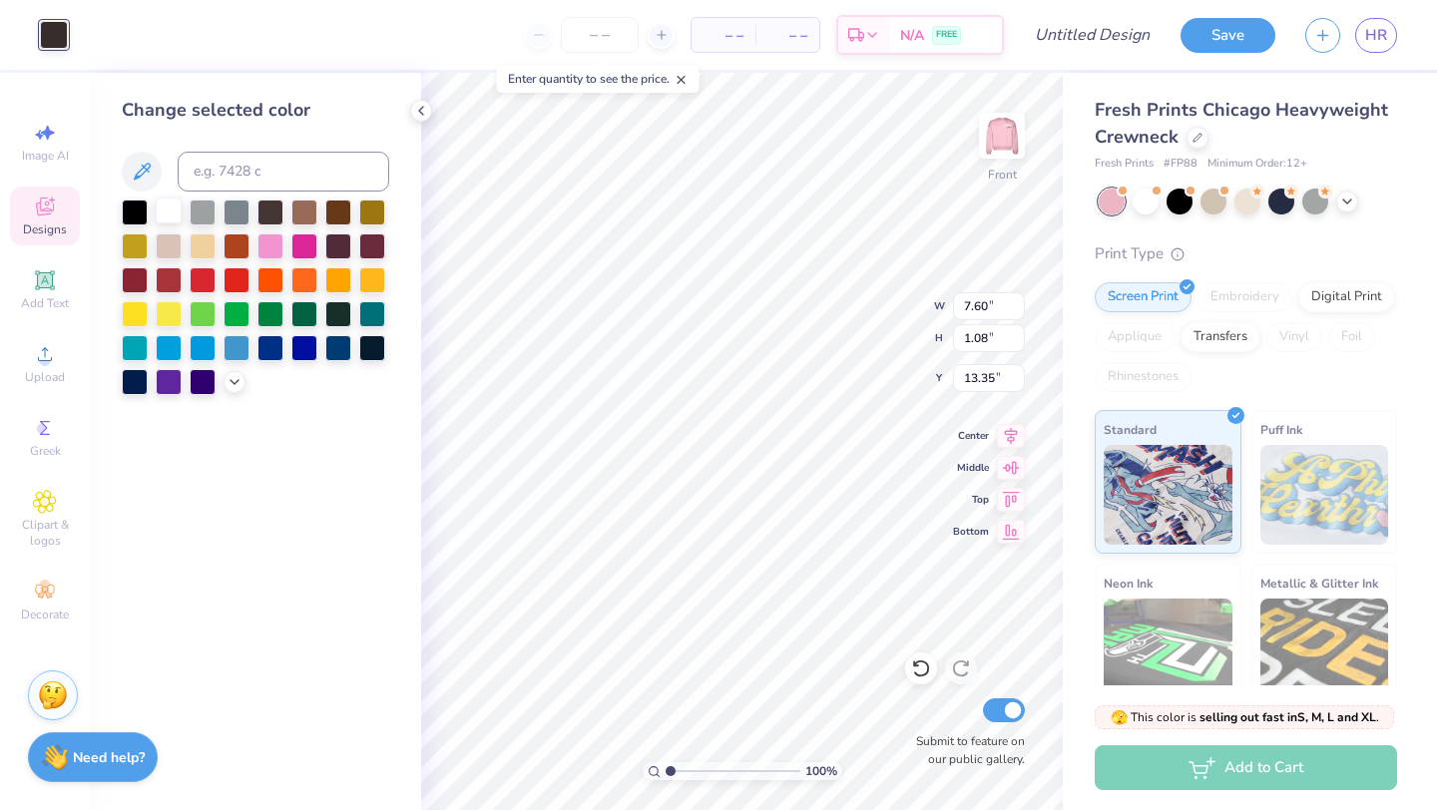
click at [165, 198] on div at bounding box center [169, 211] width 26 height 26
type input "4.98"
type input "0.22"
type input "13.78"
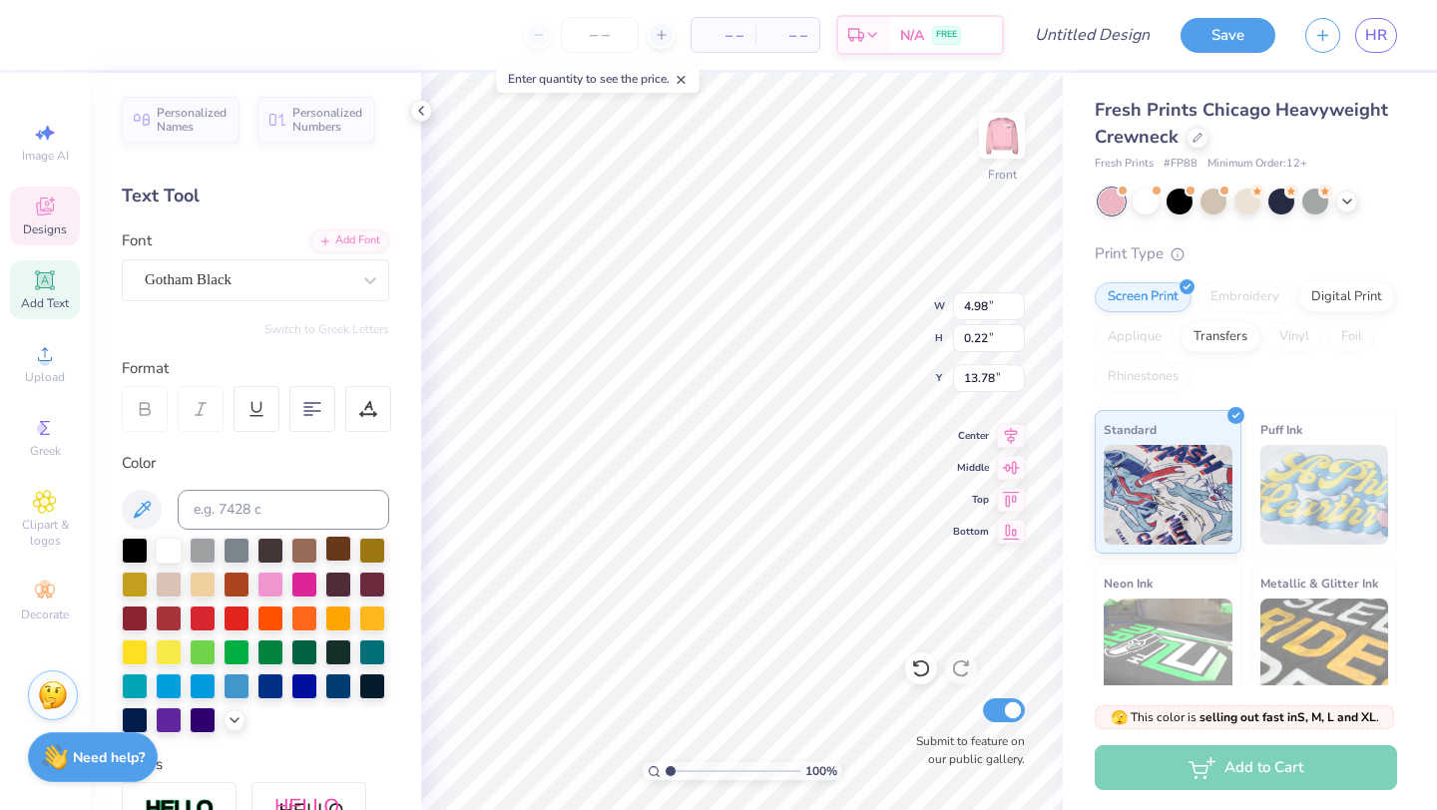
click at [164, 551] on div at bounding box center [169, 551] width 26 height 26
click at [993, 151] on img at bounding box center [1002, 136] width 80 height 80
click at [228, 720] on icon at bounding box center [234, 718] width 16 height 16
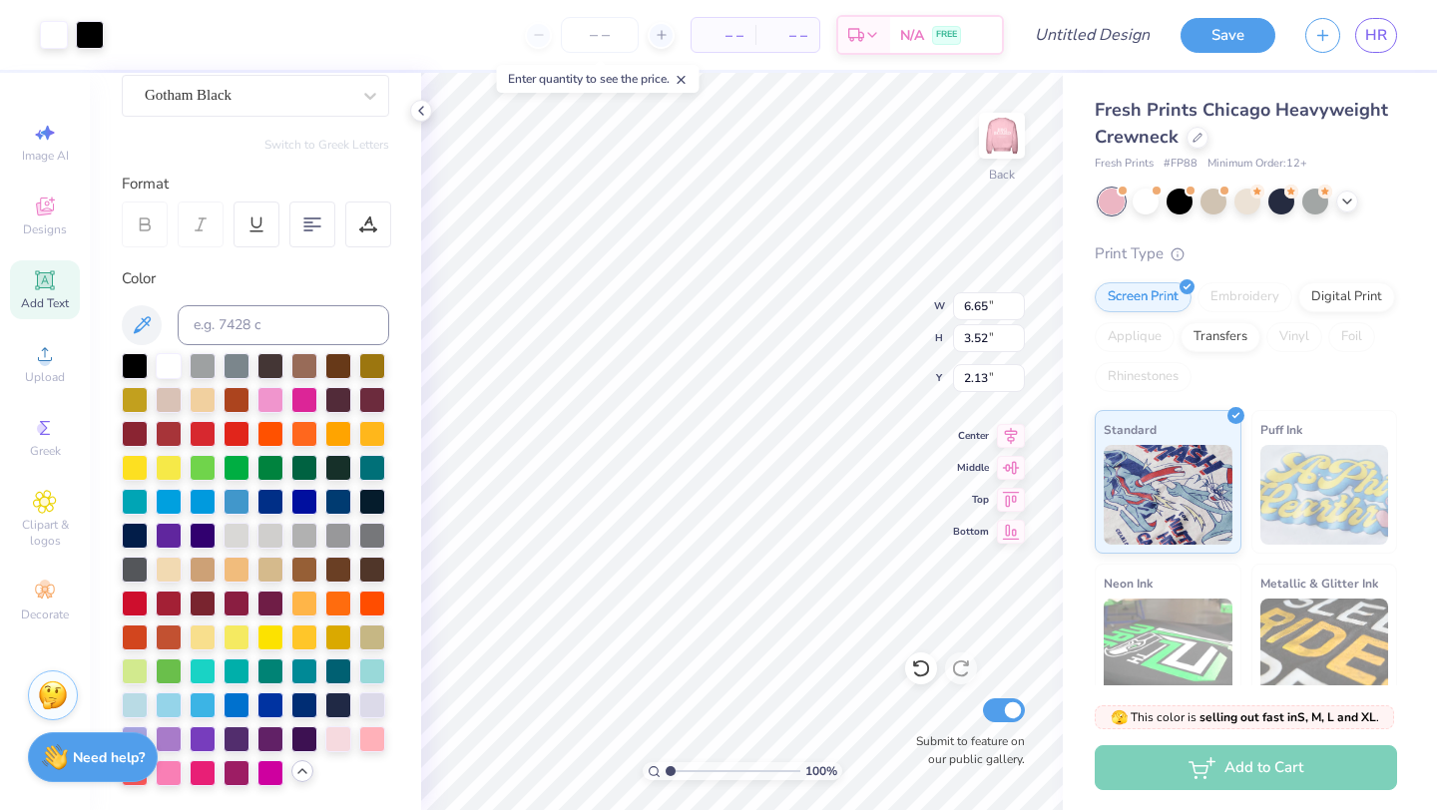
scroll to position [250, 0]
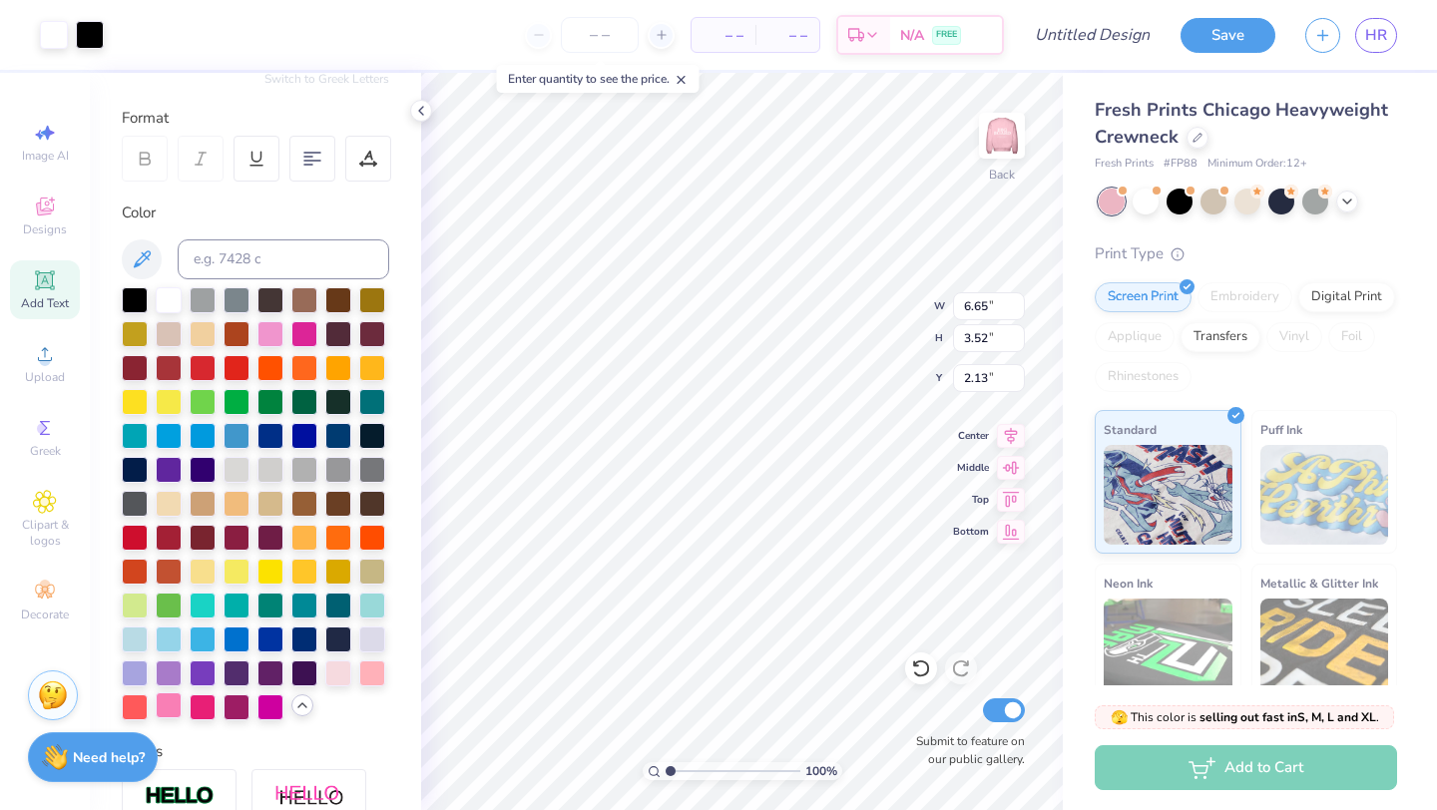
click at [167, 707] on div at bounding box center [169, 705] width 26 height 26
click at [88, 47] on div at bounding box center [90, 33] width 28 height 28
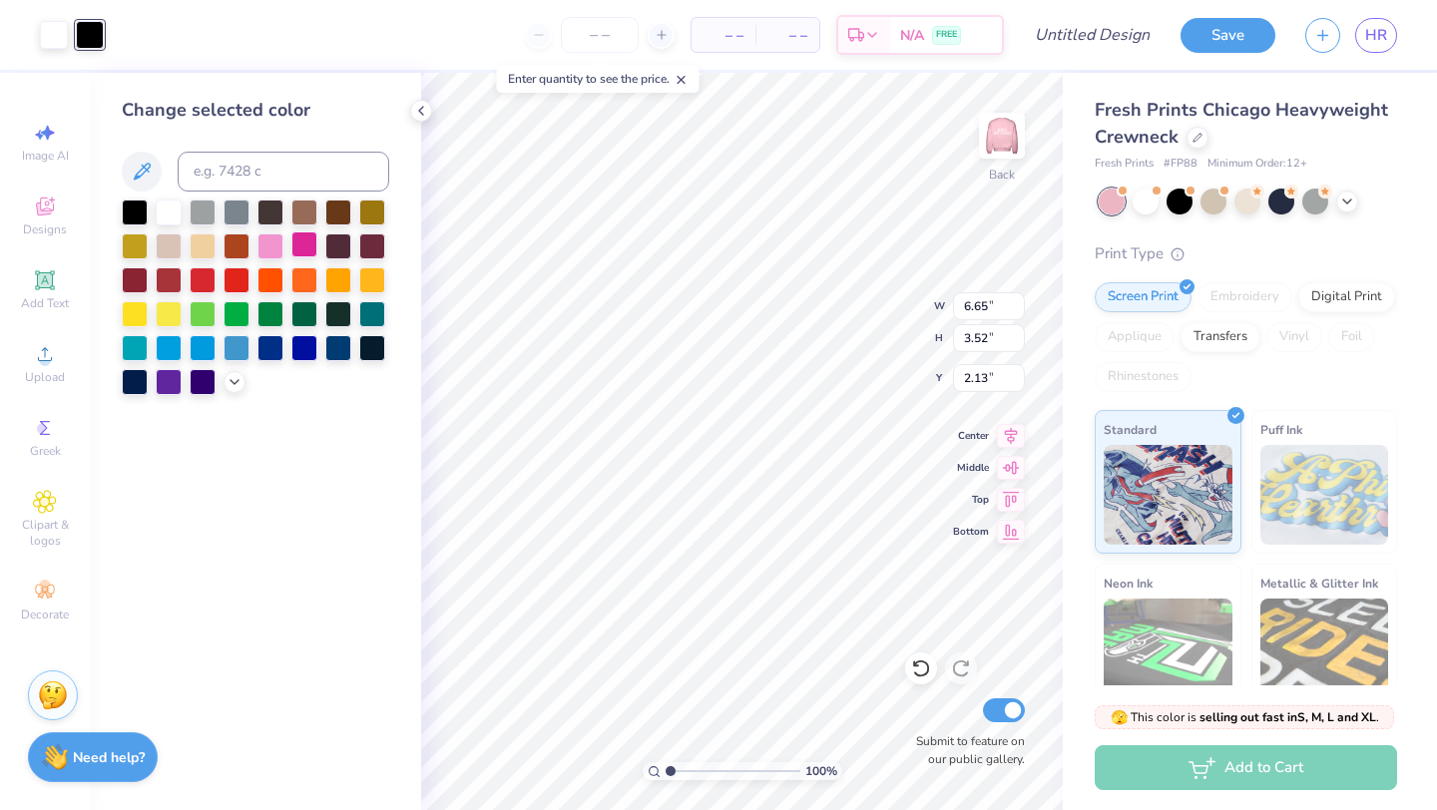
click at [302, 246] on div at bounding box center [304, 244] width 26 height 26
click at [233, 373] on icon at bounding box center [234, 380] width 16 height 16
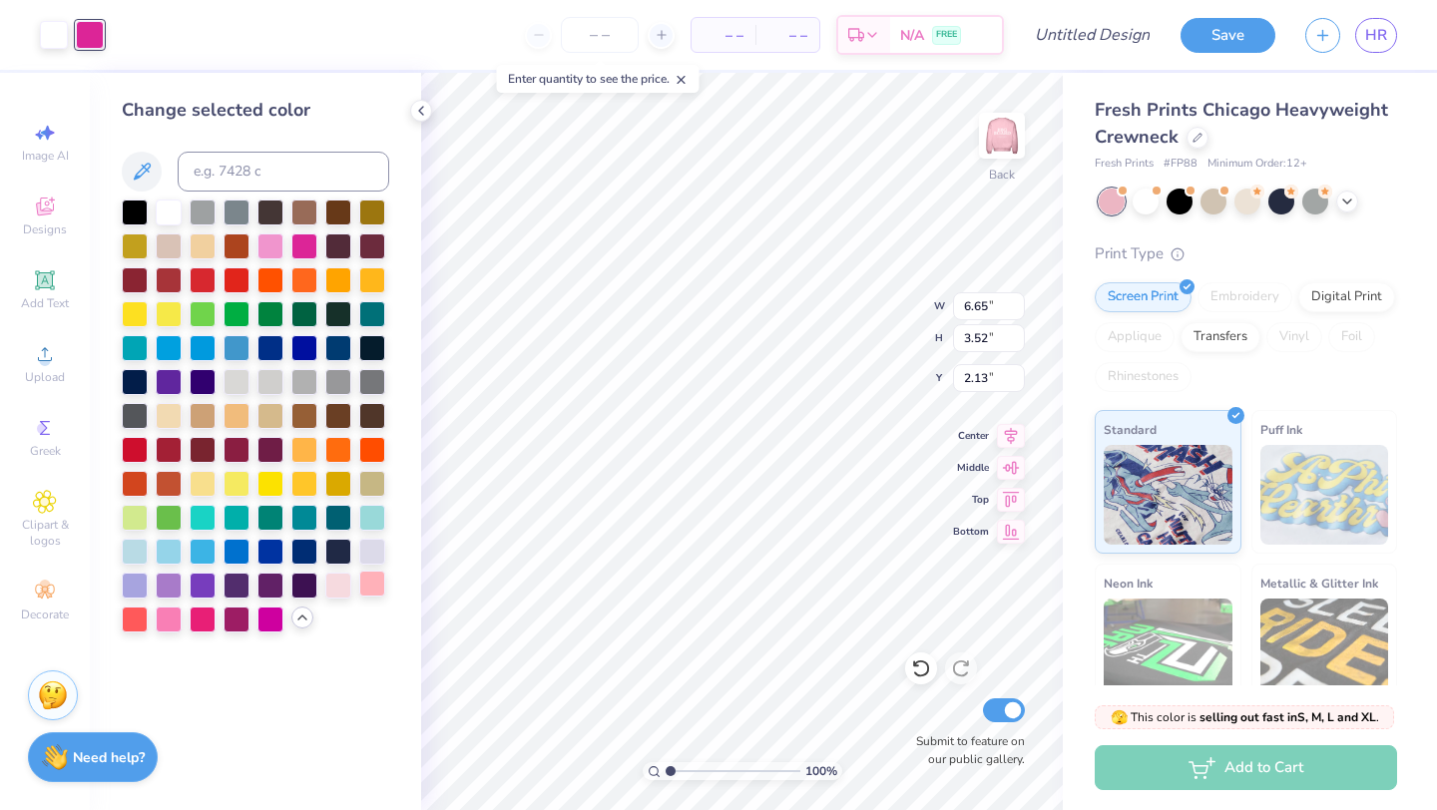
click at [365, 577] on div at bounding box center [372, 584] width 26 height 26
click at [175, 624] on div at bounding box center [169, 618] width 26 height 26
click at [196, 621] on div at bounding box center [203, 618] width 26 height 26
click at [176, 623] on div at bounding box center [169, 618] width 26 height 26
click at [232, 222] on div at bounding box center [236, 211] width 26 height 26
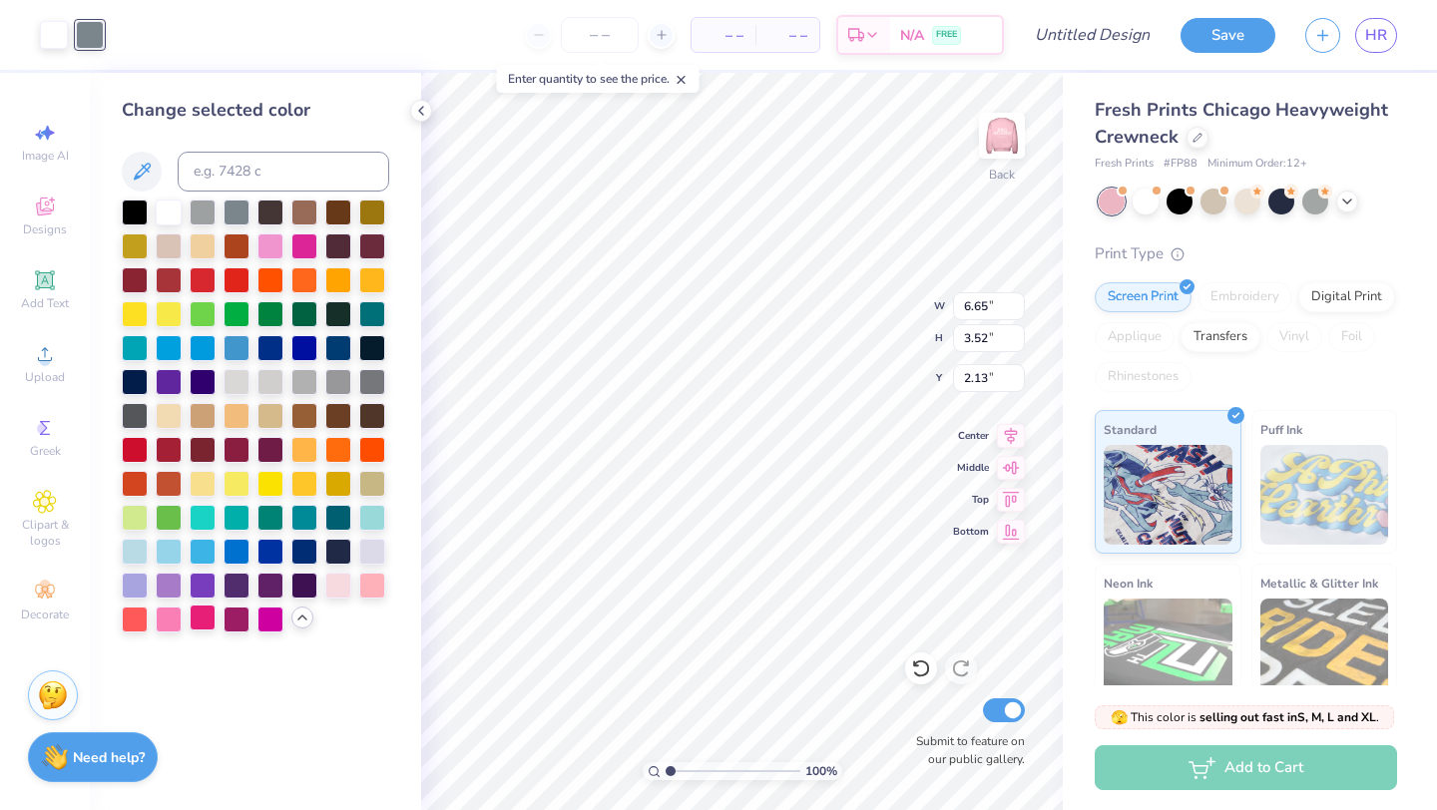
click at [193, 628] on div at bounding box center [203, 618] width 26 height 26
click at [254, 617] on div at bounding box center [255, 416] width 267 height 433
click at [243, 617] on div at bounding box center [236, 618] width 26 height 26
click at [1013, 158] on img at bounding box center [1002, 136] width 80 height 80
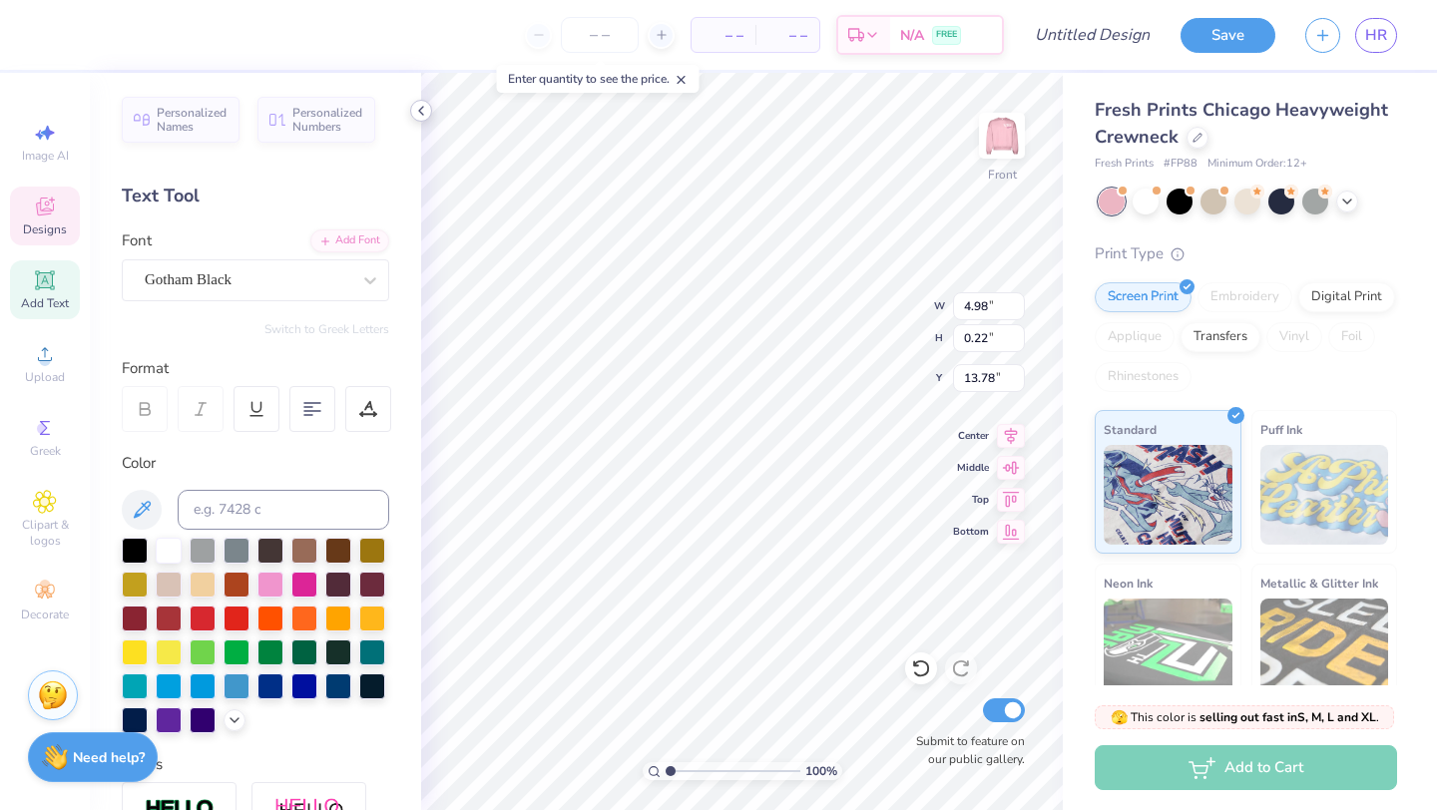
click at [427, 109] on icon at bounding box center [421, 111] width 16 height 16
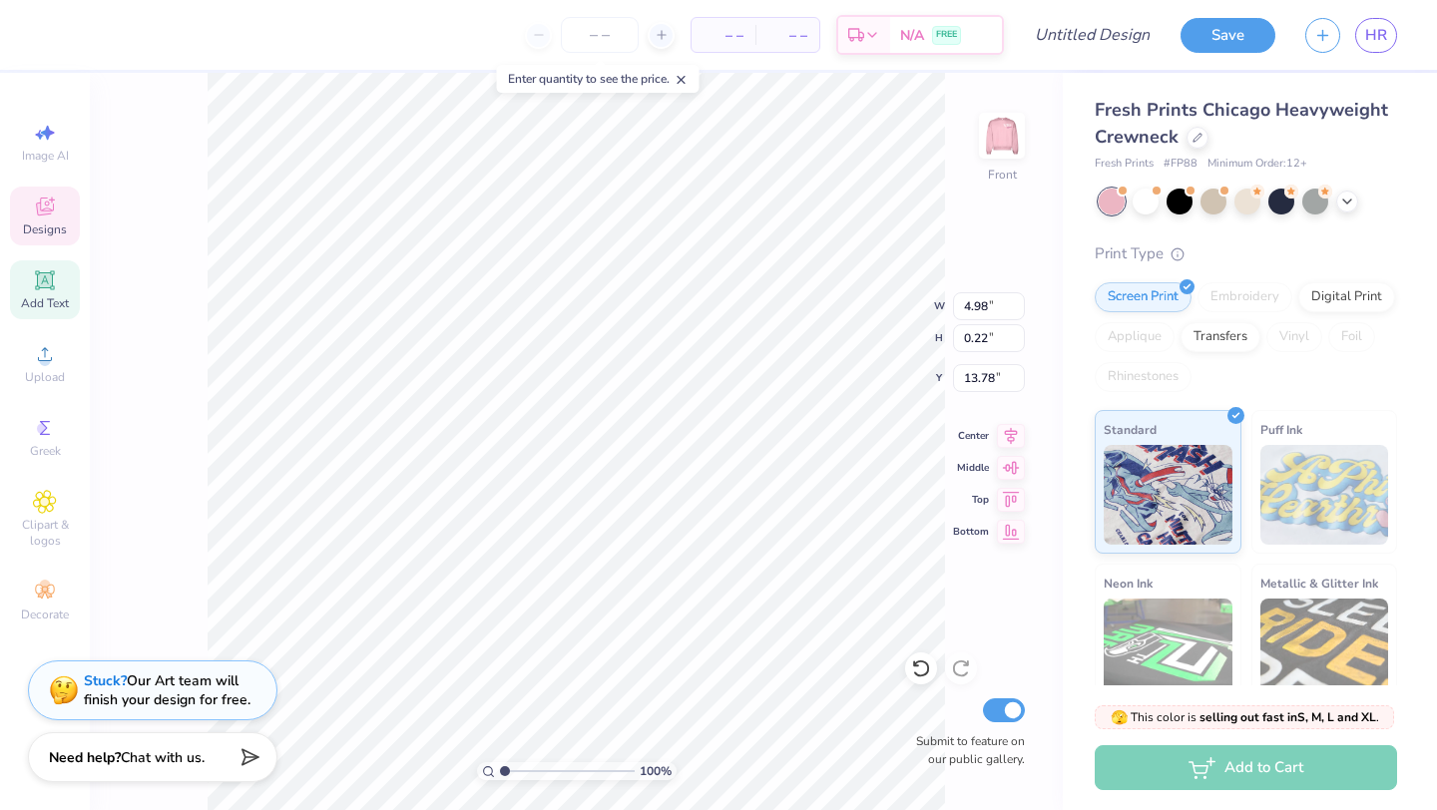
click at [118, 26] on div "– – Per Item – – Total Est. Delivery N/A FREE" at bounding box center [529, 35] width 949 height 70
click at [49, 35] on div at bounding box center [54, 33] width 28 height 28
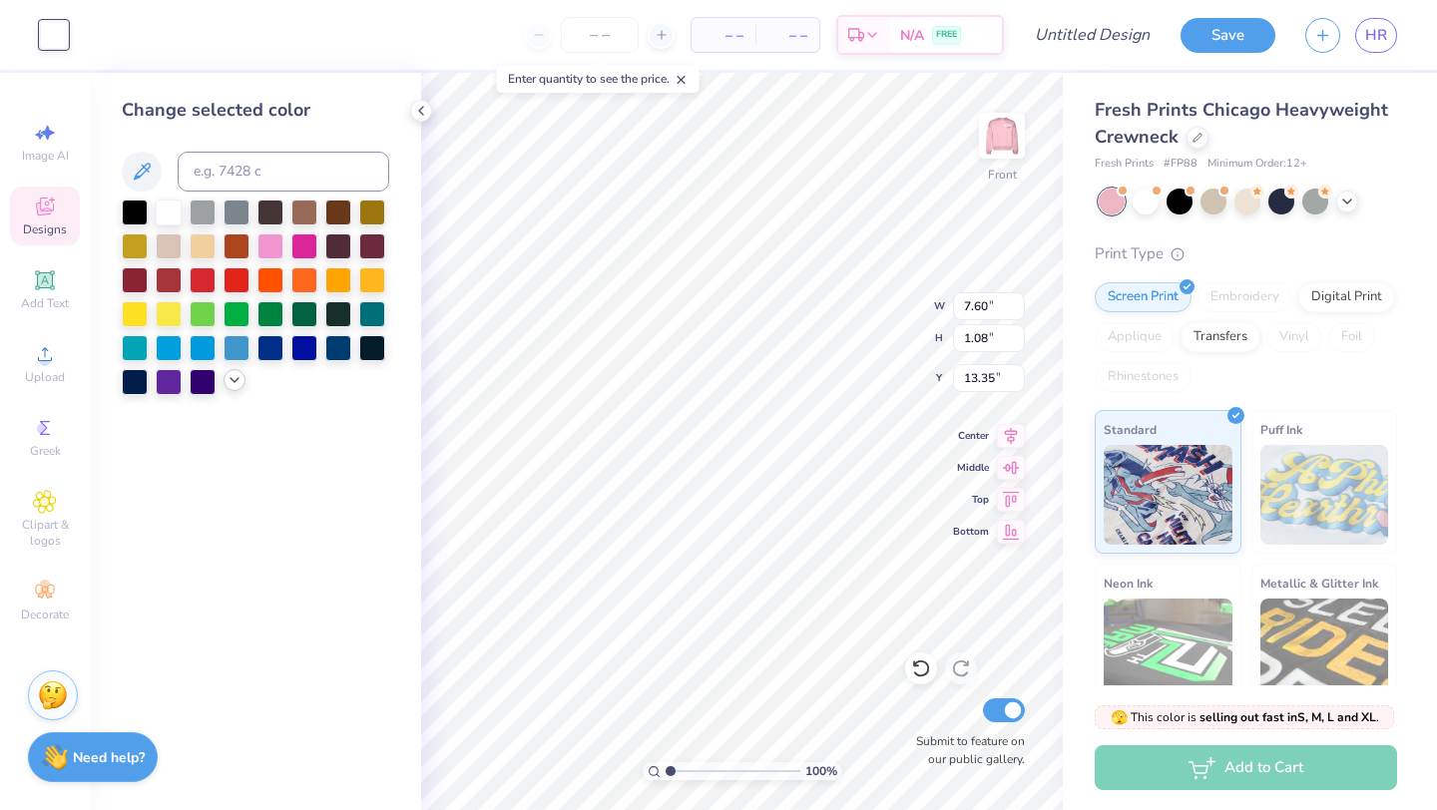
click at [230, 386] on icon at bounding box center [234, 380] width 16 height 16
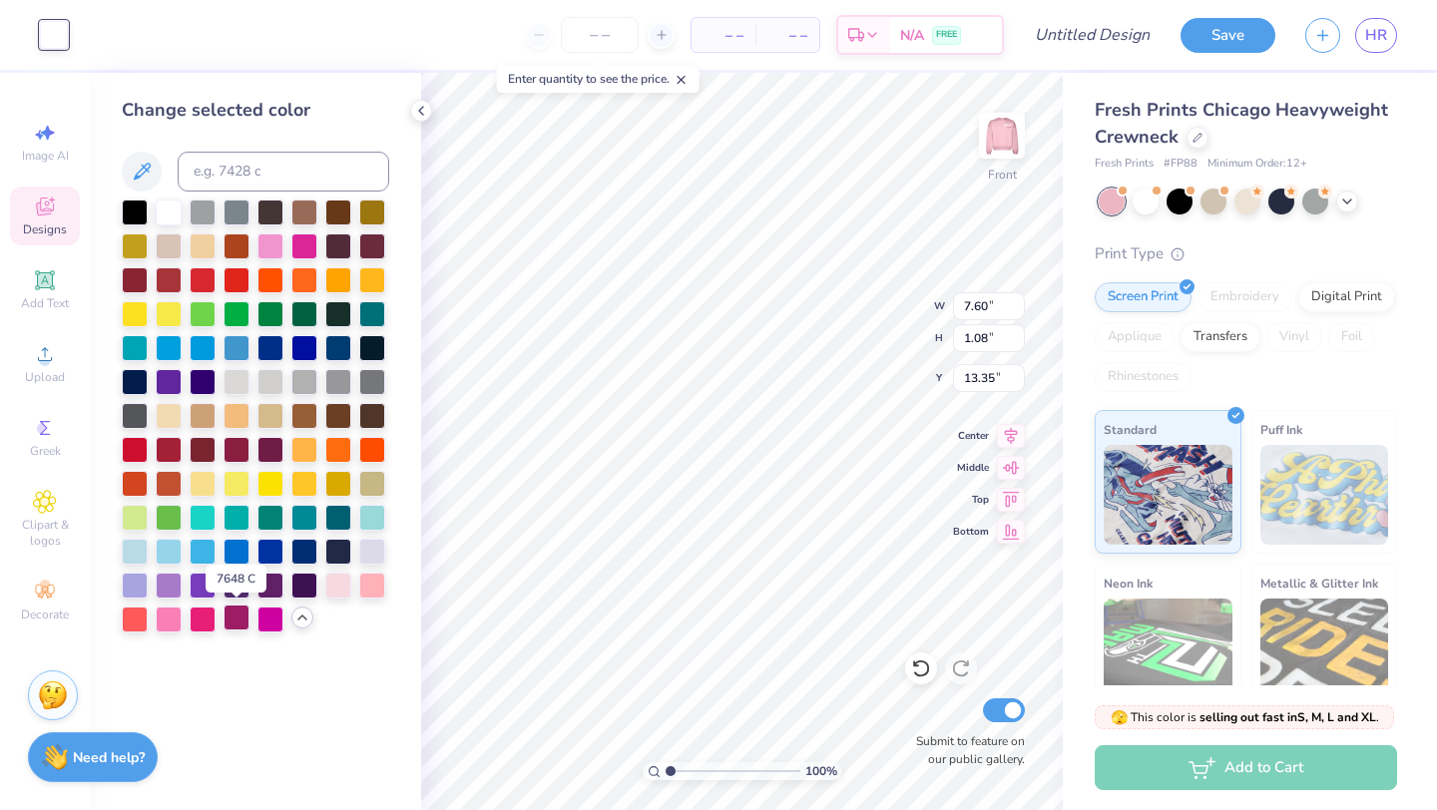
click at [236, 620] on div at bounding box center [236, 618] width 26 height 26
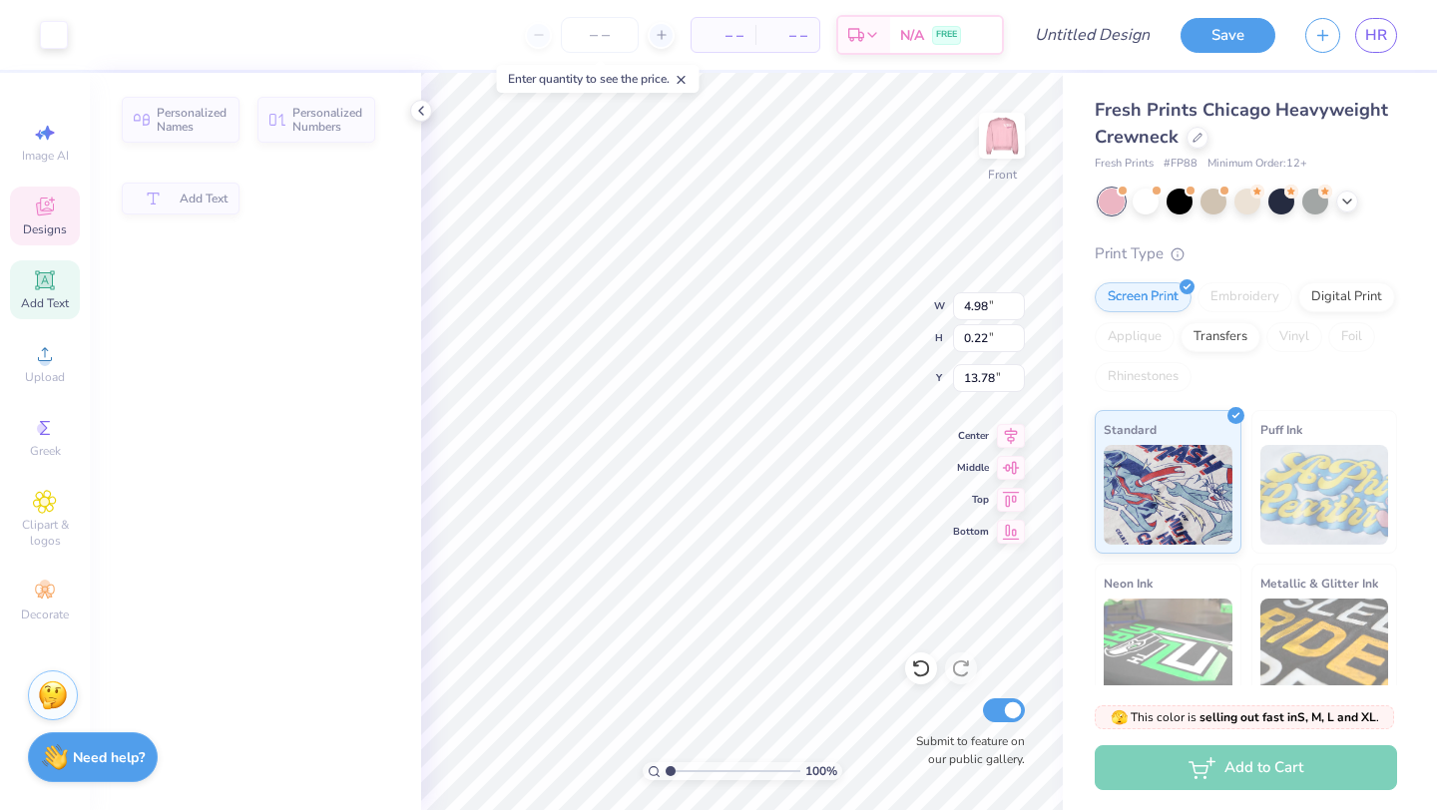
type input "4.98"
type input "0.22"
type input "13.78"
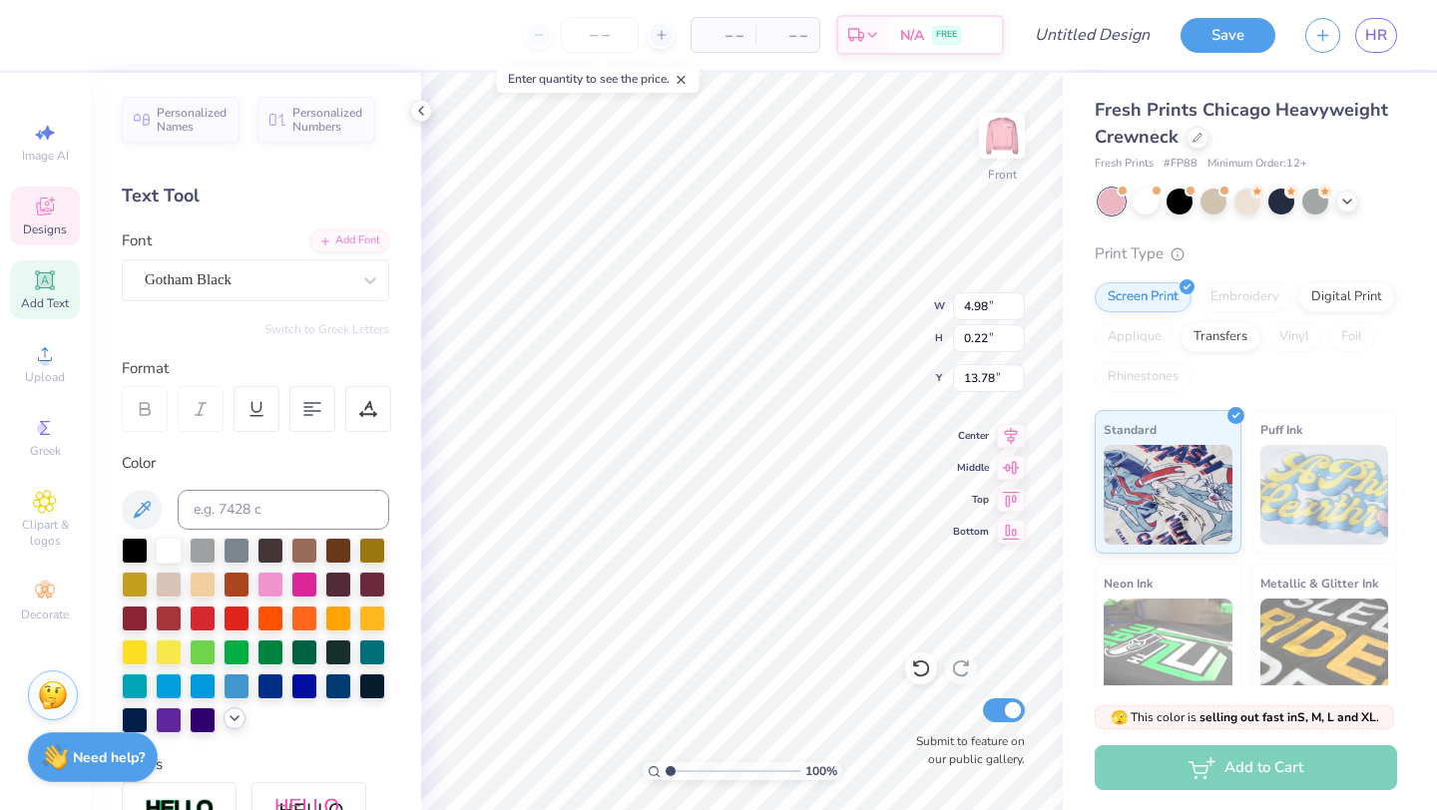
click at [230, 710] on div at bounding box center [234, 718] width 22 height 22
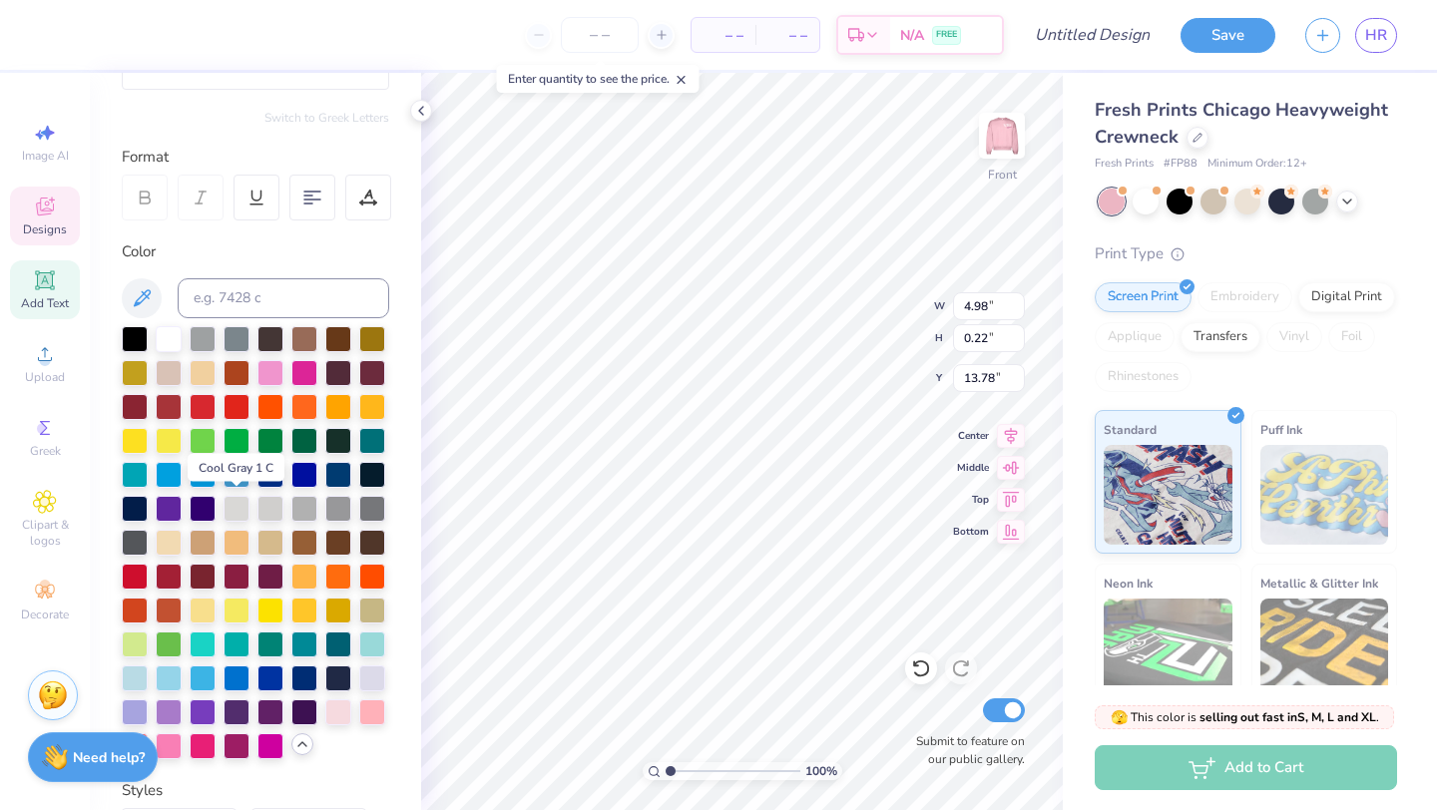
scroll to position [213, 0]
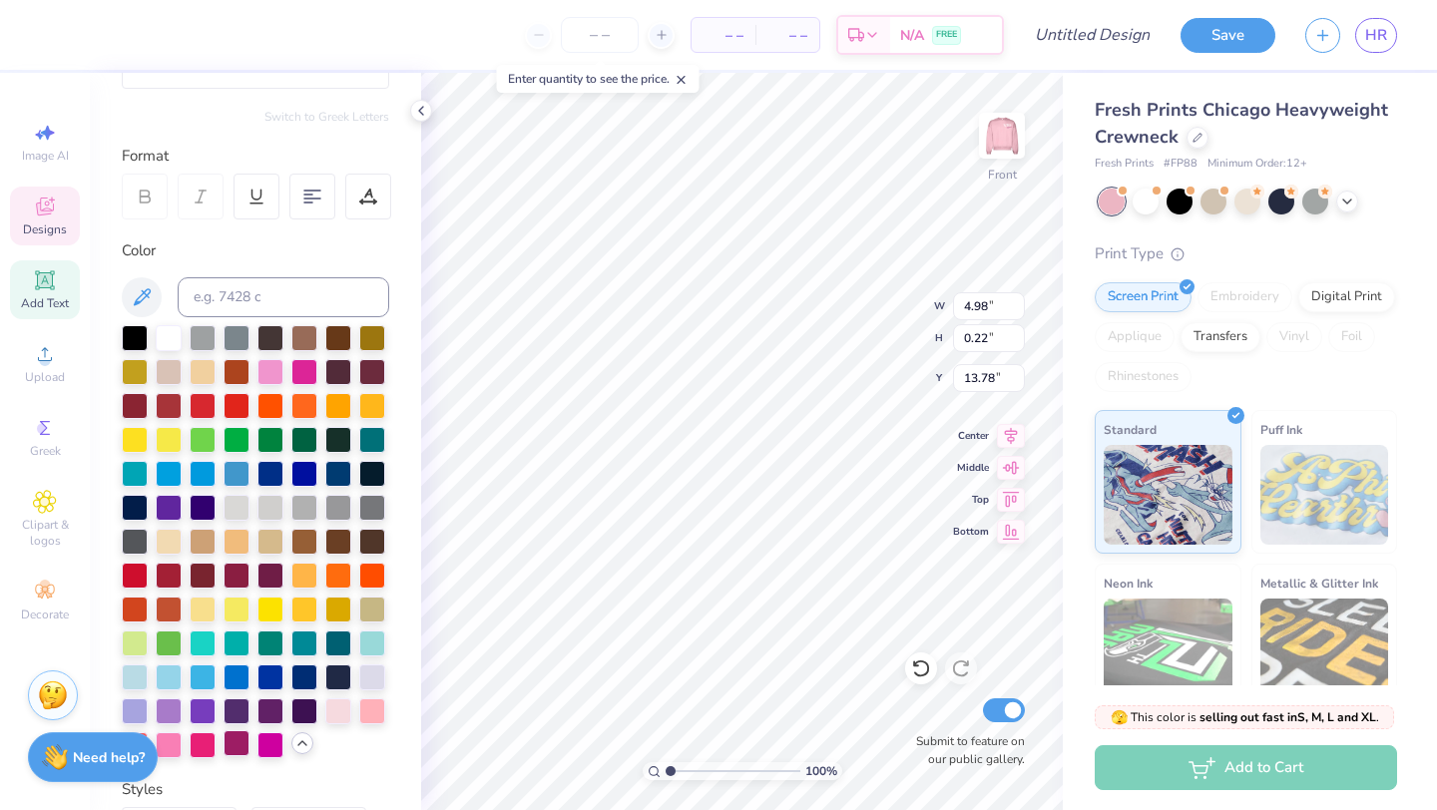
click at [243, 739] on div at bounding box center [236, 743] width 26 height 26
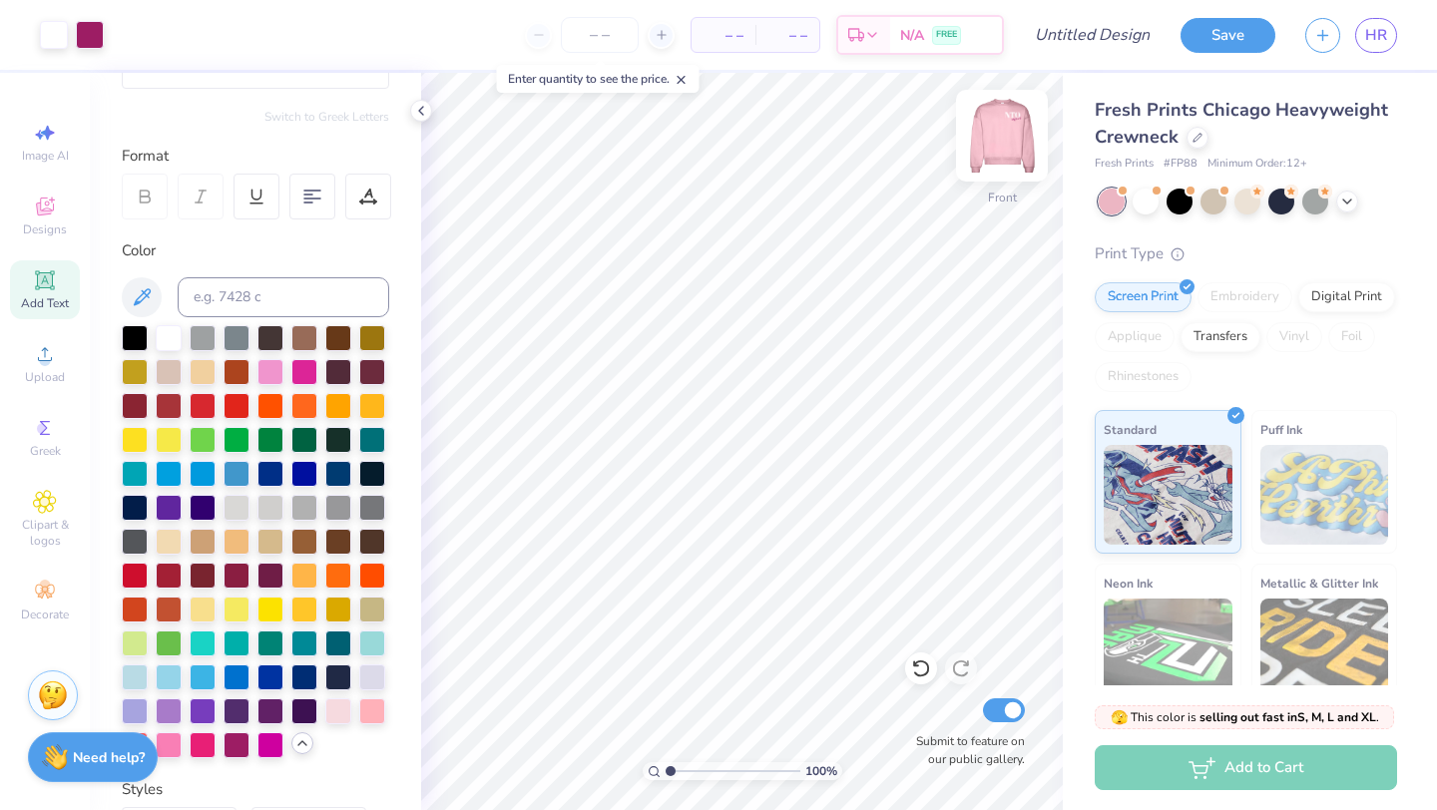
click at [1005, 139] on img at bounding box center [1002, 136] width 80 height 80
click at [1005, 139] on img at bounding box center [1002, 136] width 40 height 40
type input "12.70"
type input "13.13"
click at [423, 114] on icon at bounding box center [421, 111] width 16 height 16
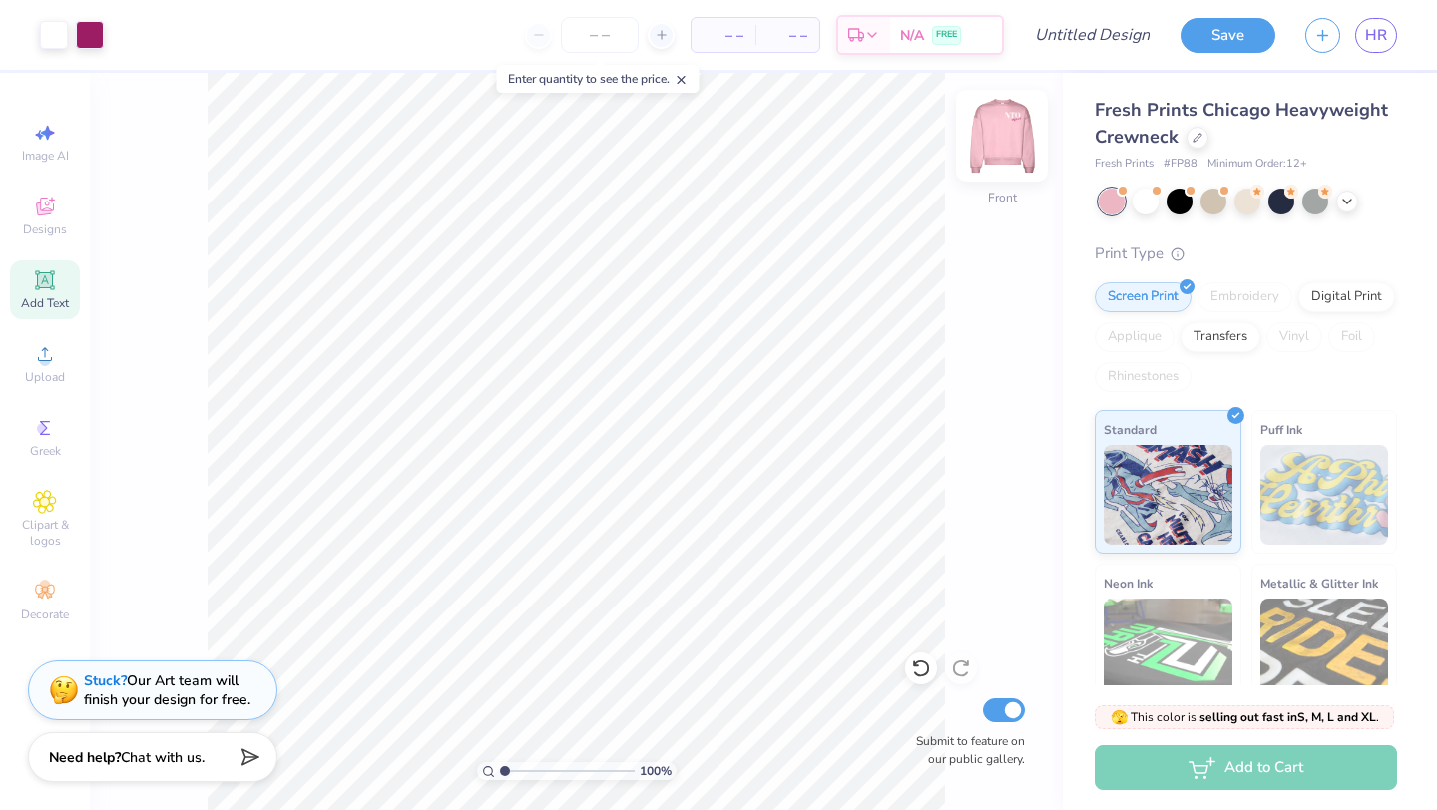
click at [995, 147] on img at bounding box center [1002, 136] width 80 height 80
click at [1007, 141] on img at bounding box center [1002, 136] width 80 height 80
click at [1008, 145] on img at bounding box center [1002, 136] width 80 height 80
